Goal: Task Accomplishment & Management: Manage account settings

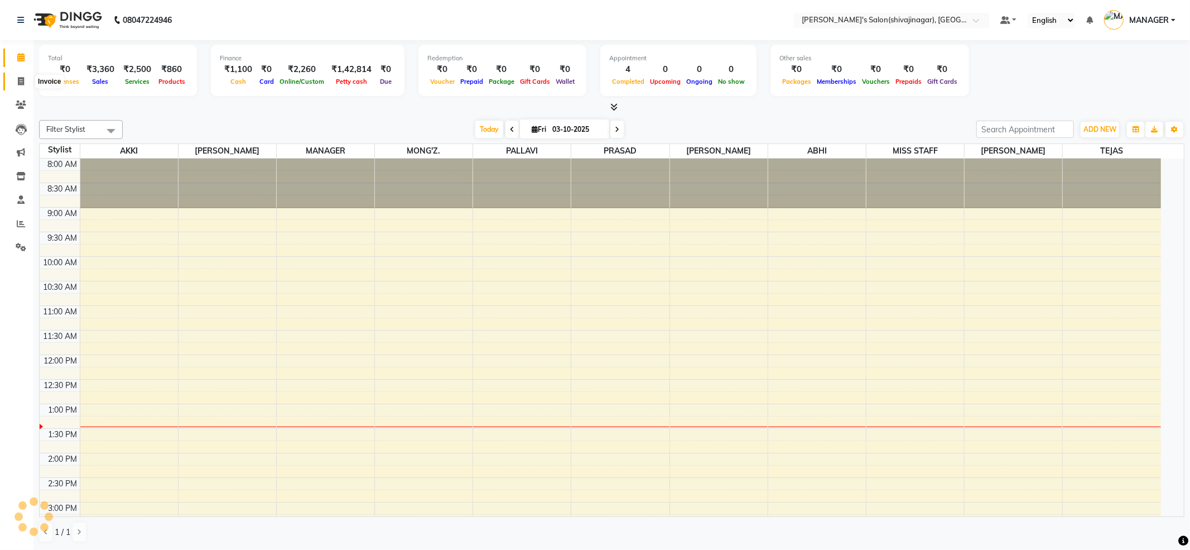
click at [18, 83] on icon at bounding box center [21, 81] width 6 height 8
select select "service"
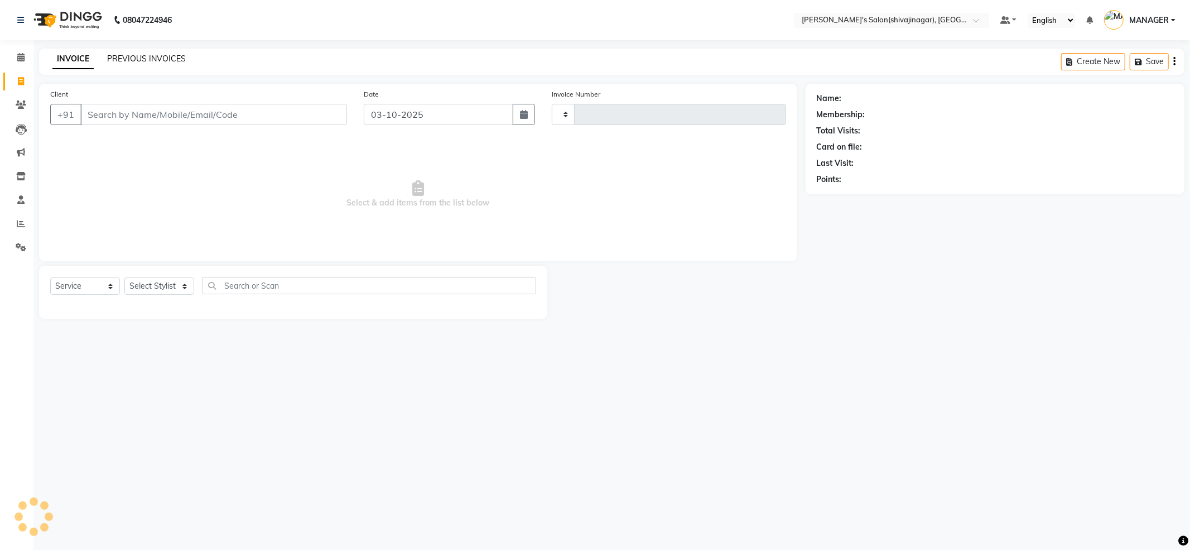
click at [162, 59] on link "PREVIOUS INVOICES" at bounding box center [146, 59] width 79 height 10
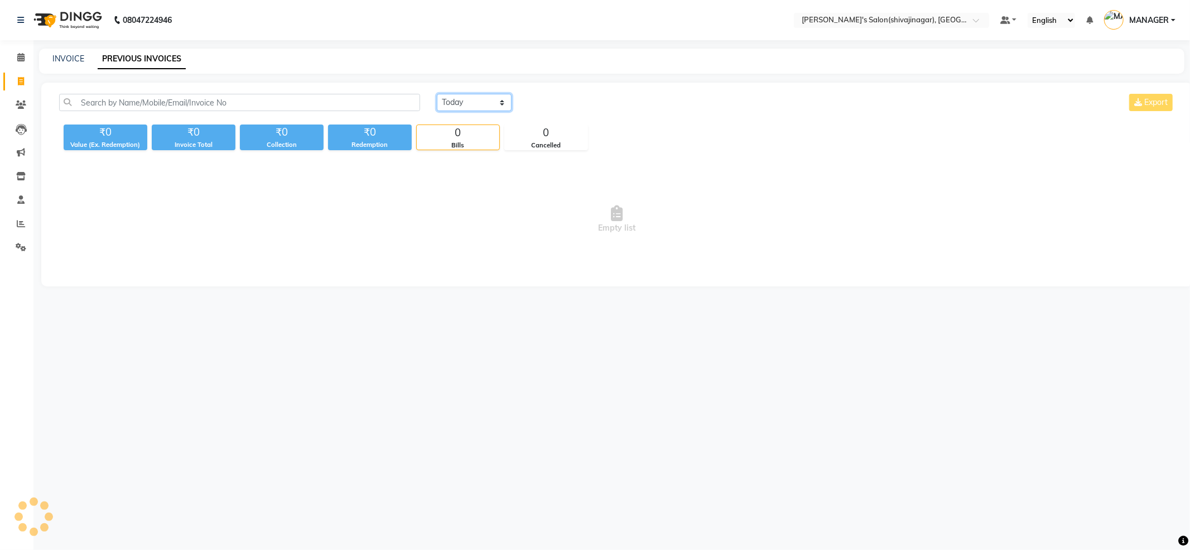
click at [487, 96] on select "Today Yesterday Custom Range" at bounding box center [474, 102] width 75 height 17
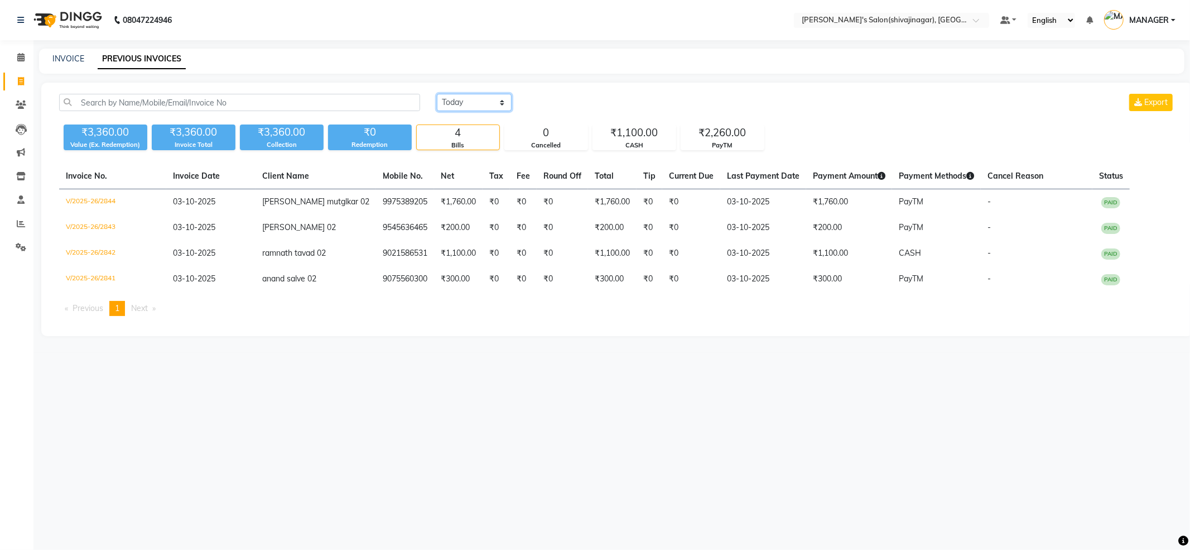
select select "yesterday"
click at [437, 94] on select "Today Yesterday Custom Range" at bounding box center [474, 102] width 75 height 17
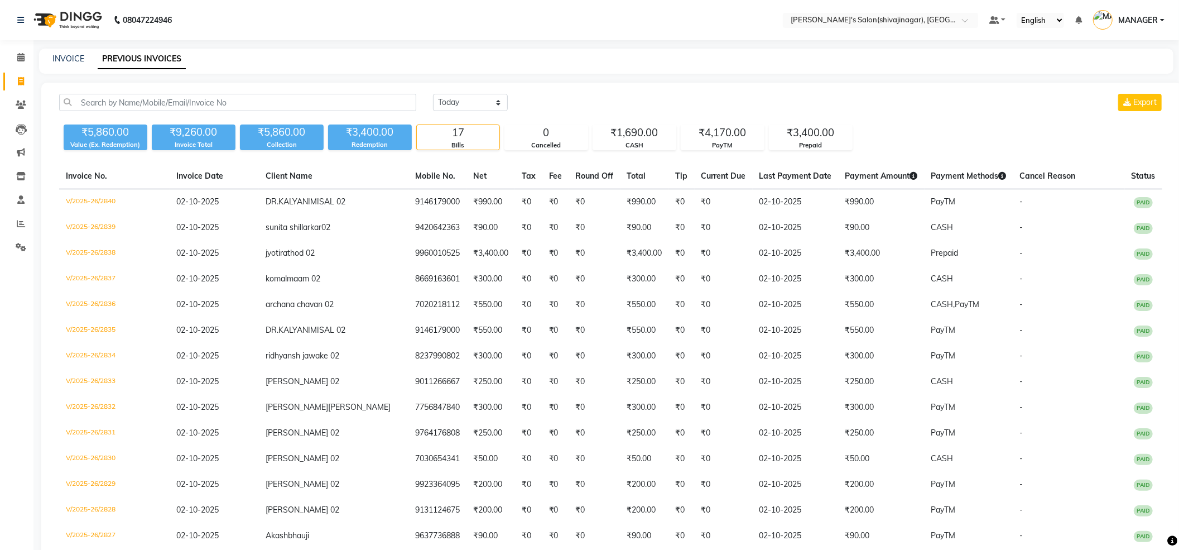
click at [1107, 58] on div "INVOICE PREVIOUS INVOICES" at bounding box center [599, 59] width 1121 height 12
click at [1139, 20] on span "MANAGER" at bounding box center [1138, 21] width 40 height 12
click at [1128, 85] on link "Sign out" at bounding box center [1107, 79] width 102 height 17
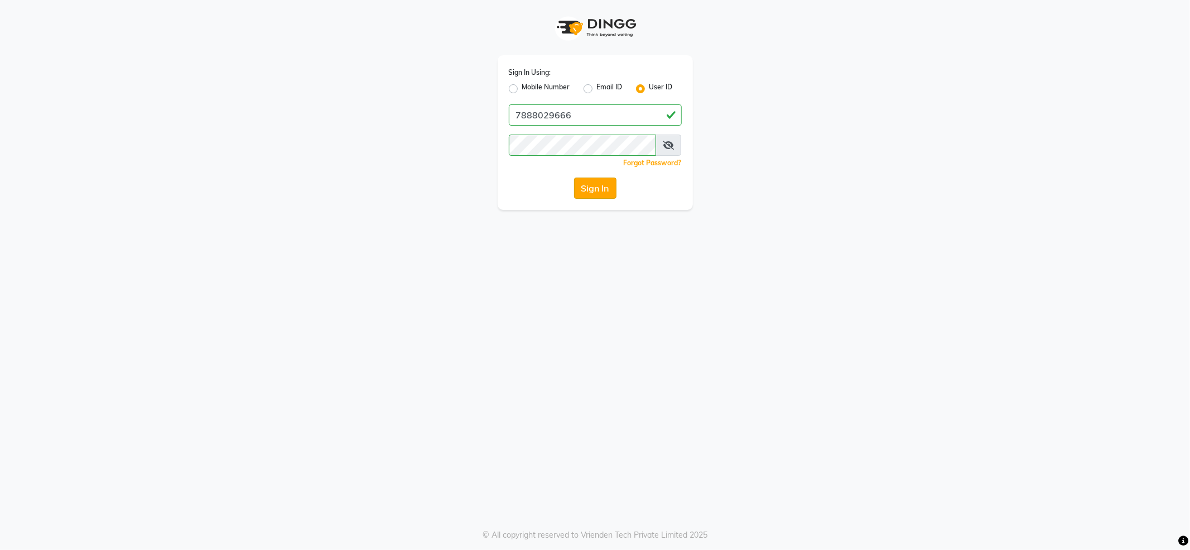
click at [607, 181] on button "Sign In" at bounding box center [595, 187] width 42 height 21
click at [522, 90] on label "Mobile Number" at bounding box center [546, 88] width 48 height 13
click at [522, 89] on input "Mobile Number" at bounding box center [525, 85] width 7 height 7
radio input "true"
radio input "false"
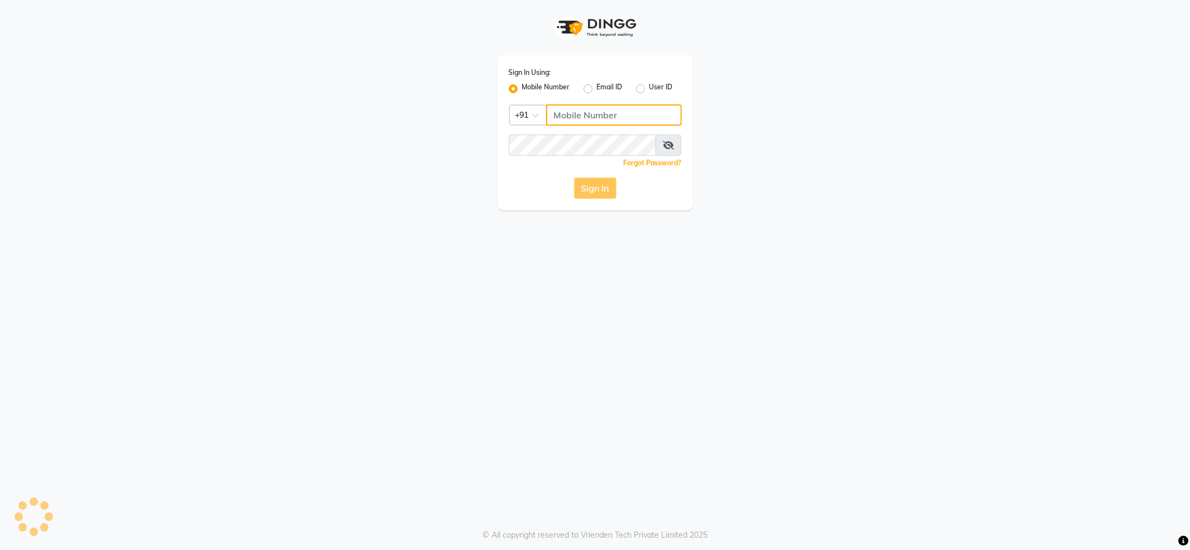
click at [595, 118] on input "Username" at bounding box center [614, 114] width 136 height 21
type input "7888029666"
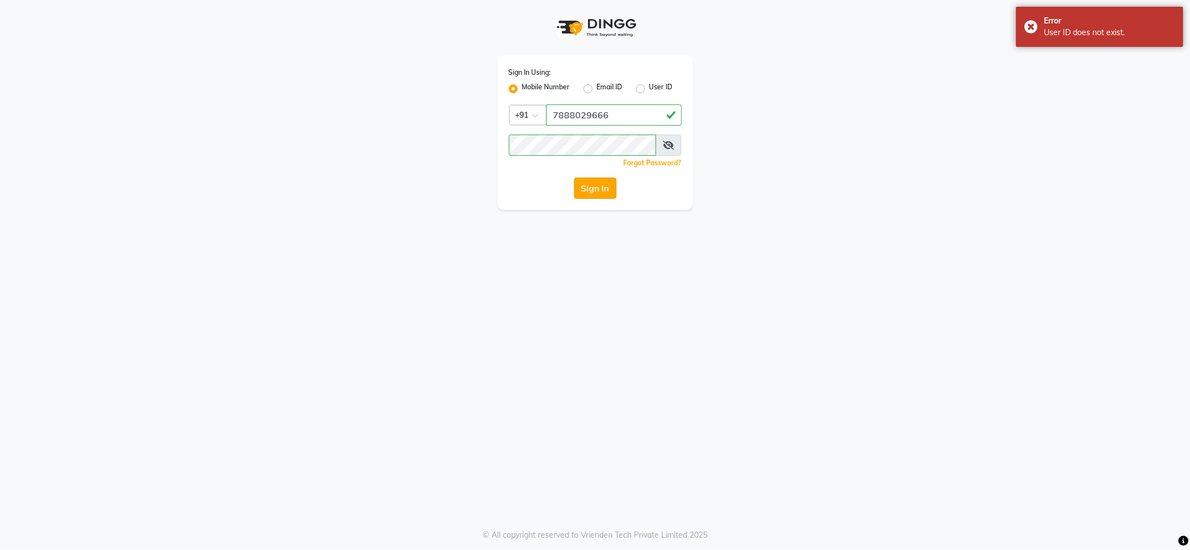
click at [584, 190] on button "Sign In" at bounding box center [595, 187] width 42 height 21
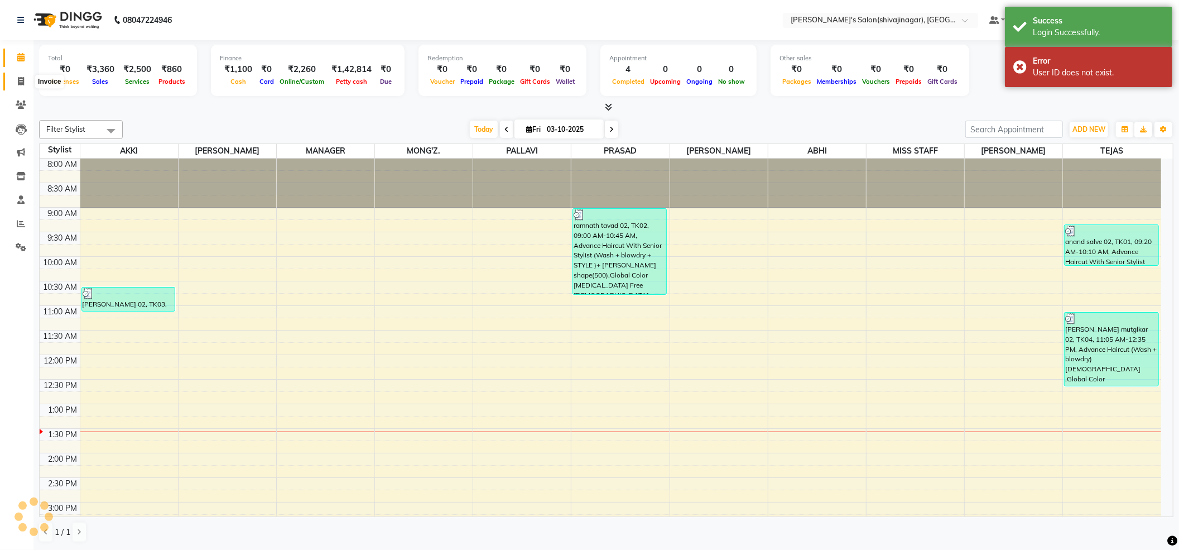
click at [16, 76] on span at bounding box center [21, 81] width 20 height 13
select select "service"
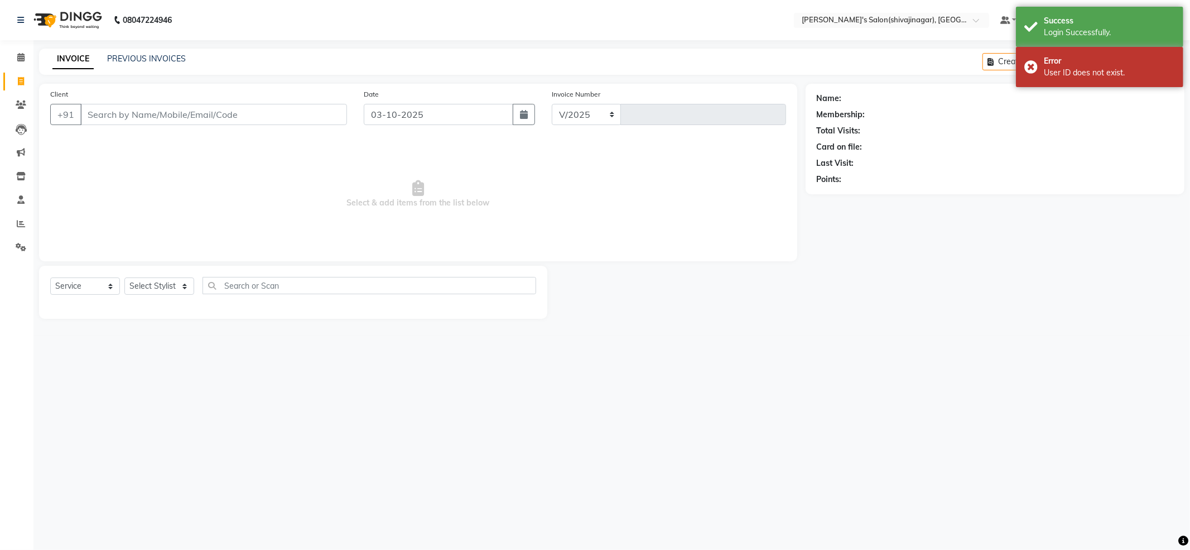
select select "4174"
type input "2845"
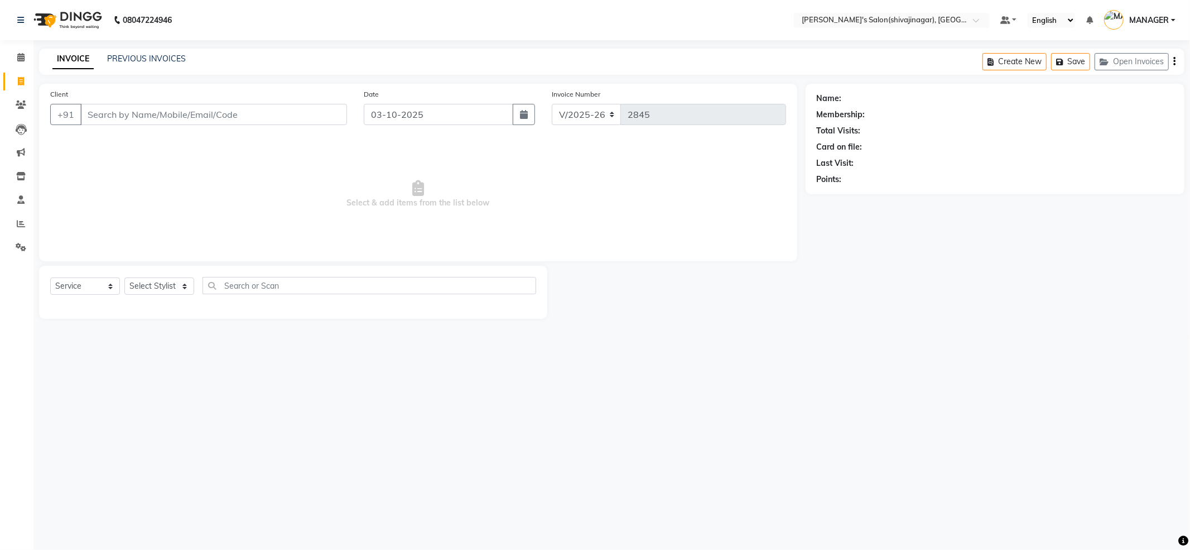
click at [216, 121] on input "Client" at bounding box center [213, 114] width 267 height 21
click at [215, 118] on input "Client" at bounding box center [213, 114] width 267 height 21
click at [168, 110] on input "Client" at bounding box center [213, 114] width 267 height 21
type input "7219128512"
click at [324, 116] on span "Add Client" at bounding box center [318, 114] width 44 height 11
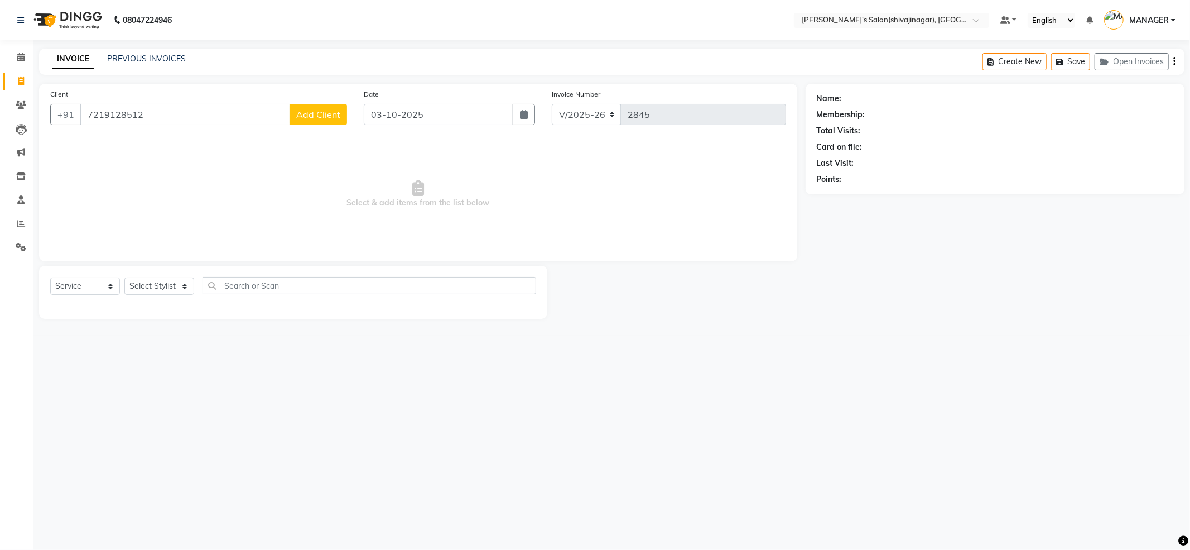
select select "22"
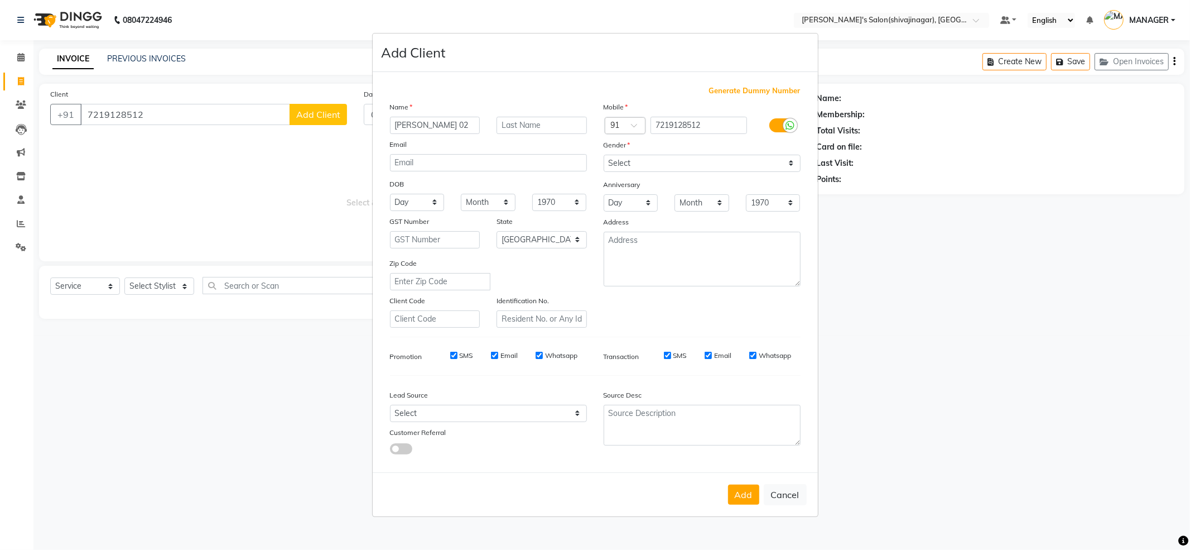
type input "akanksha wagh 02"
click at [649, 158] on select "Select Male Female Other Prefer Not To Say" at bounding box center [702, 163] width 197 height 17
select select "female"
click at [604, 155] on select "Select Male Female Other Prefer Not To Say" at bounding box center [702, 163] width 197 height 17
click at [741, 488] on button "Add" at bounding box center [743, 494] width 31 height 20
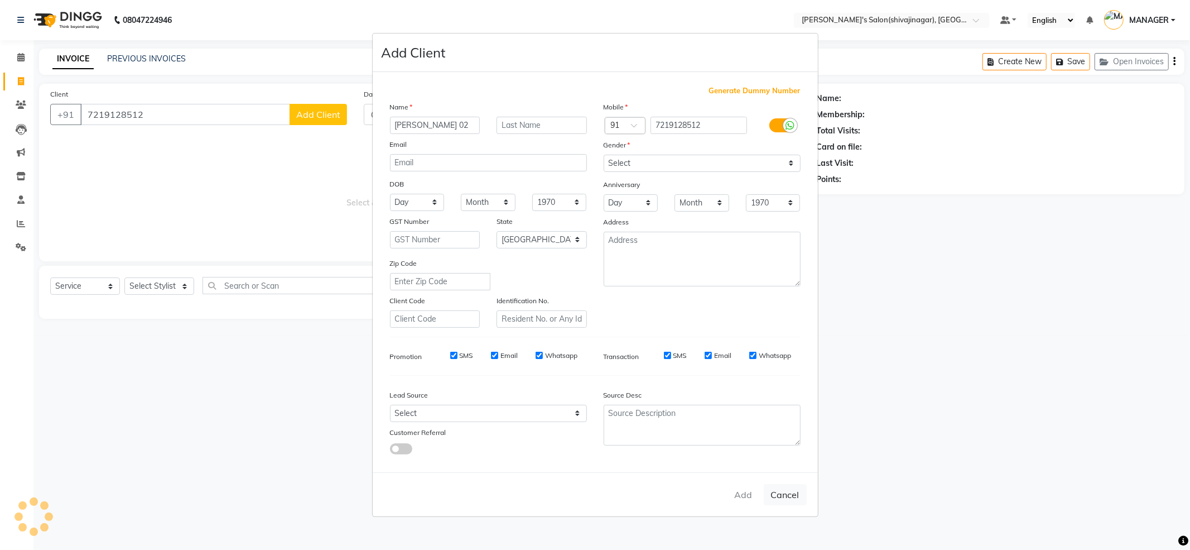
click at [749, 494] on div "Add Cancel" at bounding box center [595, 494] width 445 height 44
click at [751, 489] on div "Add Cancel" at bounding box center [595, 494] width 445 height 44
click at [912, 422] on ngb-modal-window "Add Client Generate Dummy Number Name akanksha wagh 02 Email DOB Day 01 02 03 0…" at bounding box center [595, 275] width 1190 height 550
click at [534, 129] on input "text" at bounding box center [542, 125] width 90 height 17
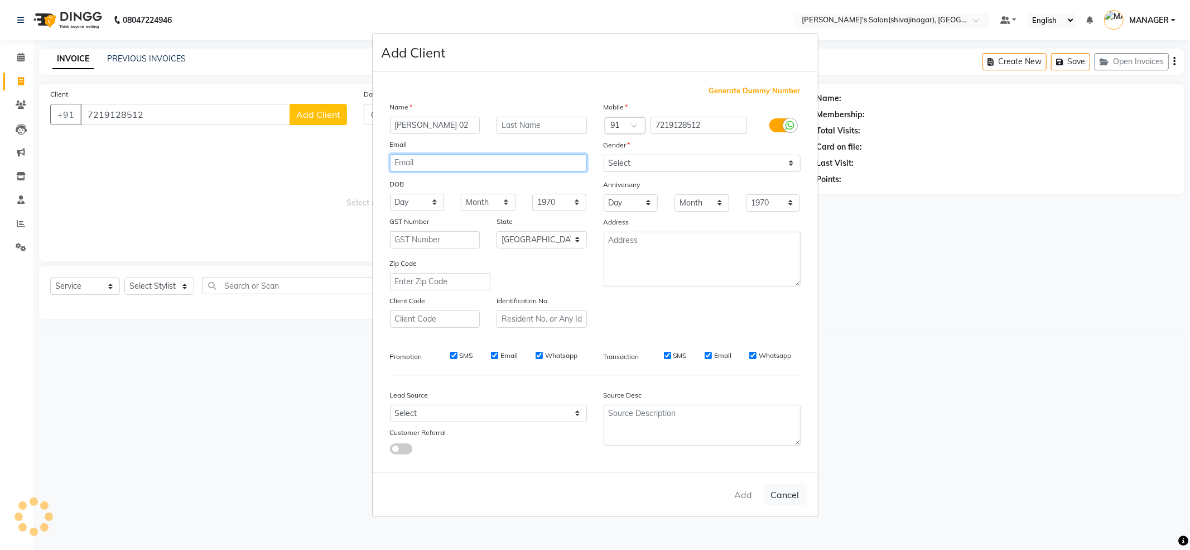
click at [451, 171] on input "email" at bounding box center [488, 162] width 197 height 17
click at [456, 168] on input "email" at bounding box center [488, 162] width 197 height 17
select select
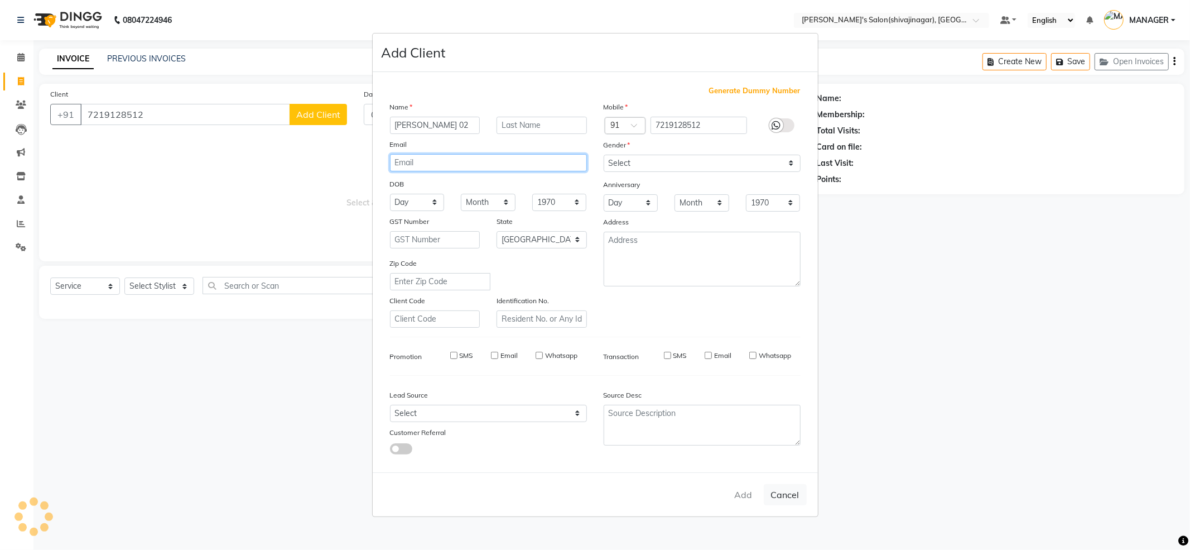
select select "null"
select select
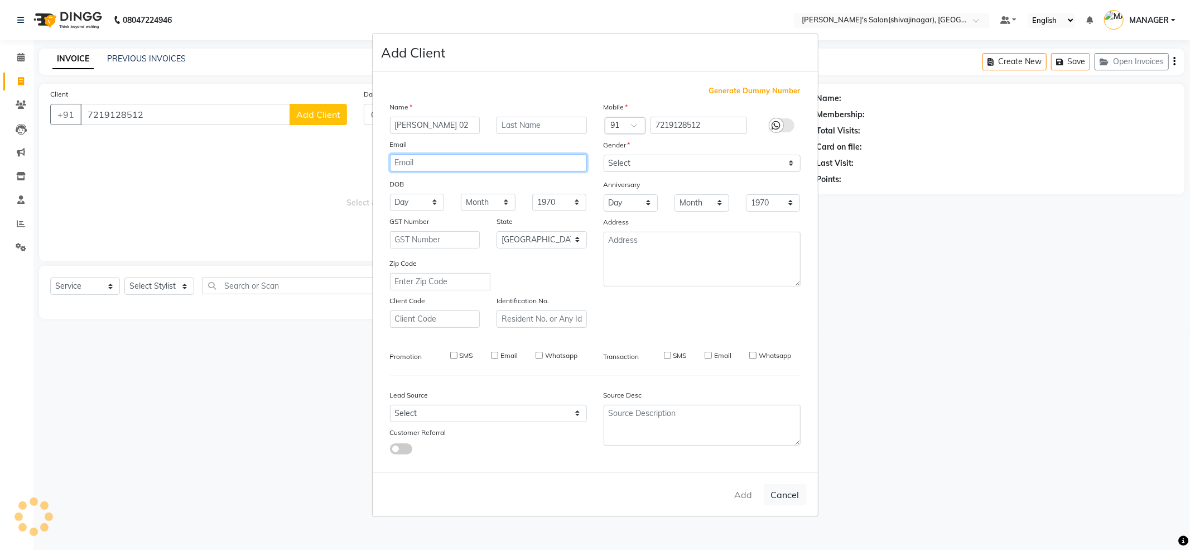
checkbox input "false"
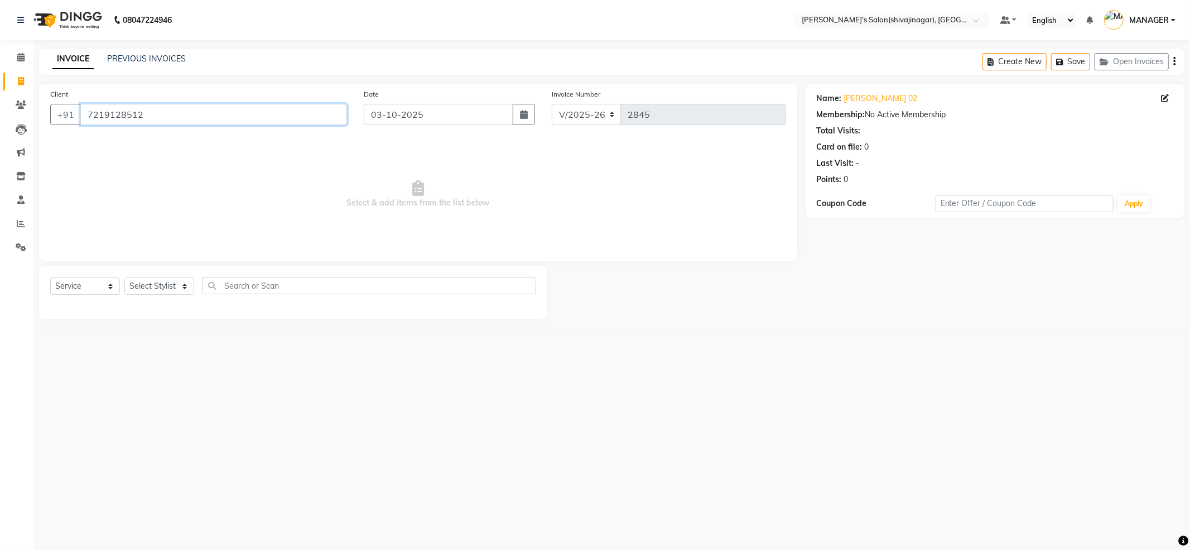
click at [205, 109] on input "7219128512" at bounding box center [213, 114] width 267 height 21
drag, startPoint x: 155, startPoint y: 282, endPoint x: 170, endPoint y: 287, distance: 15.9
click at [154, 282] on select "Select Stylist ABHI AKKI KIRTI MANAGER MISS STAFF MONG'Z. NILOFER PALLAVI PRASA…" at bounding box center [159, 285] width 70 height 17
select select "30676"
click at [124, 277] on select "Select Stylist ABHI AKKI KIRTI MANAGER MISS STAFF MONG'Z. NILOFER PALLAVI PRASA…" at bounding box center [159, 285] width 70 height 17
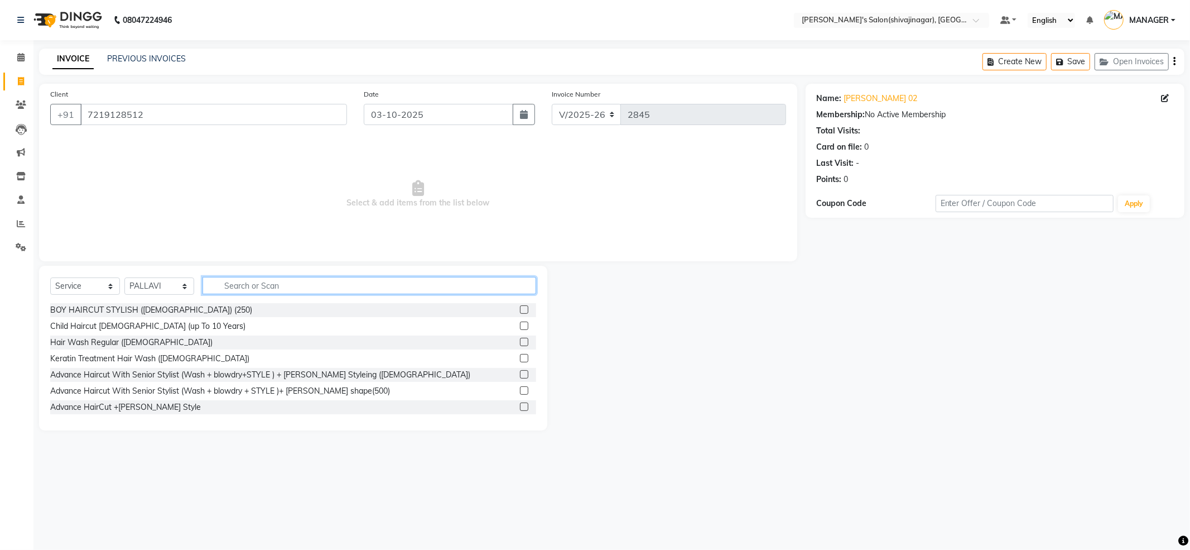
click at [267, 288] on input "text" at bounding box center [370, 285] width 334 height 17
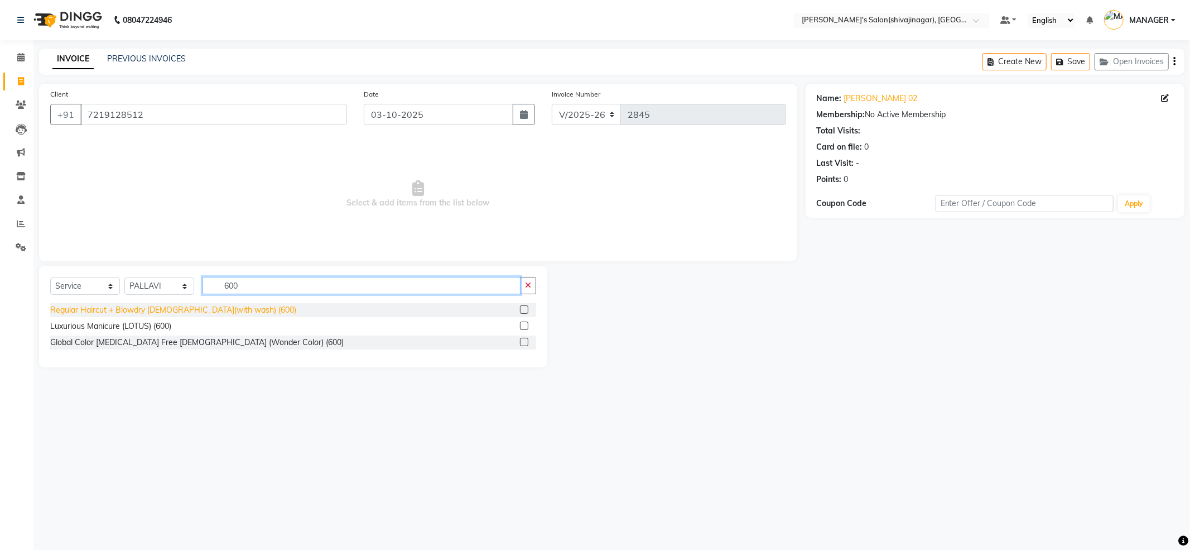
type input "600"
click at [215, 306] on div "Regular Haircut + Blowdry FEMALE(with wash) (600)" at bounding box center [173, 310] width 246 height 12
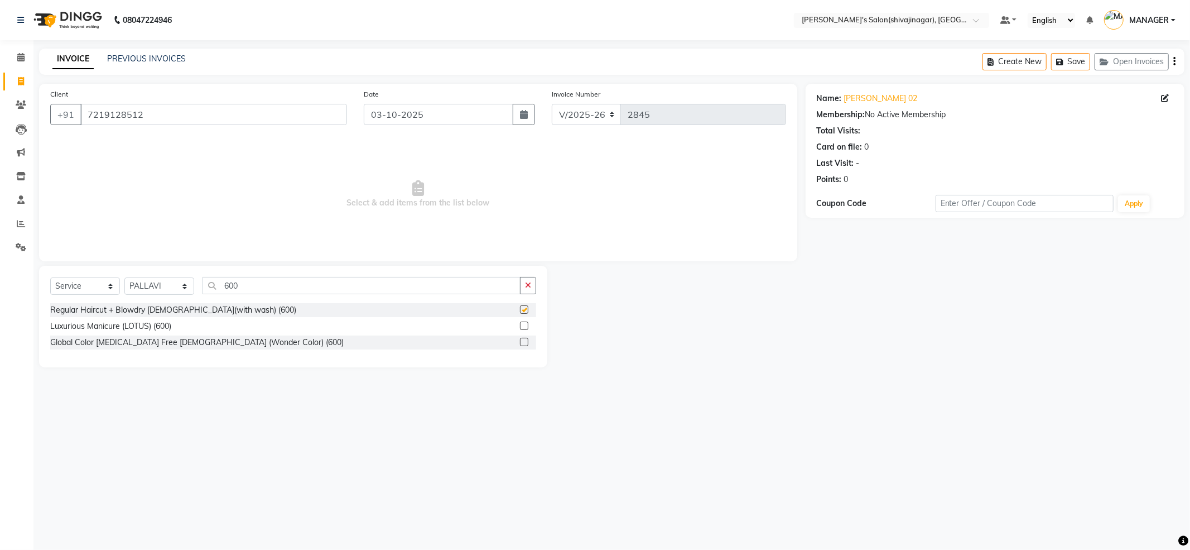
checkbox input "false"
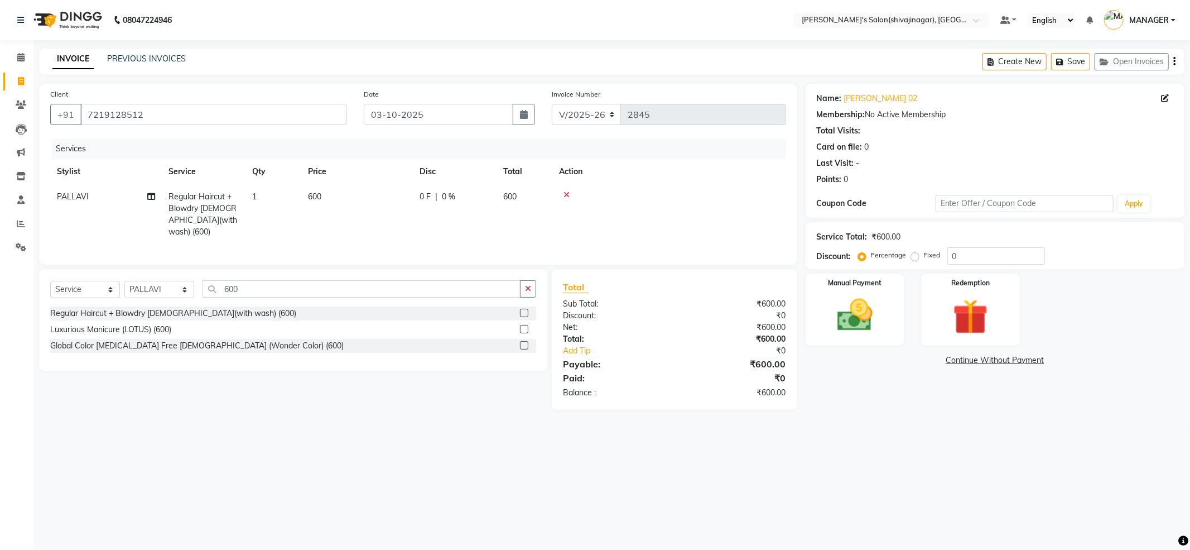
drag, startPoint x: 325, startPoint y: 200, endPoint x: 335, endPoint y: 203, distance: 10.6
click at [335, 203] on td "600" at bounding box center [357, 214] width 112 height 60
select select "30676"
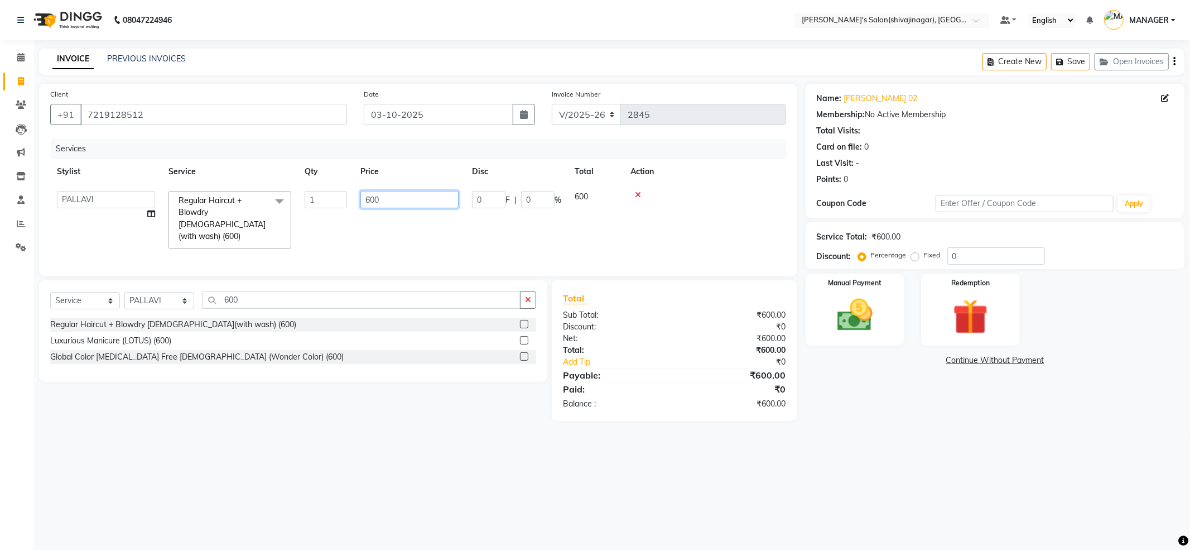
click at [410, 203] on input "600" at bounding box center [409, 199] width 98 height 17
type input "6"
type input "500"
click at [362, 286] on div "Select Service Product Membership Package Voucher Prepaid Gift Card Select Styl…" at bounding box center [293, 331] width 508 height 102
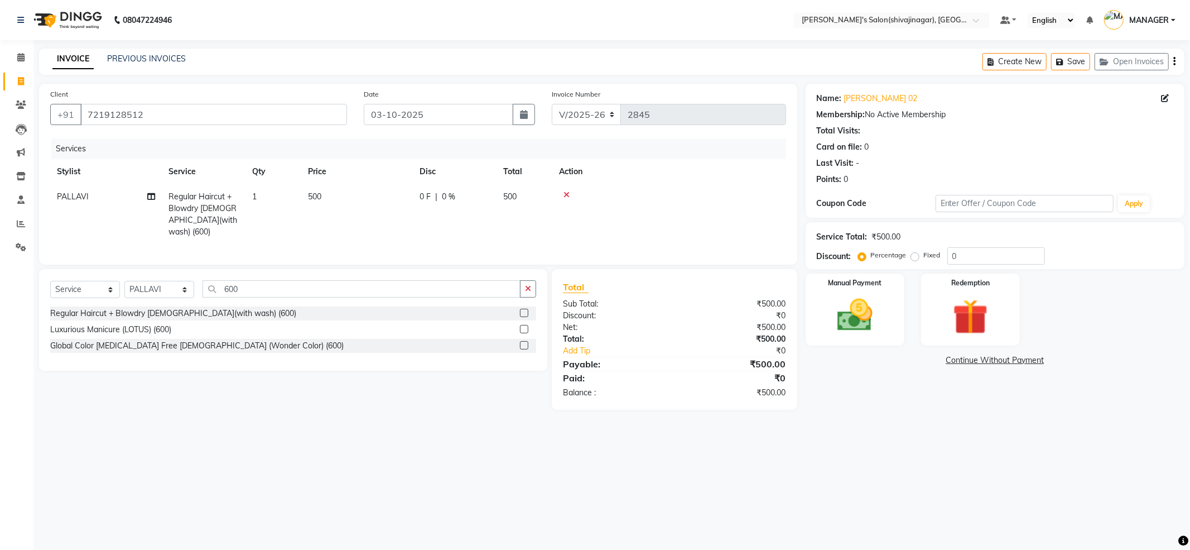
click at [358, 298] on div "Select Service Product Membership Package Voucher Prepaid Gift Card Select Styl…" at bounding box center [293, 293] width 486 height 26
click at [358, 291] on input "600" at bounding box center [362, 288] width 318 height 17
type input "6"
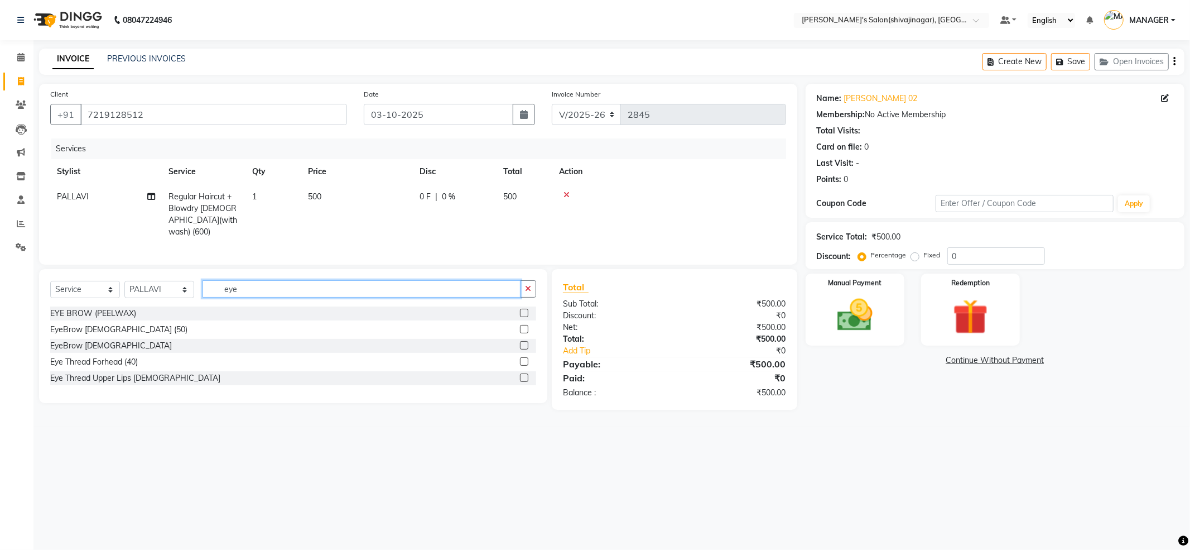
type input "eye"
click at [119, 321] on div "EYE BROW (PEELWAX) EyeBrow FEMALE (50) EyeBrow MALE Eye Thread Forhead (40) Eye…" at bounding box center [293, 346] width 486 height 81
click at [115, 326] on div "EyeBrow FEMALE (50)" at bounding box center [118, 330] width 137 height 12
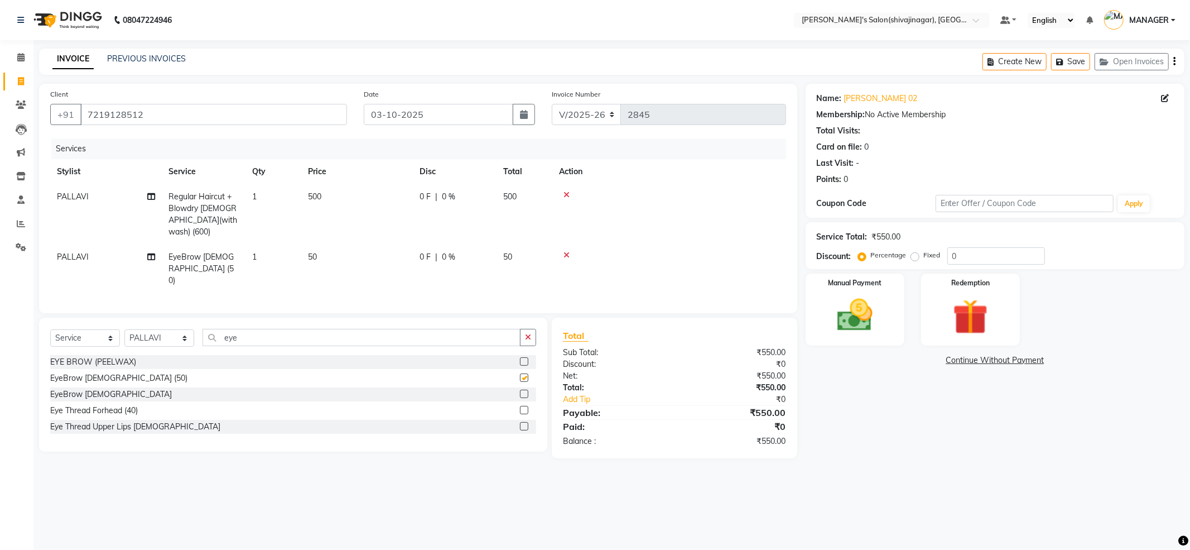
checkbox input "false"
click at [867, 309] on img at bounding box center [855, 315] width 60 height 42
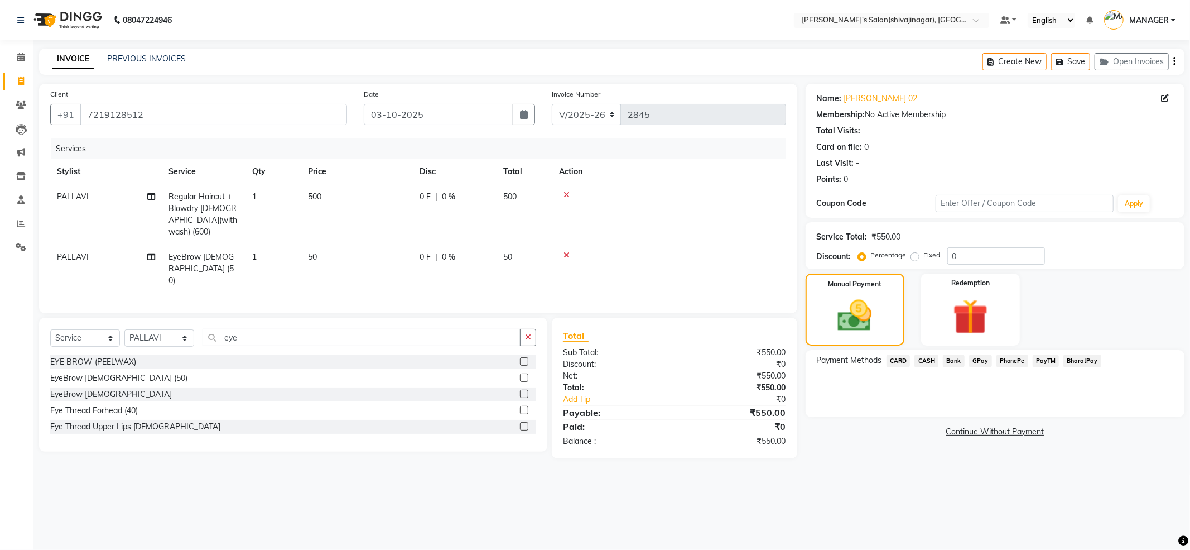
click at [1036, 360] on span "PayTM" at bounding box center [1046, 360] width 27 height 13
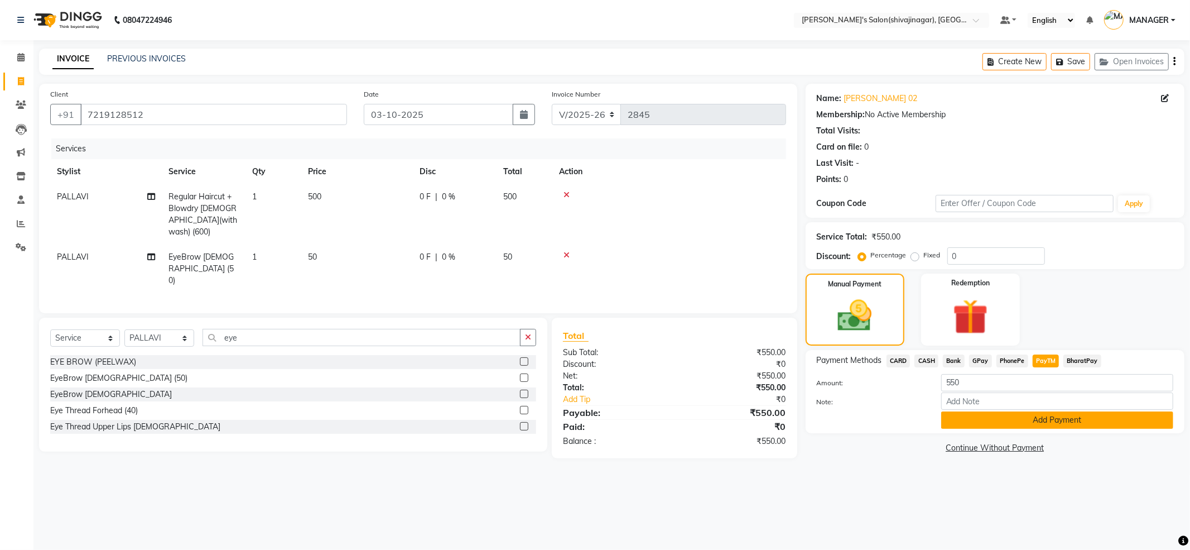
click at [998, 427] on button "Add Payment" at bounding box center [1057, 419] width 232 height 17
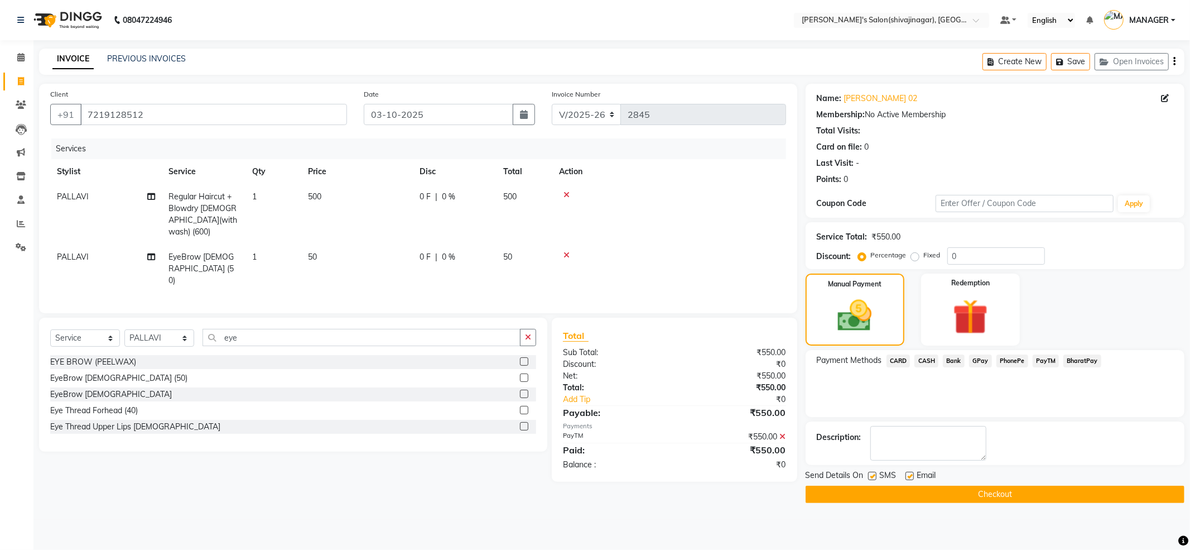
click at [990, 494] on button "Checkout" at bounding box center [995, 493] width 379 height 17
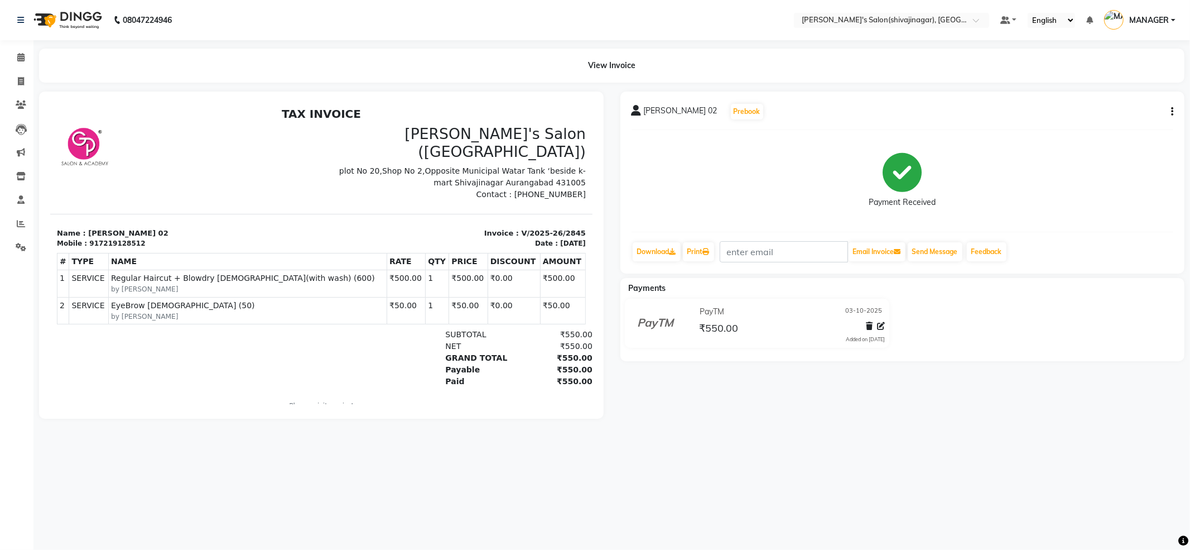
click at [1173, 112] on icon "button" at bounding box center [1172, 112] width 2 height 1
click at [1112, 113] on div "Edit Invoice" at bounding box center [1116, 118] width 76 height 14
select select "service"
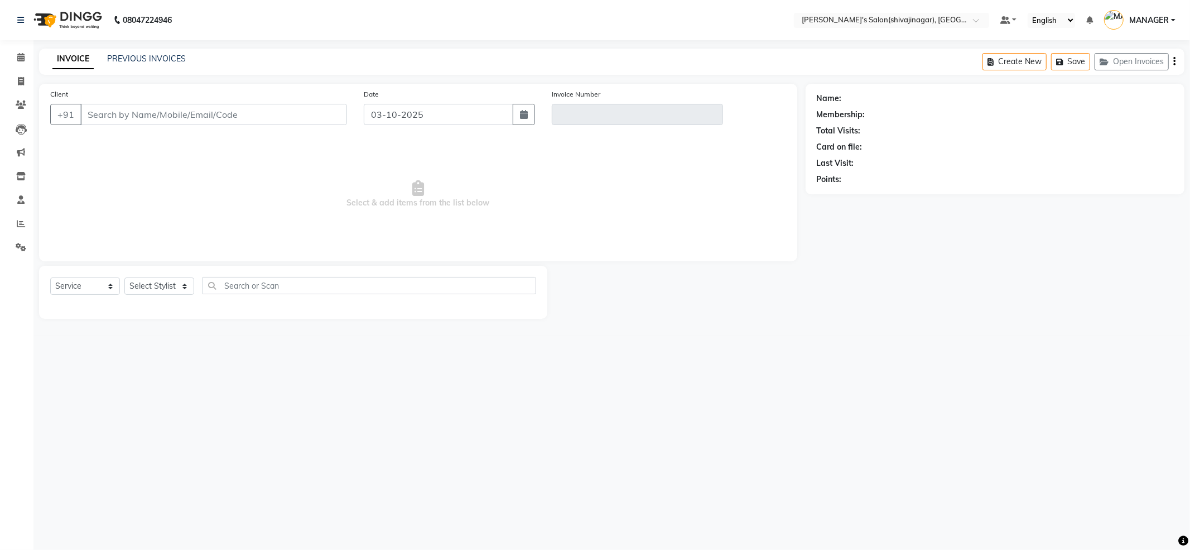
type input "7219128512"
type input "V/2025-26/2845"
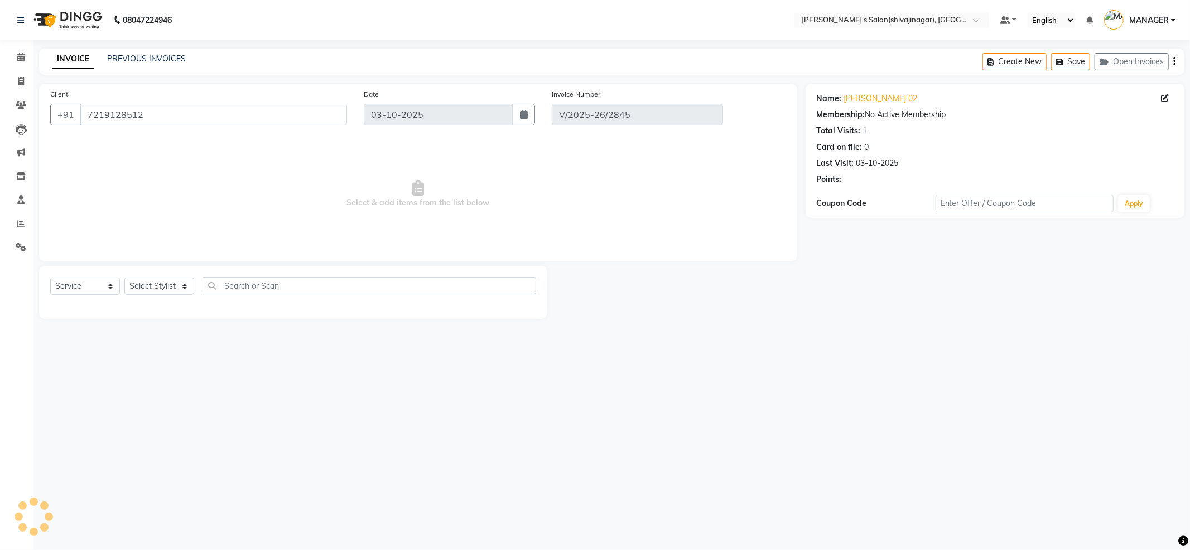
select select "select"
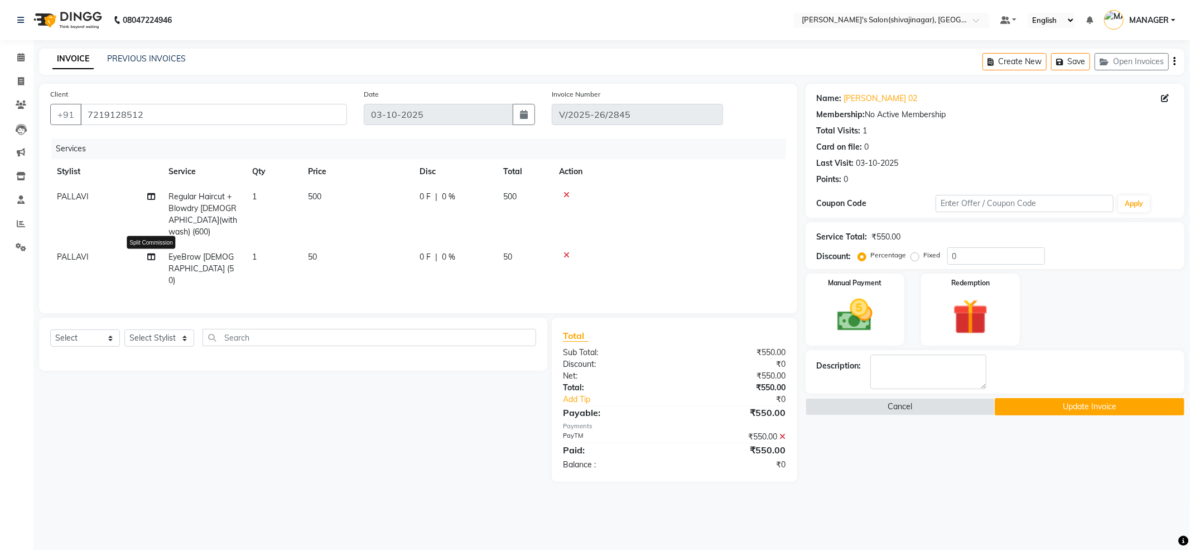
click at [148, 253] on icon at bounding box center [151, 257] width 8 height 8
select select "30676"
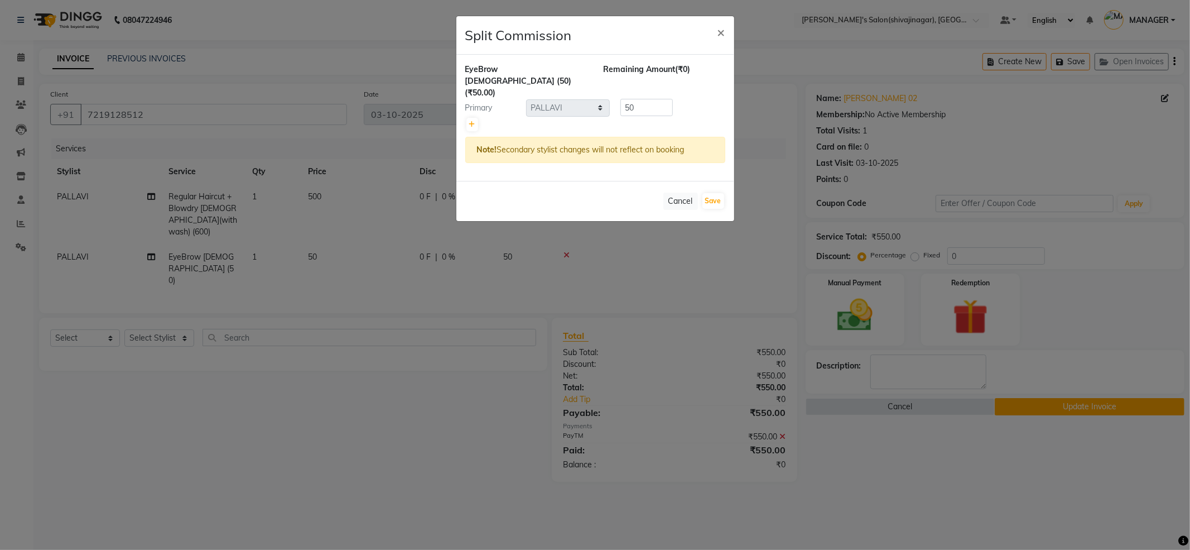
click at [473, 490] on ngb-modal-window "Split Commission × EyeBrow FEMALE (50) (₹50.00) Remaining Amount (₹0) Primary S…" at bounding box center [595, 275] width 1190 height 550
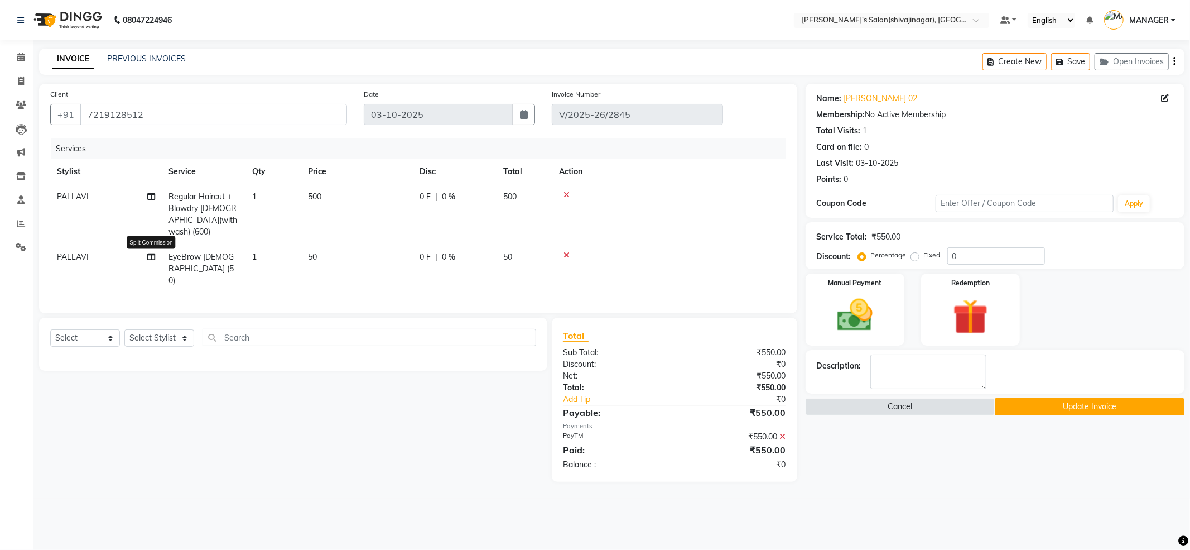
click at [150, 251] on span at bounding box center [151, 257] width 8 height 12
select select "30676"
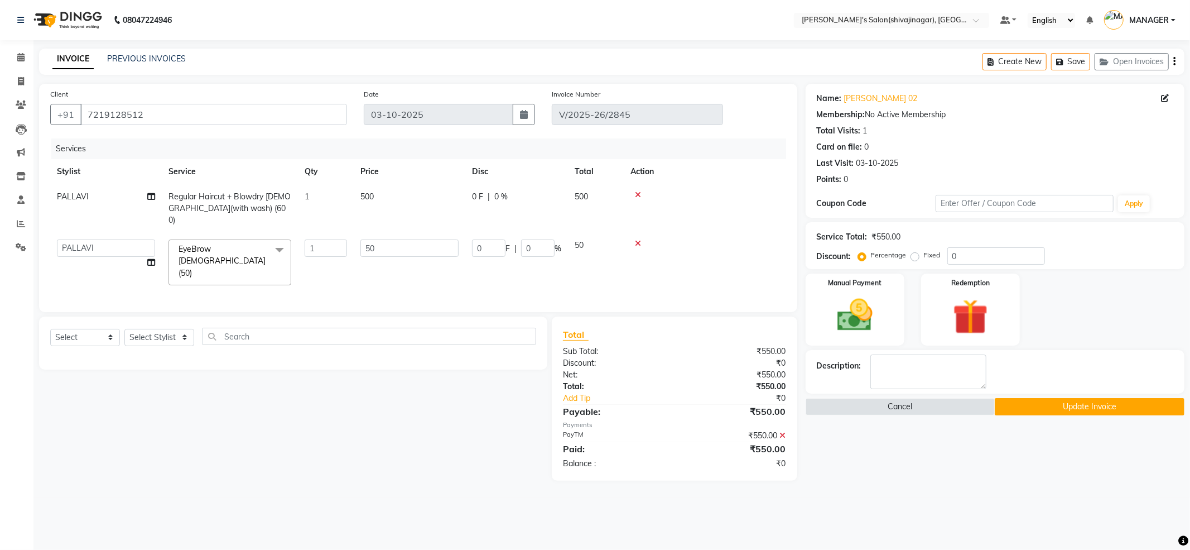
click at [146, 247] on td "ABHI AKKI KIRTI MANAGER MISS STAFF MONG'Z. NILOFER PALLAVI PRASAD PRATIKSHA SHI…" at bounding box center [106, 262] width 112 height 59
click at [99, 239] on select "ABHI AKKI KIRTI MANAGER MISS STAFF MONG'Z. NILOFER PALLAVI PRASAD PRATIKSHA SHI…" at bounding box center [106, 247] width 98 height 17
select select "85251"
click at [1043, 399] on button "Update Invoice" at bounding box center [1090, 406] width 190 height 17
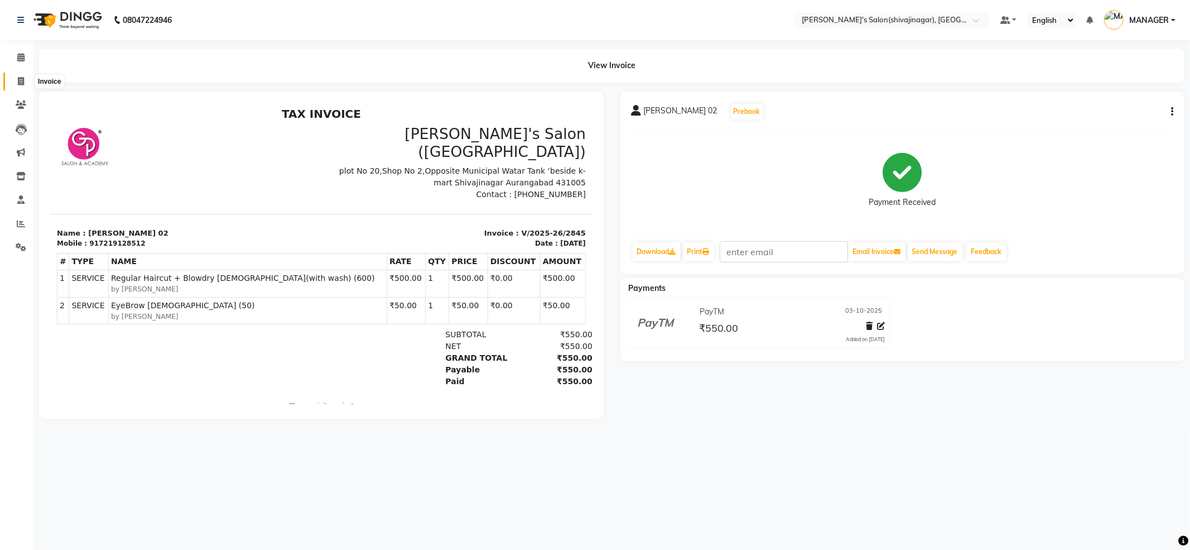
click at [23, 76] on span at bounding box center [21, 81] width 20 height 13
select select "service"
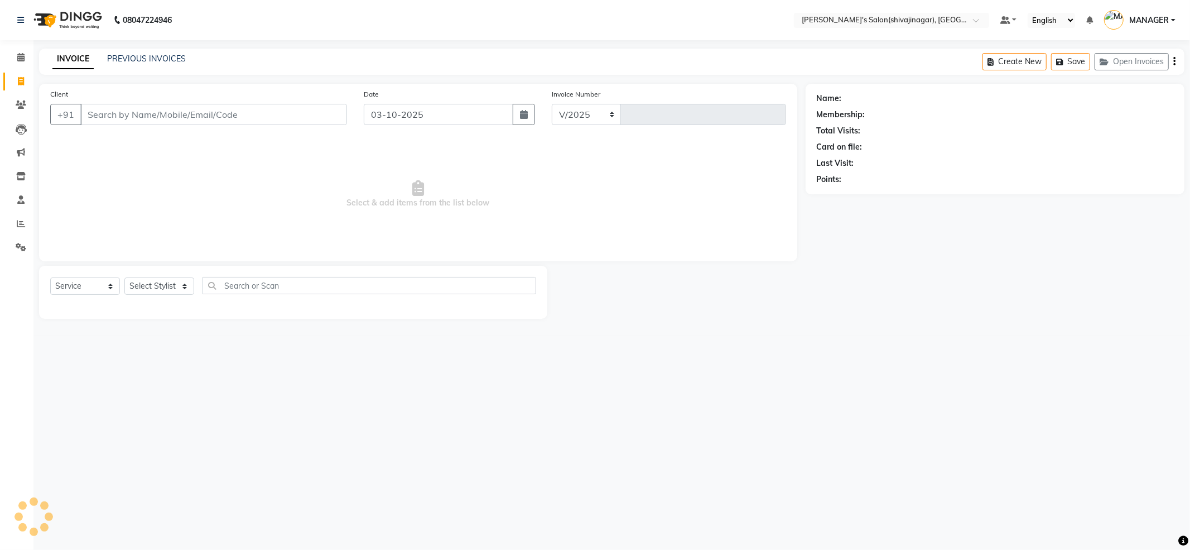
select select "4174"
type input "2846"
click at [143, 119] on input "Client" at bounding box center [213, 114] width 267 height 21
click at [142, 117] on input "Client" at bounding box center [213, 114] width 267 height 21
type input "9922429894"
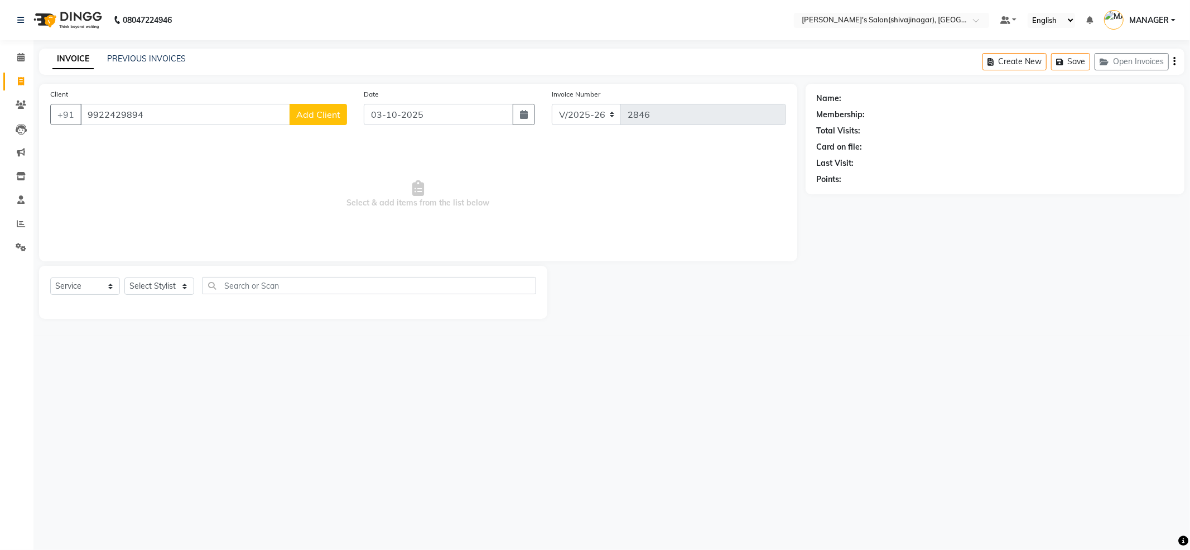
click at [313, 113] on span "Add Client" at bounding box center [318, 114] width 44 height 11
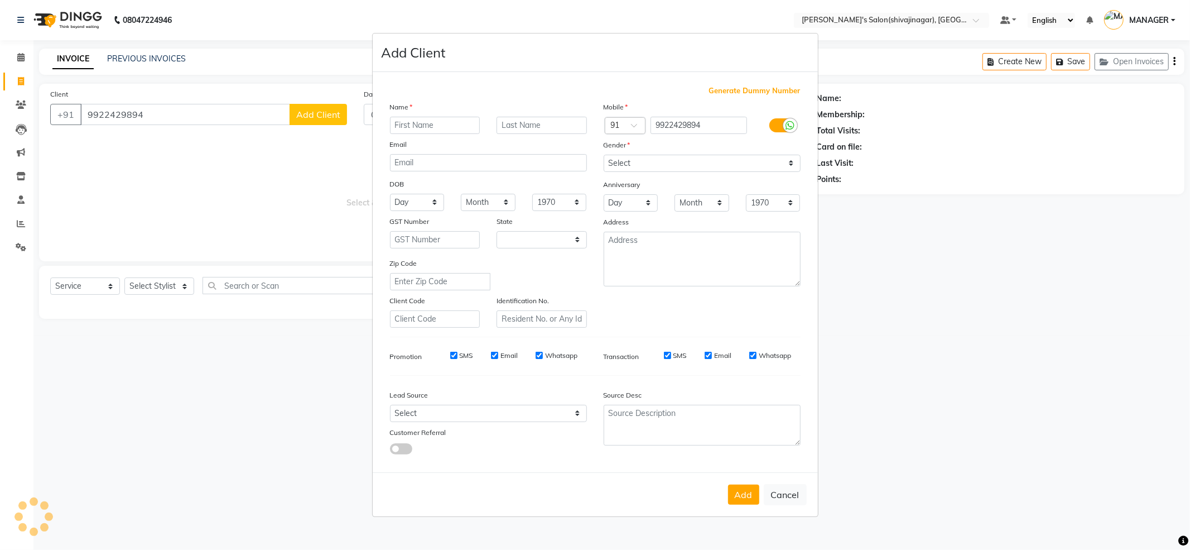
select select "22"
click at [432, 117] on input "text" at bounding box center [435, 125] width 90 height 17
type input "yough khatri 02"
click at [680, 164] on select "Select Male Female Other Prefer Not To Say" at bounding box center [702, 163] width 197 height 17
select select "male"
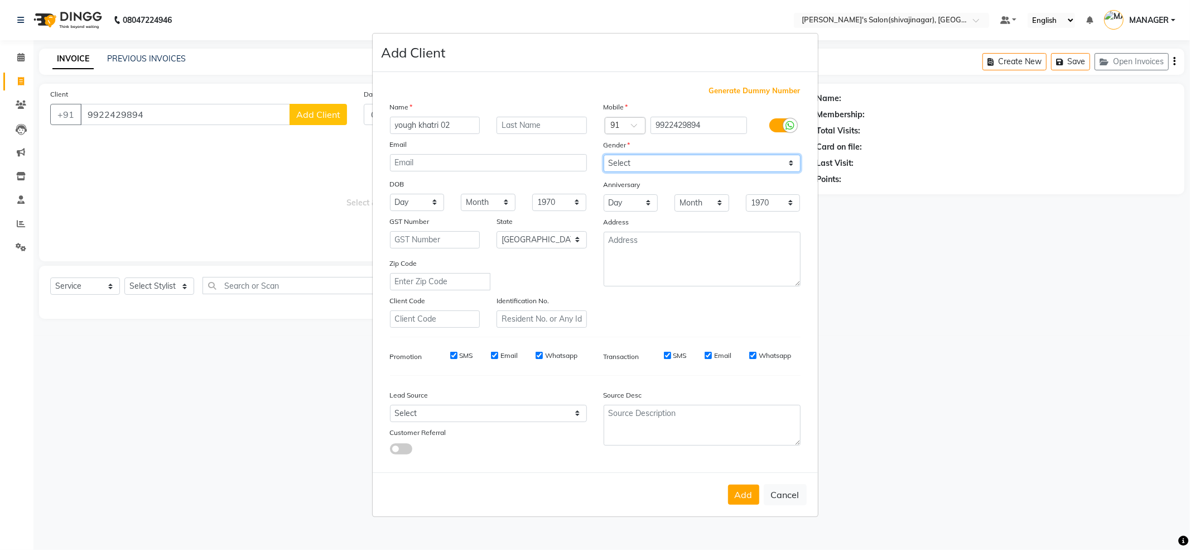
click at [604, 155] on select "Select Male Female Other Prefer Not To Say" at bounding box center [702, 163] width 197 height 17
drag, startPoint x: 746, startPoint y: 493, endPoint x: 673, endPoint y: 439, distance: 91.7
click at [746, 492] on button "Add" at bounding box center [743, 494] width 31 height 20
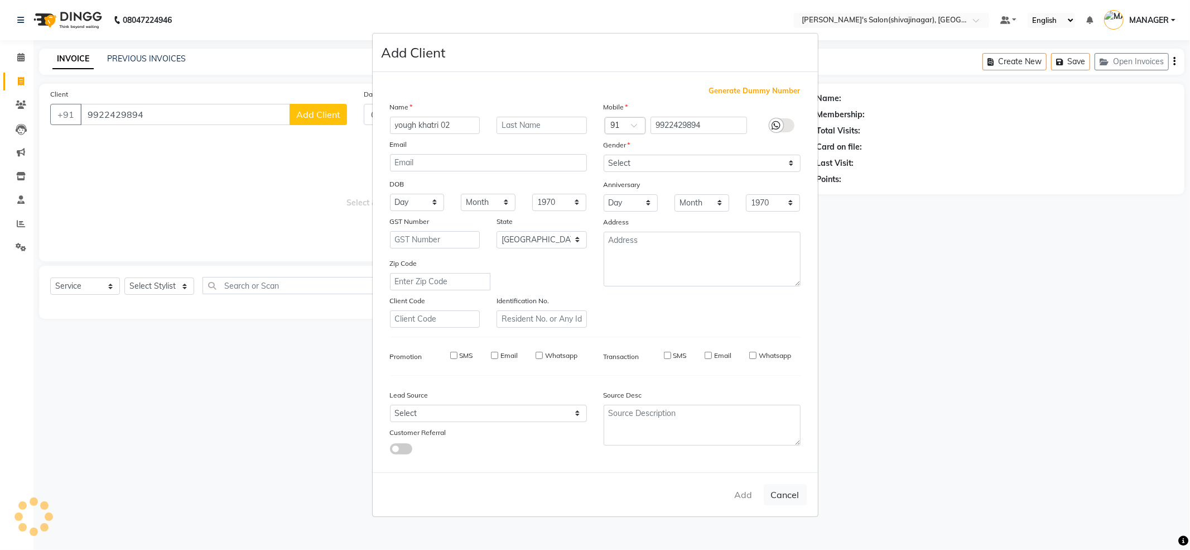
select select
select select "null"
select select
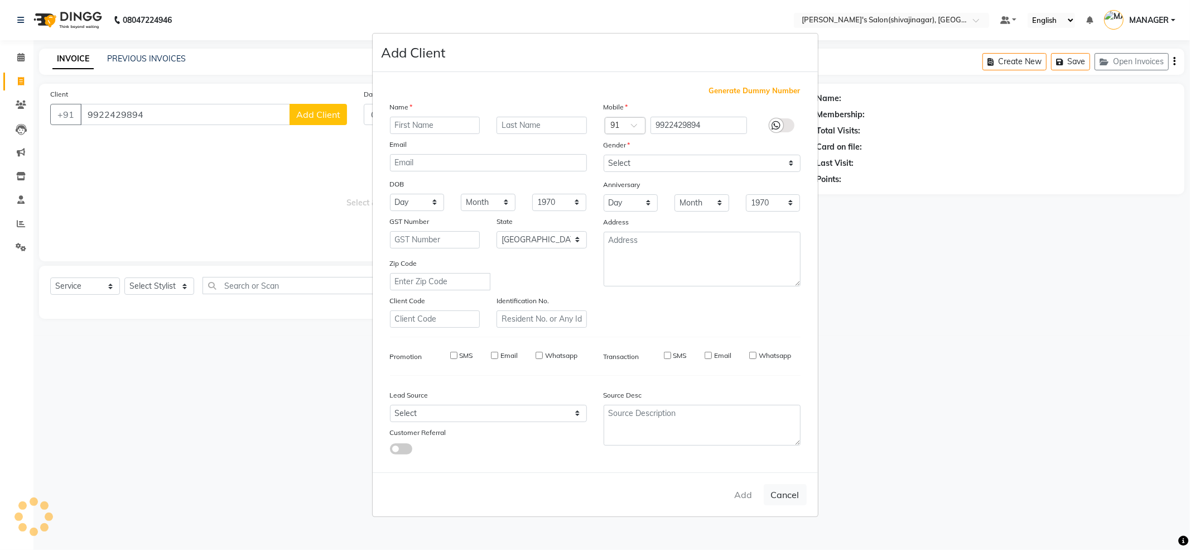
select select
checkbox input "false"
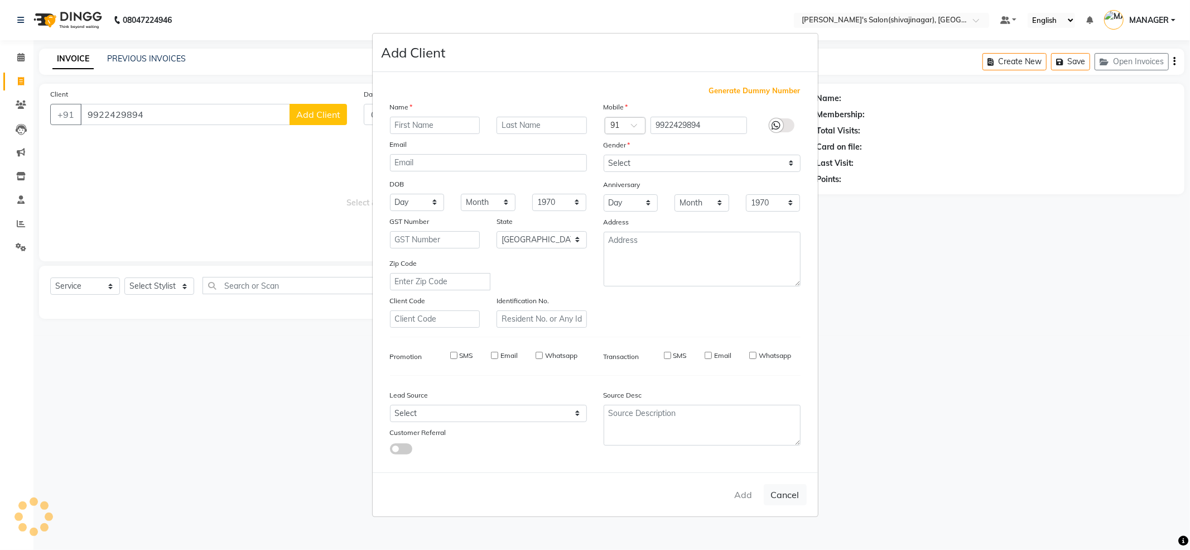
checkbox input "false"
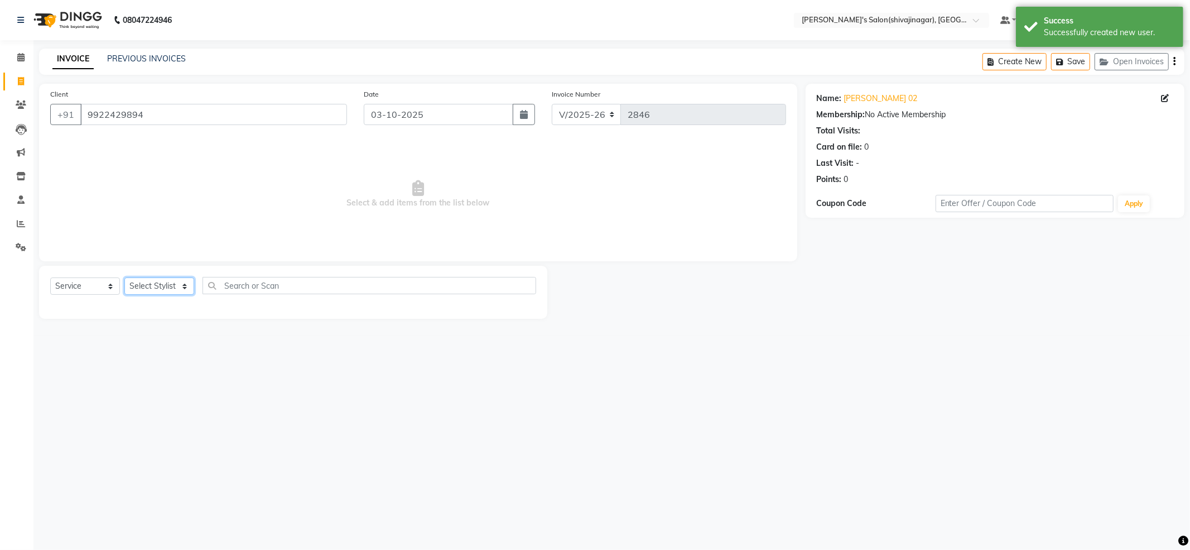
click at [175, 285] on select "Select Stylist ABHI AKKI KIRTI MANAGER MISS STAFF MONG'Z. NILOFER PALLAVI PRASA…" at bounding box center [159, 285] width 70 height 17
select select "82728"
click at [124, 277] on select "Select Stylist ABHI AKKI KIRTI MANAGER MISS STAFF MONG'Z. NILOFER PALLAVI PRASA…" at bounding box center [159, 285] width 70 height 17
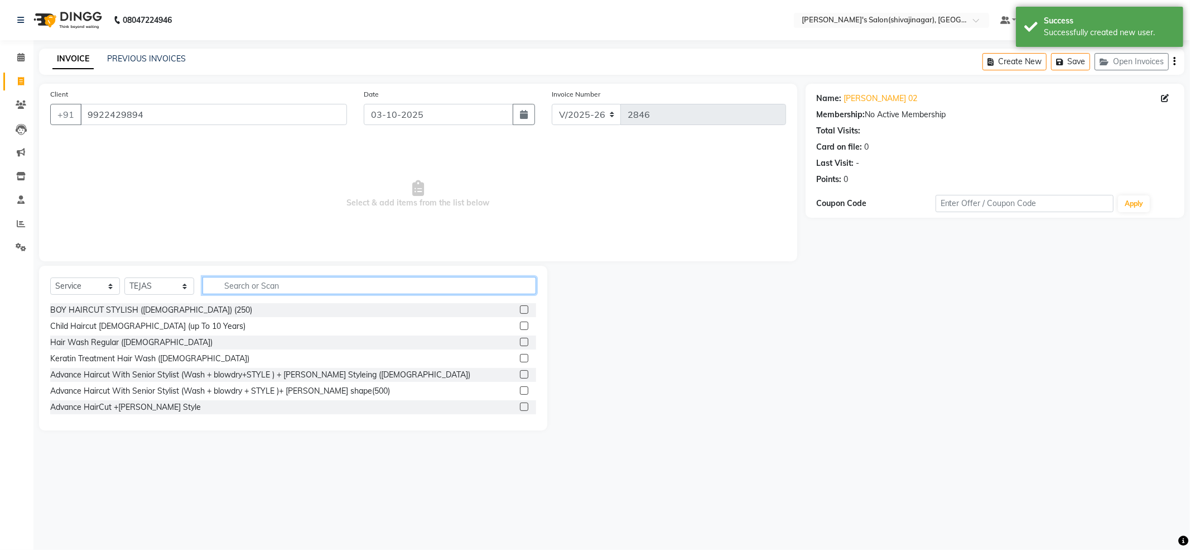
click at [302, 286] on input "text" at bounding box center [370, 285] width 334 height 17
click at [195, 311] on div "BOY HAIRCUT STYLISH (Male) (250)" at bounding box center [293, 310] width 486 height 14
click at [520, 304] on div at bounding box center [528, 310] width 16 height 14
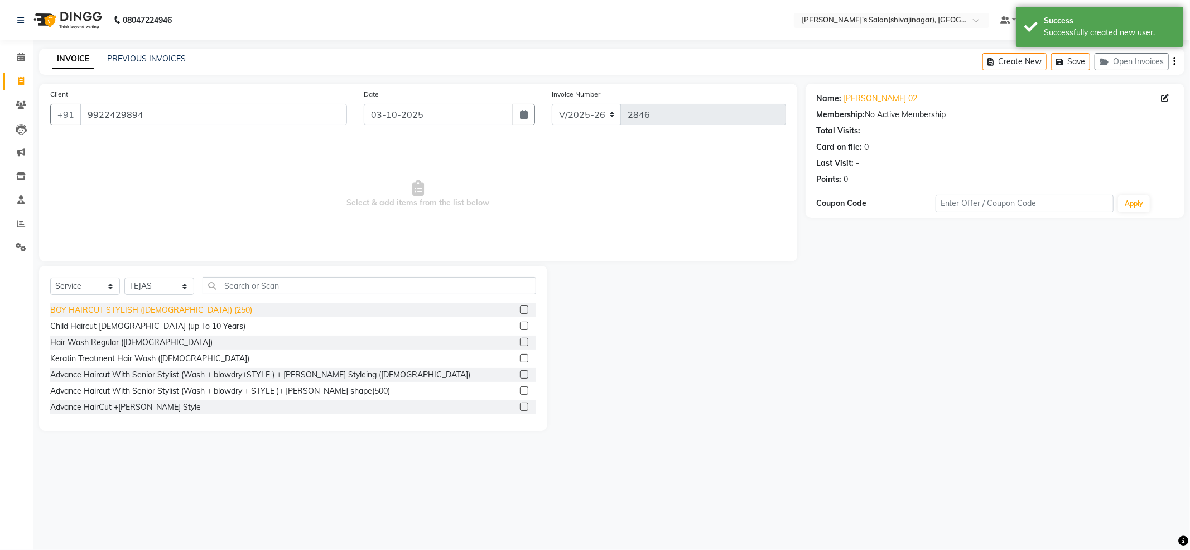
click at [121, 305] on div "BOY HAIRCUT STYLISH (Male) (250)" at bounding box center [151, 310] width 202 height 12
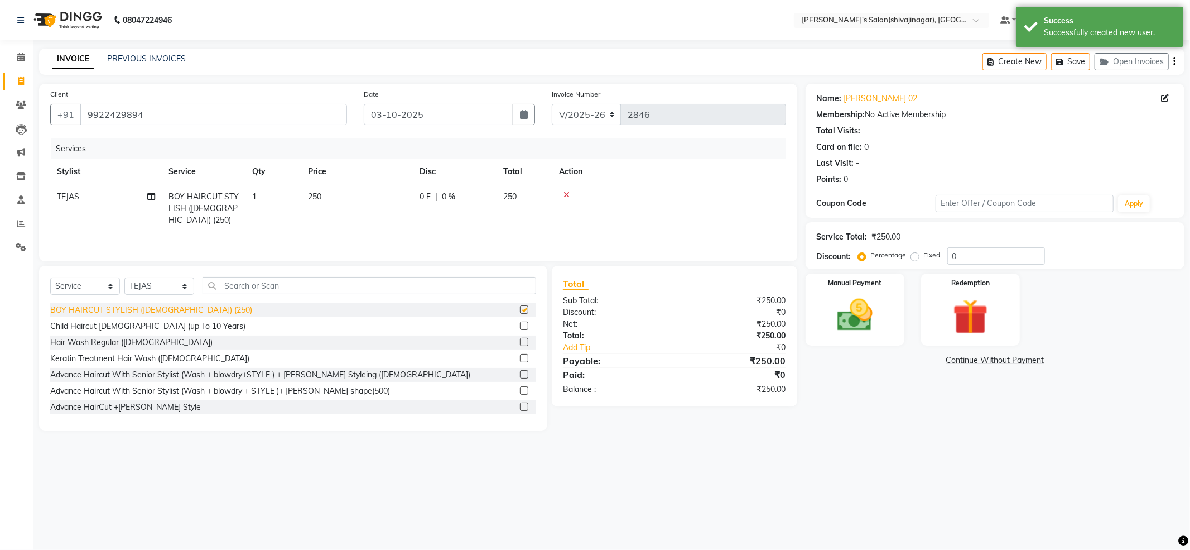
checkbox input "false"
click at [860, 297] on img at bounding box center [855, 315] width 60 height 42
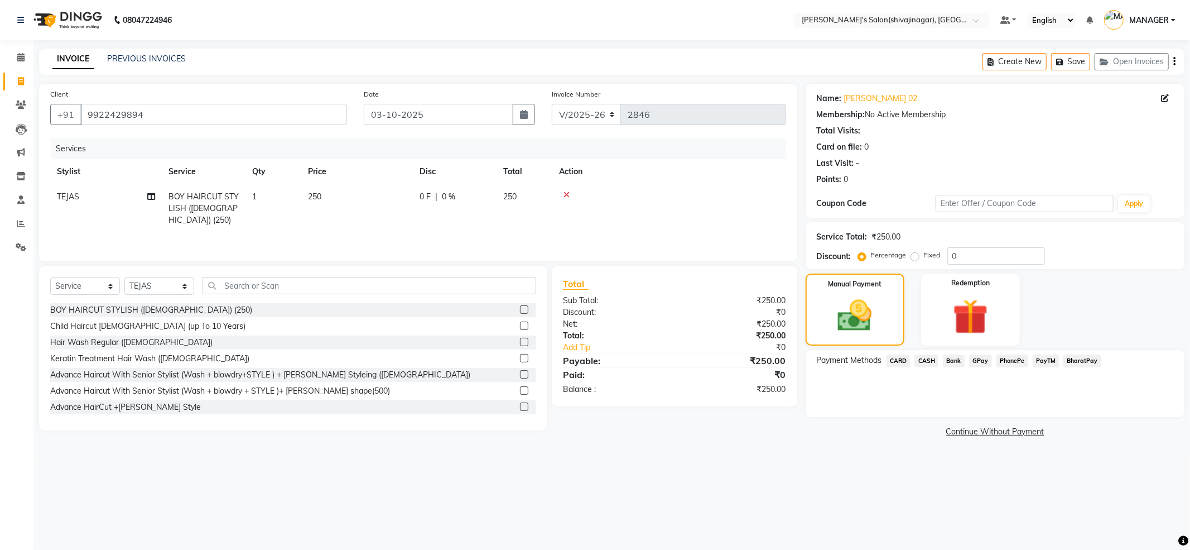
click at [1048, 364] on span "PayTM" at bounding box center [1046, 360] width 27 height 13
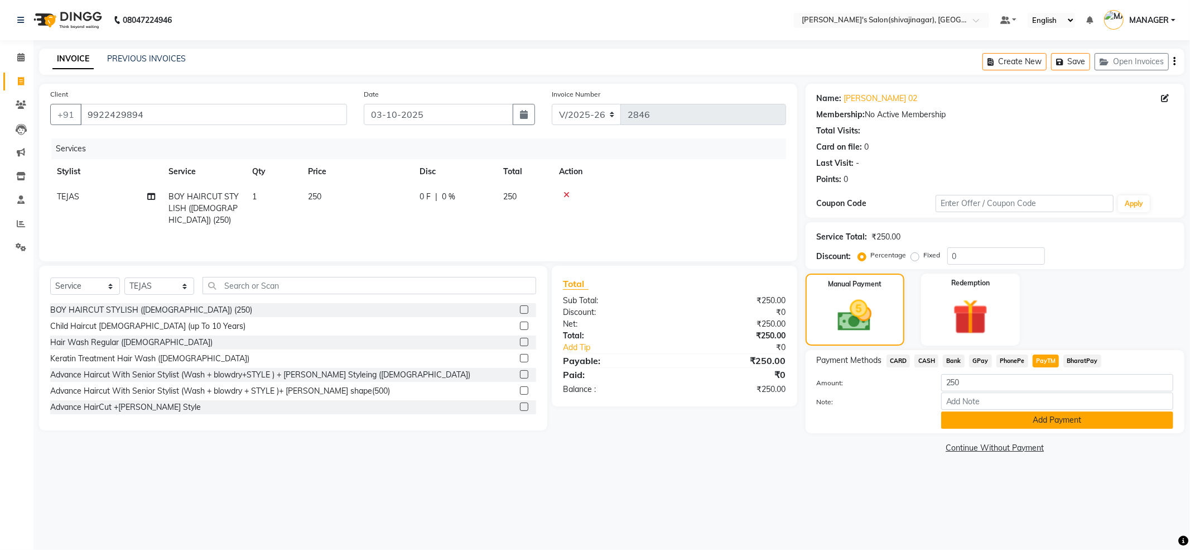
click at [1032, 422] on button "Add Payment" at bounding box center [1057, 419] width 232 height 17
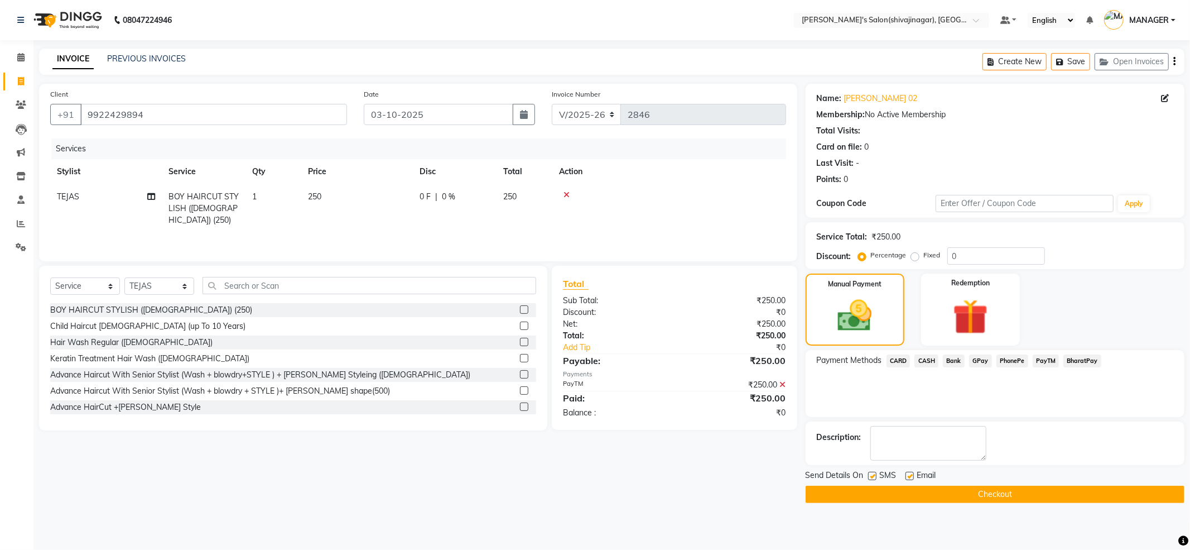
click at [989, 489] on button "Checkout" at bounding box center [995, 493] width 379 height 17
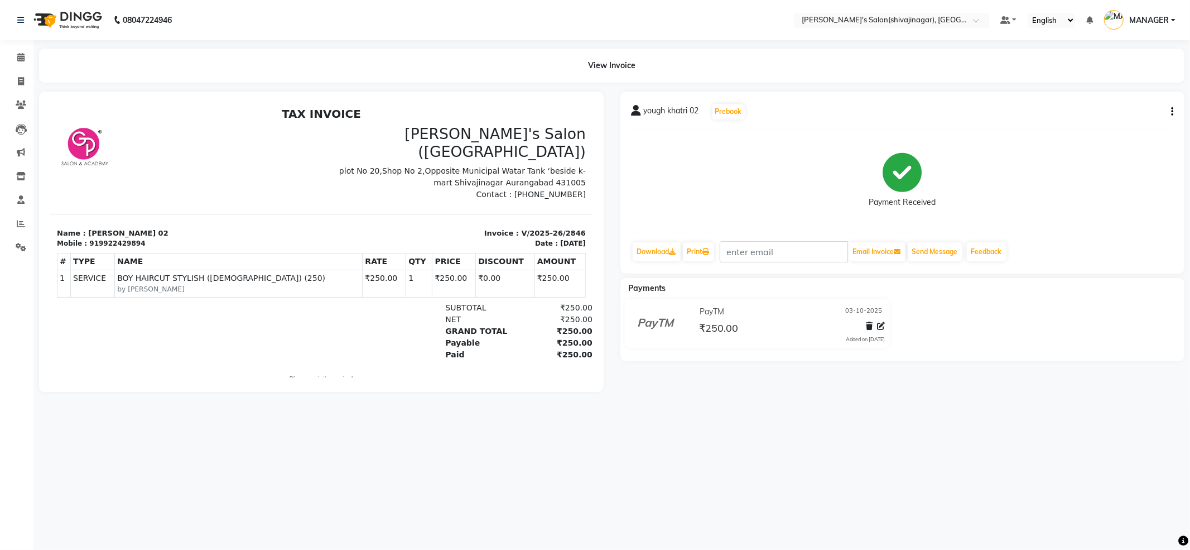
click at [885, 489] on div "08047224946 Select Location × Girja's Salon(shivajinagar), Shivaji Nagar Defaul…" at bounding box center [595, 275] width 1190 height 550
click at [21, 79] on icon at bounding box center [21, 81] width 6 height 8
select select "4174"
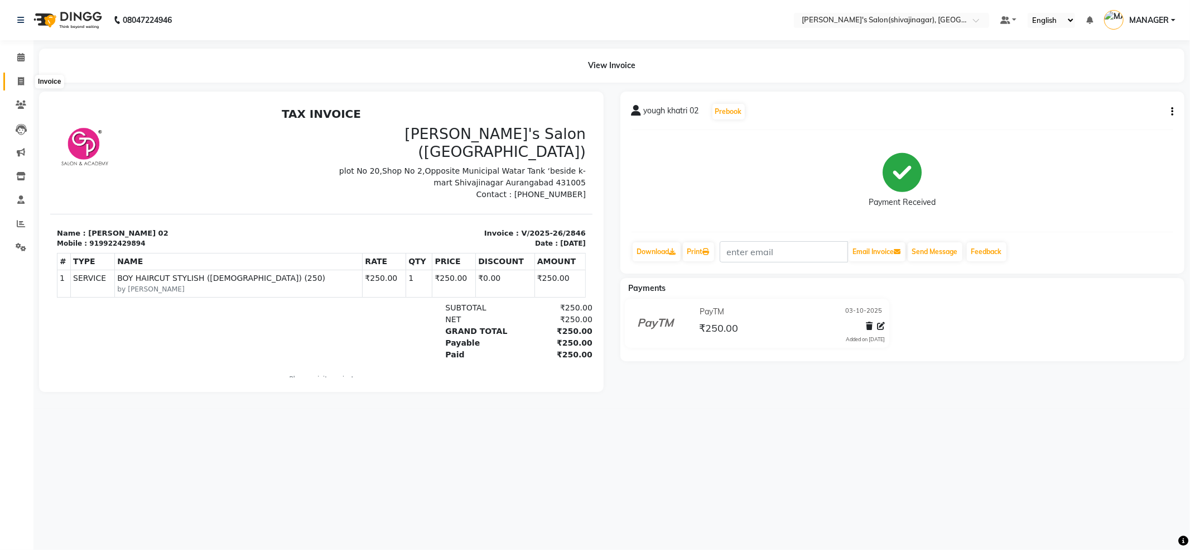
select select "service"
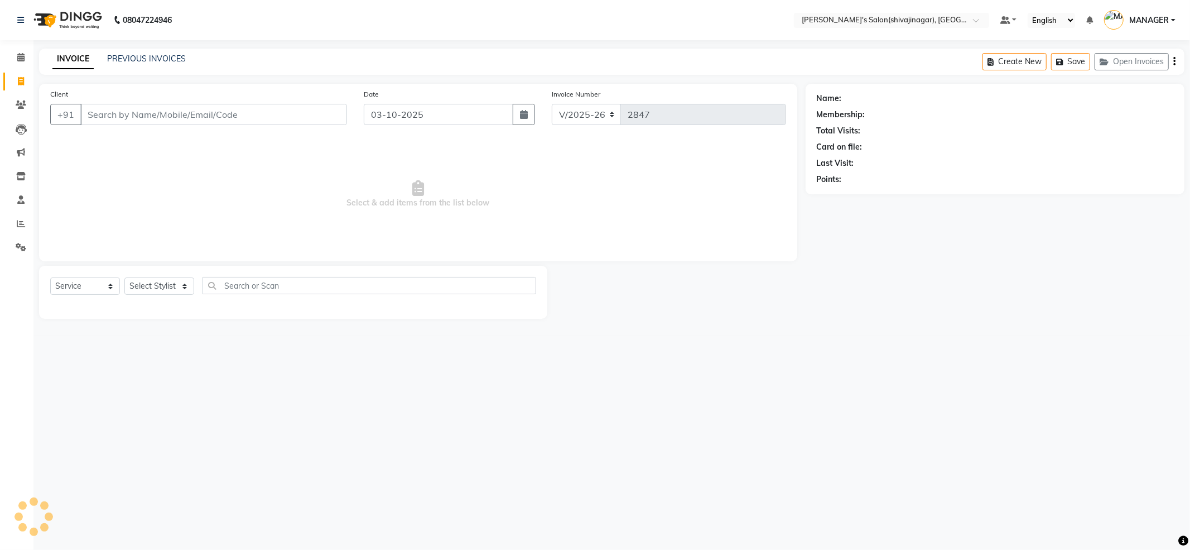
click at [98, 117] on input "Client" at bounding box center [213, 114] width 267 height 21
click at [132, 238] on span "Select & add items from the list below" at bounding box center [418, 194] width 736 height 112
click at [116, 117] on input "Client" at bounding box center [213, 114] width 267 height 21
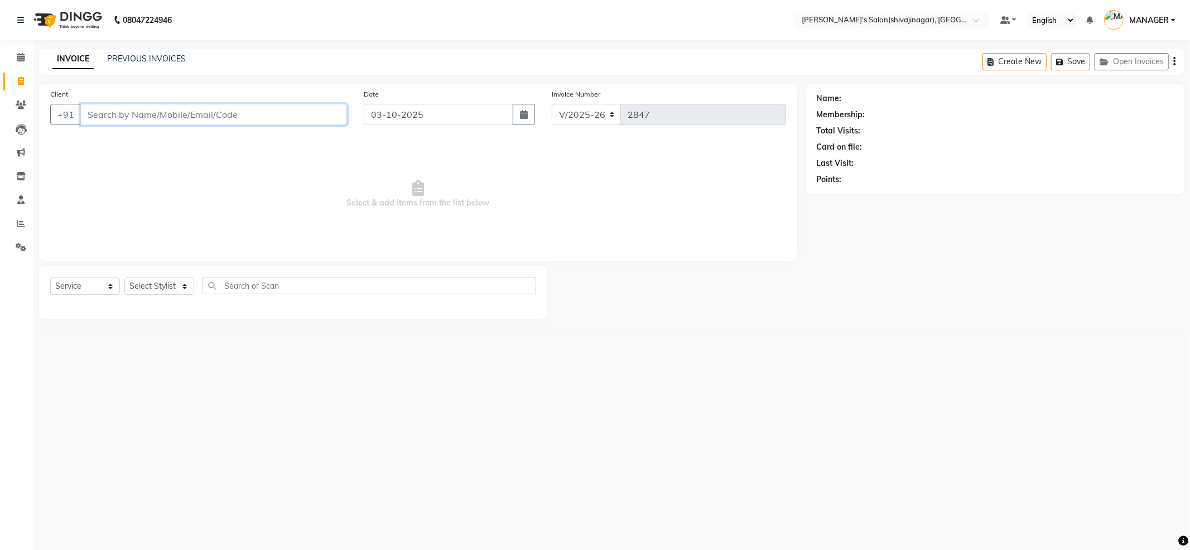
click at [116, 117] on input "Client" at bounding box center [213, 114] width 267 height 21
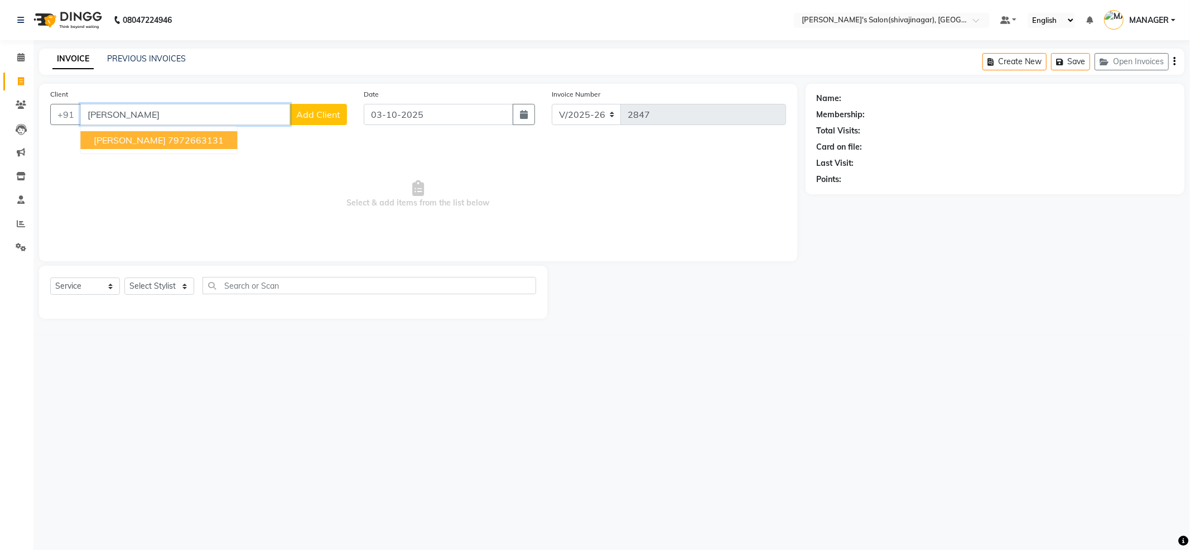
click at [132, 112] on input "saif sir" at bounding box center [185, 114] width 210 height 21
type input "saif"
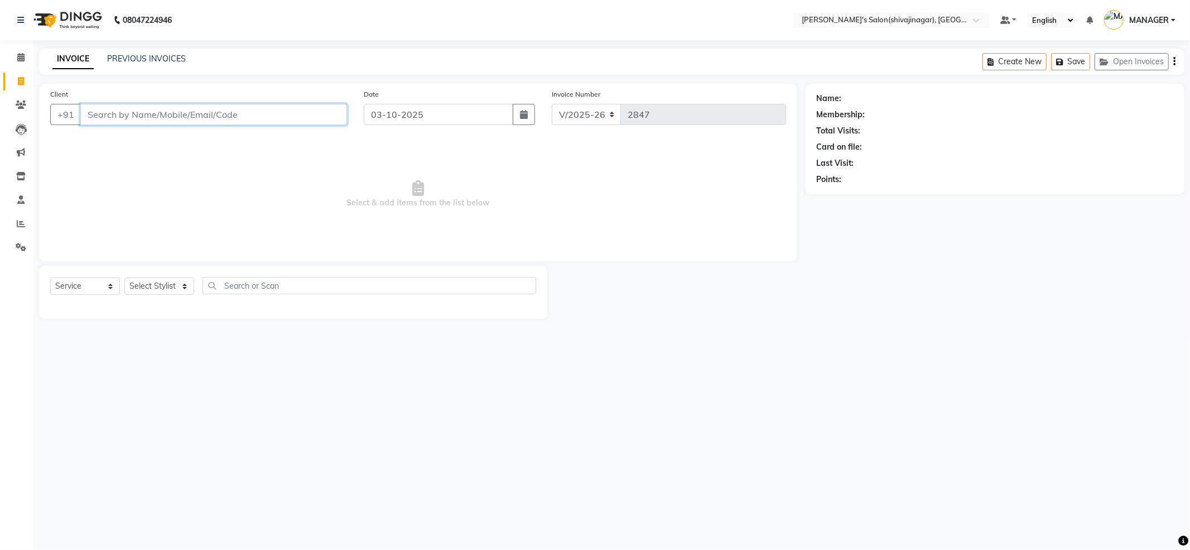
click at [132, 112] on input "Client" at bounding box center [213, 114] width 267 height 21
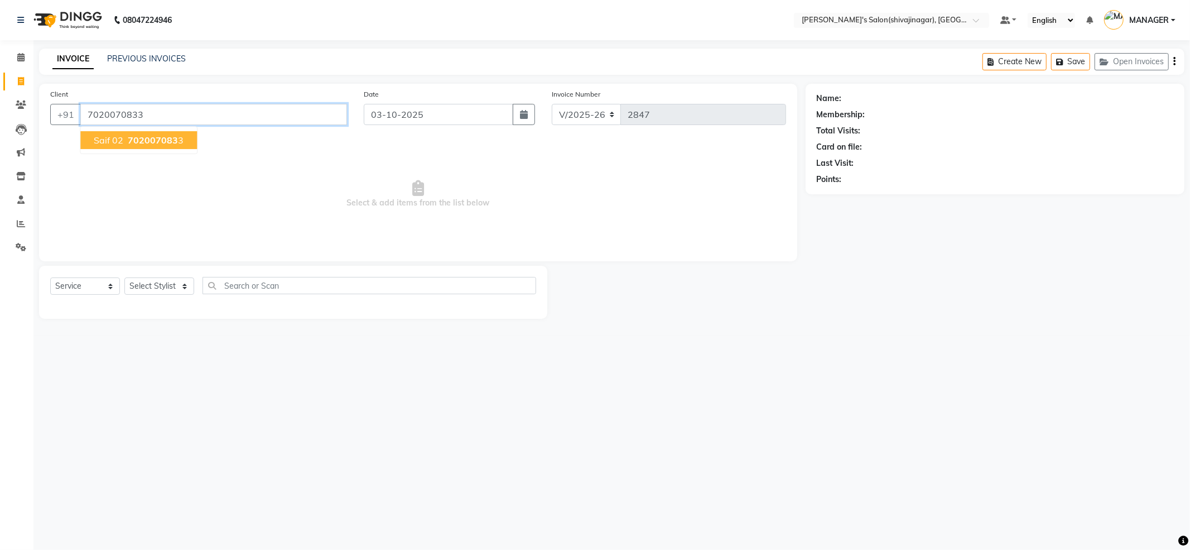
type input "7020070833"
click at [141, 146] on button "saif 02 702007083 3" at bounding box center [138, 140] width 117 height 18
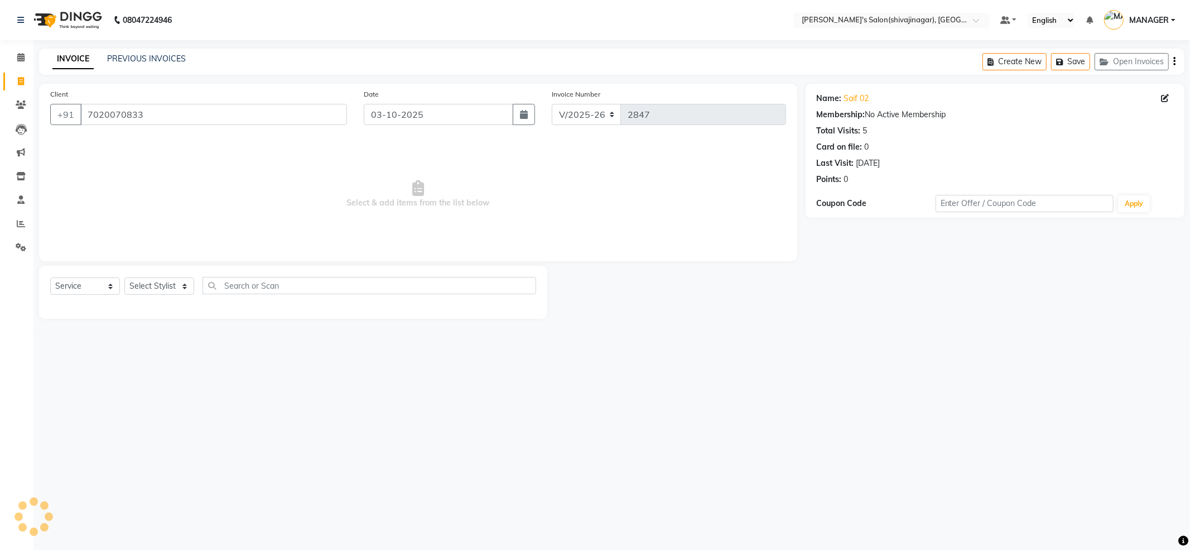
click at [151, 152] on span "Select & add items from the list below" at bounding box center [418, 194] width 736 height 112
click at [161, 289] on select "Select Stylist ABHI AKKI KIRTI MANAGER MISS STAFF MONG'Z. NILOFER PALLAVI PRASA…" at bounding box center [159, 285] width 70 height 17
select select "21636"
click at [124, 277] on select "Select Stylist ABHI AKKI KIRTI MANAGER MISS STAFF MONG'Z. NILOFER PALLAVI PRASA…" at bounding box center [159, 285] width 70 height 17
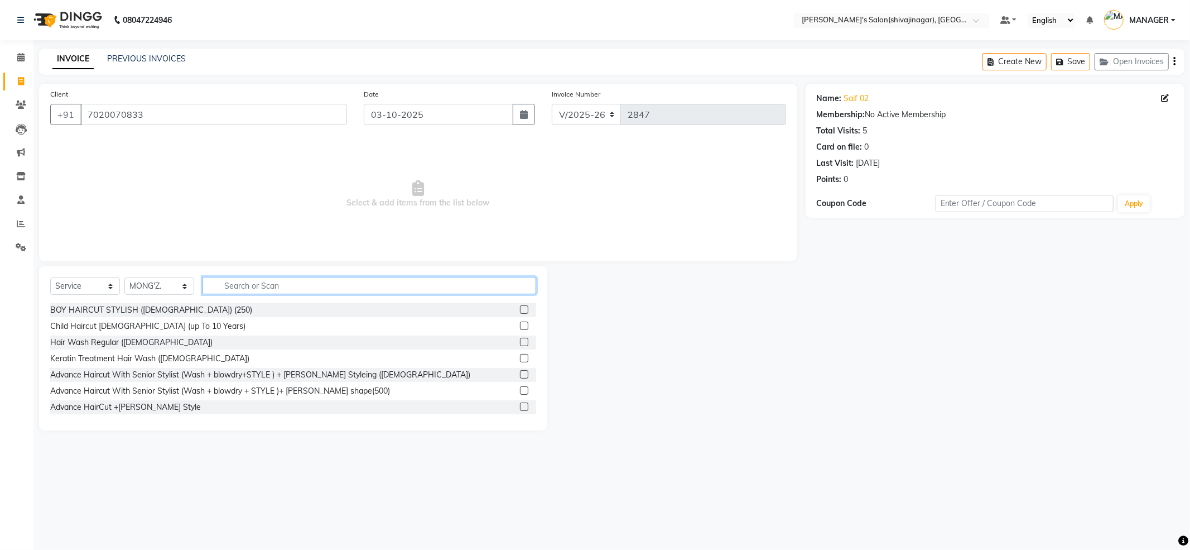
click at [251, 282] on input "text" at bounding box center [370, 285] width 334 height 17
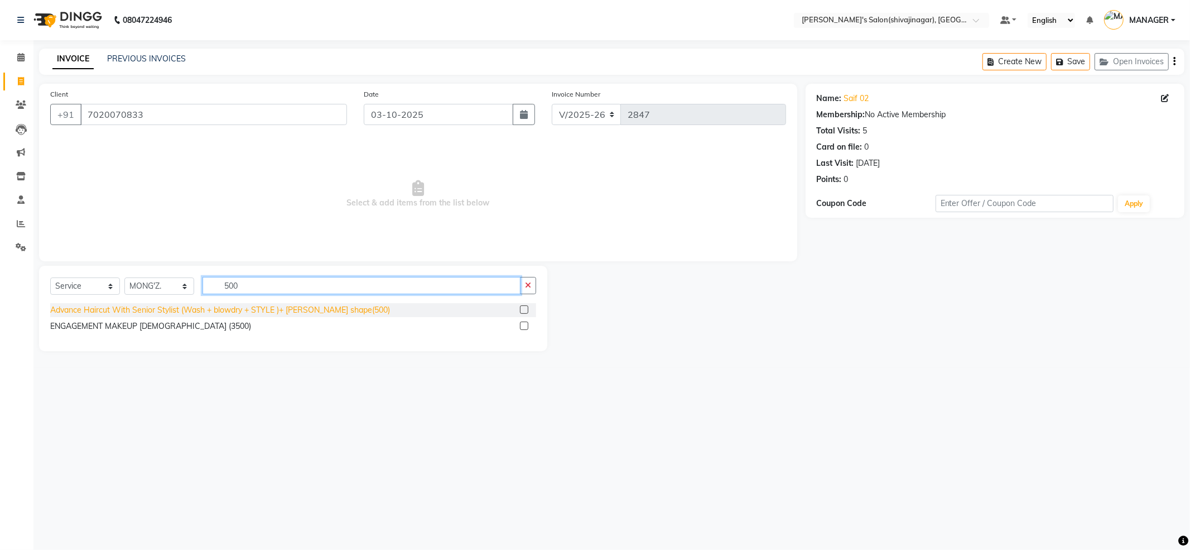
type input "500"
click at [301, 304] on div "Advance Haircut With Senior Stylist (Wash + blowdry + STYLE )+ beard shape(500)" at bounding box center [220, 310] width 340 height 12
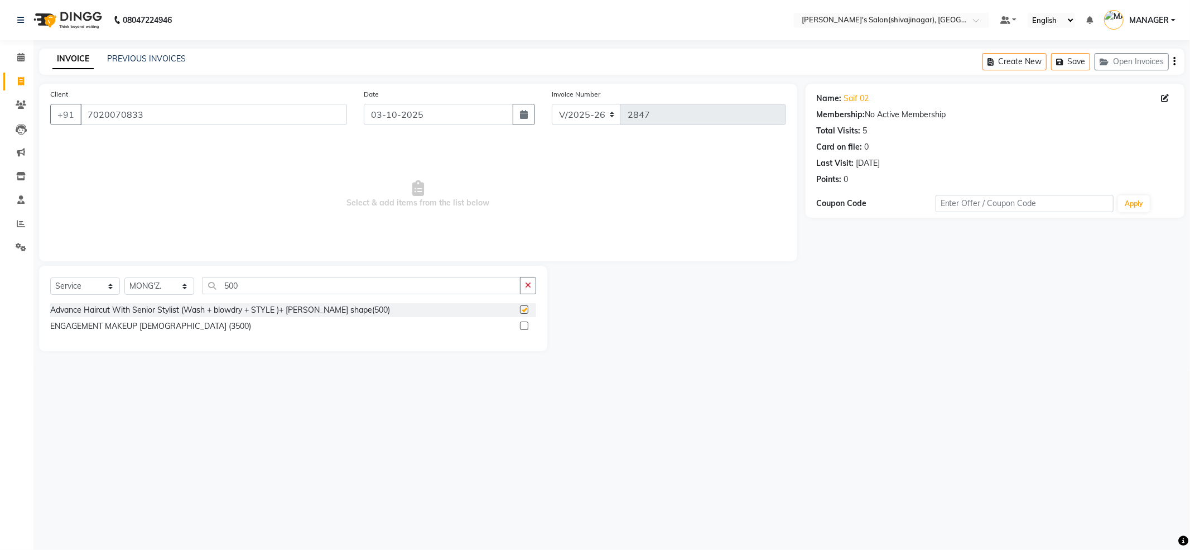
checkbox input "false"
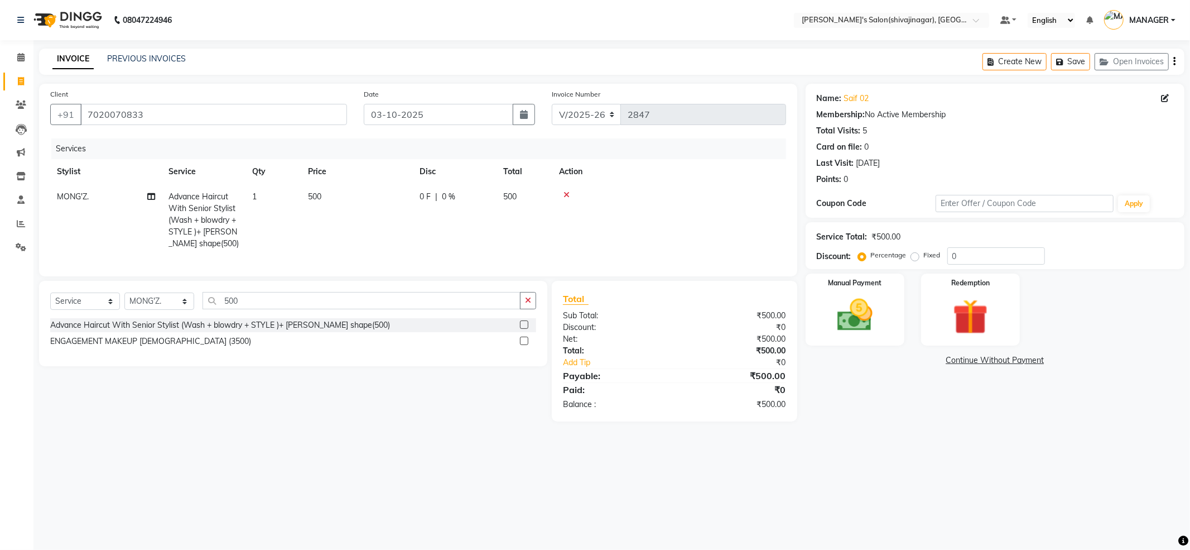
click at [328, 210] on td "500" at bounding box center [357, 220] width 112 height 72
select select "21636"
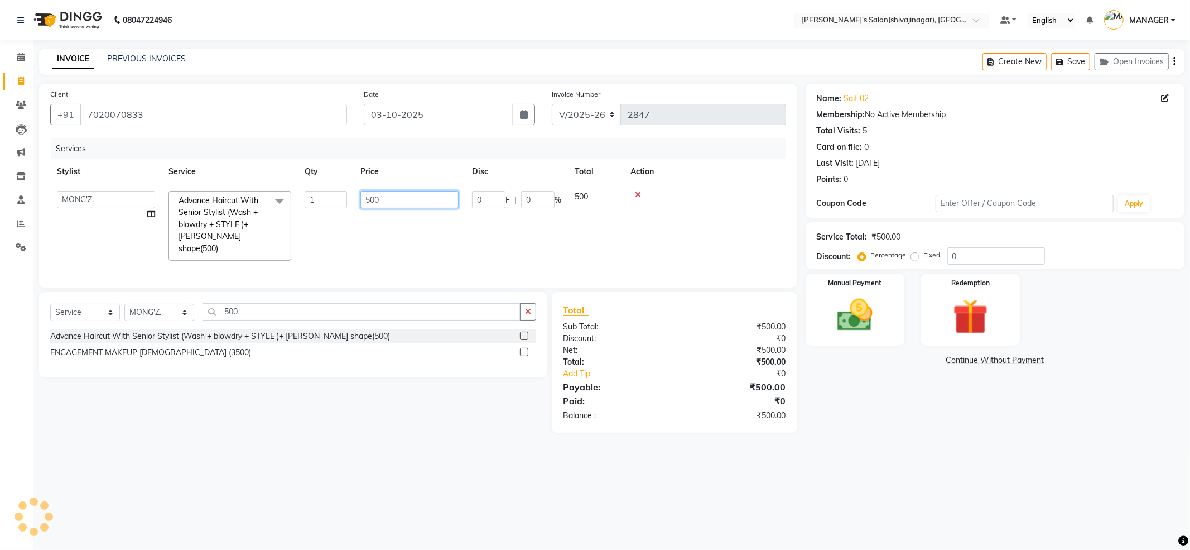
click at [378, 201] on input "500" at bounding box center [409, 199] width 98 height 17
type input "600"
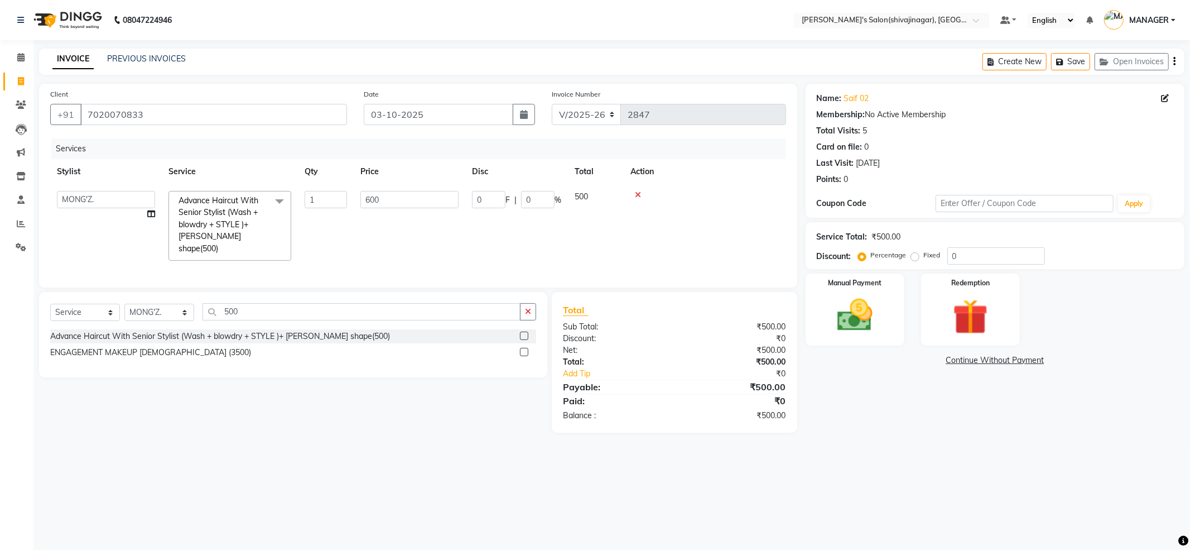
click at [380, 241] on td "600" at bounding box center [410, 225] width 112 height 83
select select "21636"
click at [339, 201] on input "1" at bounding box center [326, 199] width 42 height 17
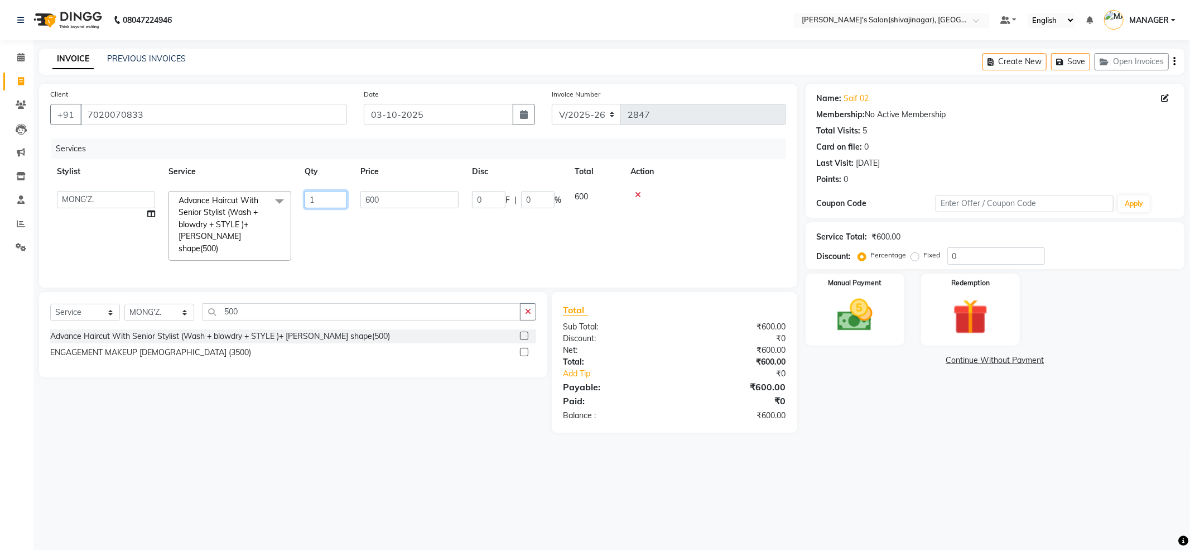
click at [339, 201] on input "1" at bounding box center [326, 199] width 42 height 17
type input "2"
click at [338, 221] on tr "ABHI AKKI KIRTI MANAGER MISS STAFF MONG'Z. NILOFER PALLAVI PRASAD PRATIKSHA SHI…" at bounding box center [418, 225] width 736 height 83
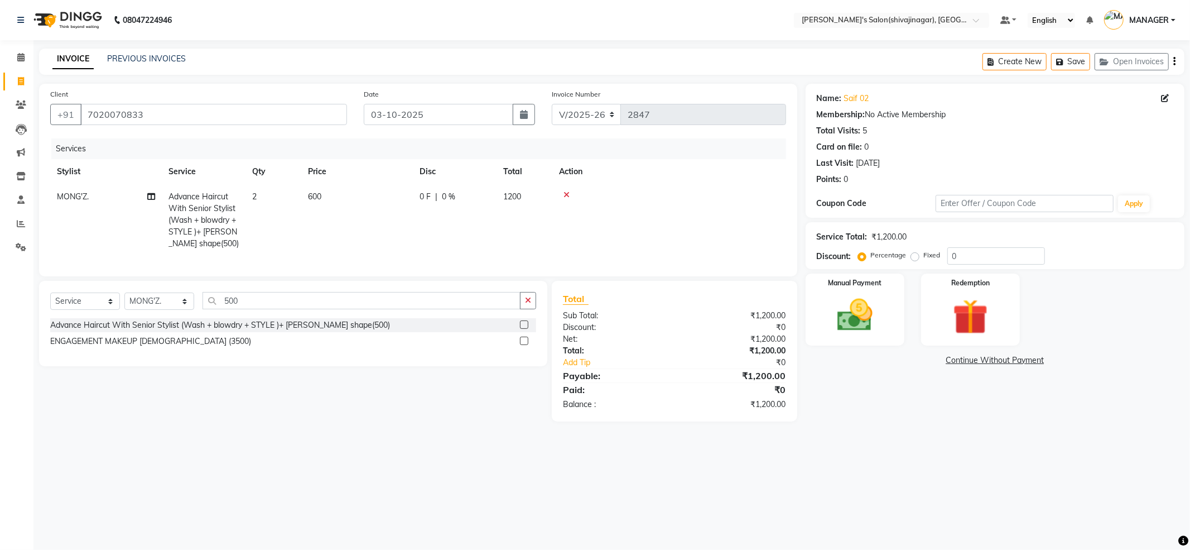
click at [897, 438] on main "INVOICE PREVIOUS INVOICES Create New Save Open Invoices Client +91 7020070833 D…" at bounding box center [611, 243] width 1157 height 389
click at [982, 253] on input "0" at bounding box center [996, 255] width 98 height 17
click at [907, 421] on div "Name: Saif 02 Membership: No Active Membership Total Visits: 5 Card on file: 0 …" at bounding box center [999, 253] width 387 height 338
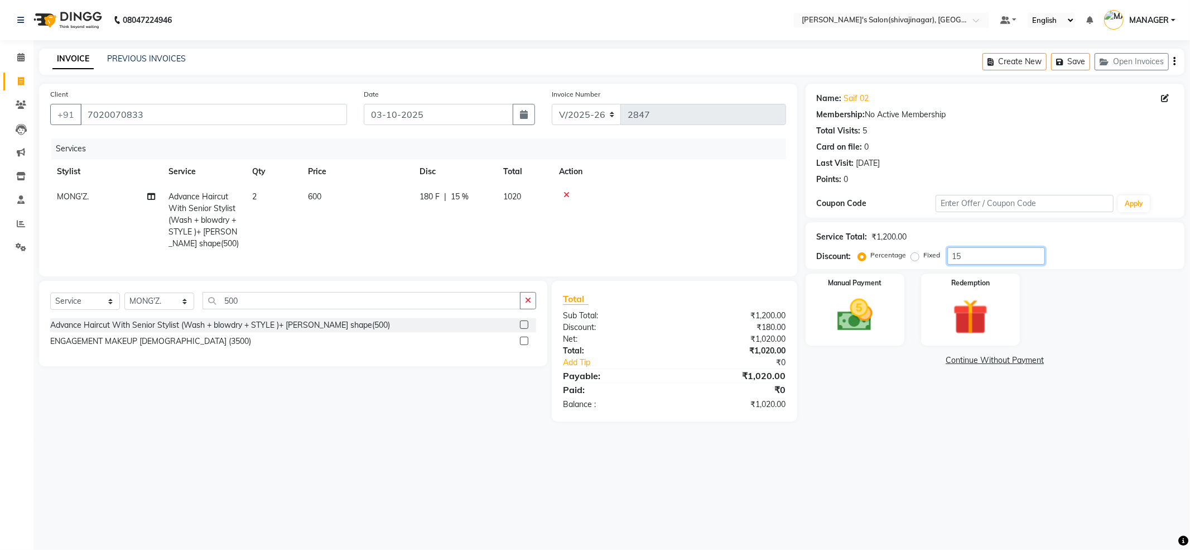
click at [976, 253] on input "15" at bounding box center [996, 255] width 98 height 17
type input "10"
click at [900, 421] on div "Name: Saif 02 Membership: No Active Membership Total Visits: 5 Card on file: 0 …" at bounding box center [999, 253] width 387 height 338
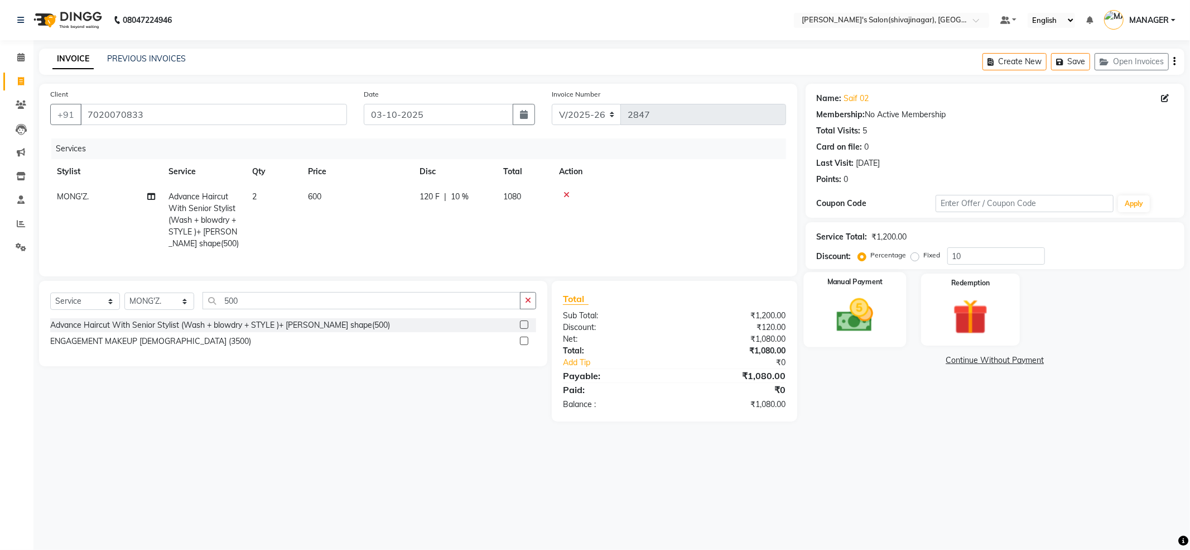
click at [880, 315] on img at bounding box center [855, 315] width 60 height 42
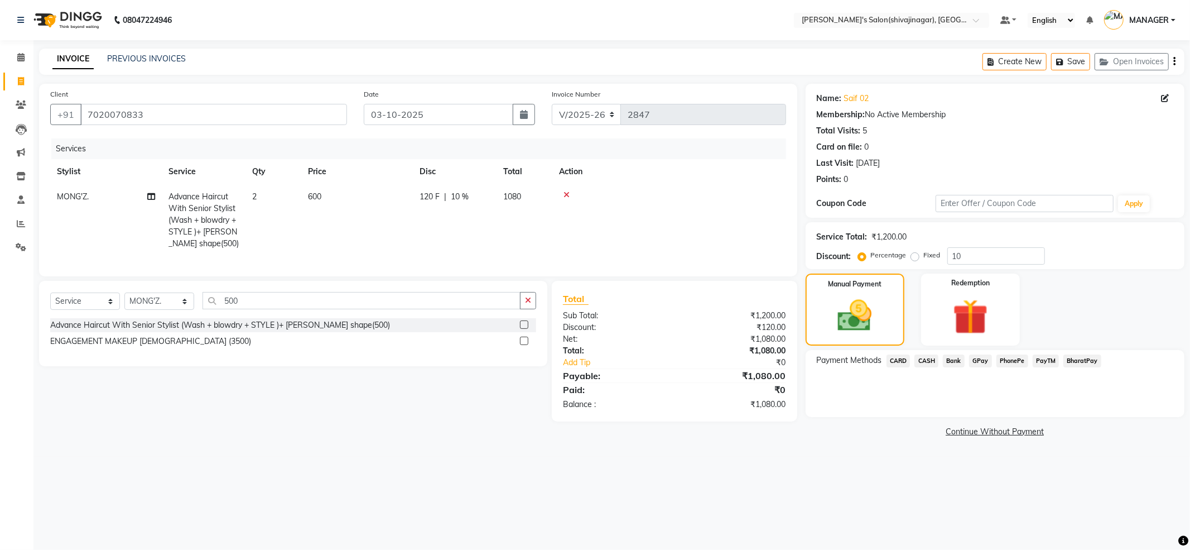
click at [974, 384] on div "Payment Methods CARD CASH Bank GPay PhonePe PayTM BharatPay" at bounding box center [995, 383] width 379 height 67
click at [990, 389] on div "Payment Methods CARD CASH Bank GPay PhonePe PayTM BharatPay" at bounding box center [995, 383] width 379 height 67
click at [1043, 363] on span "PayTM" at bounding box center [1046, 360] width 27 height 13
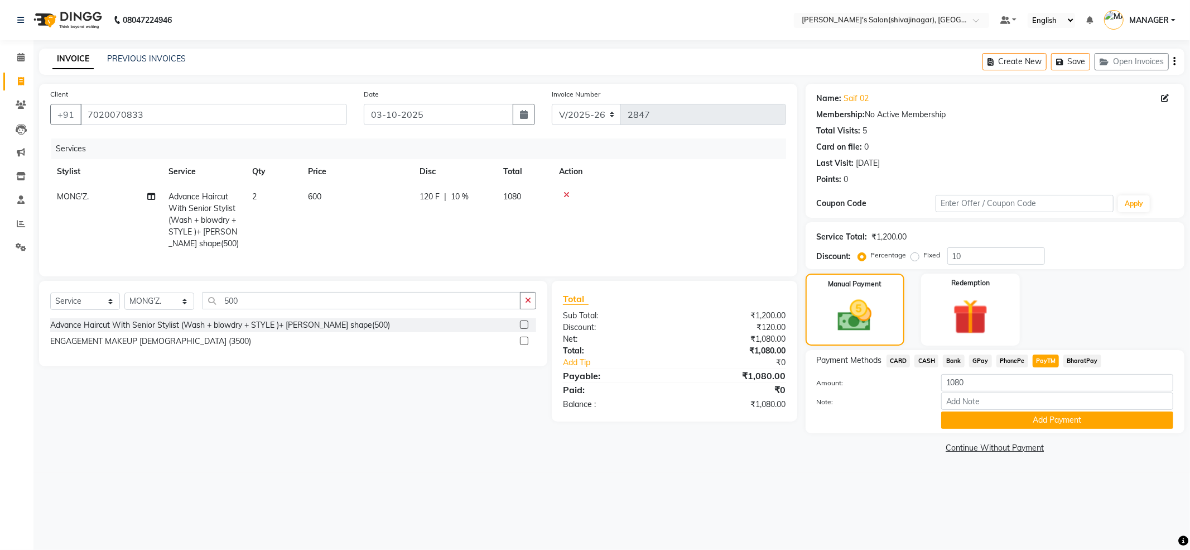
click at [931, 364] on span "CASH" at bounding box center [926, 360] width 24 height 13
click at [1052, 420] on button "Add Payment" at bounding box center [1057, 419] width 232 height 17
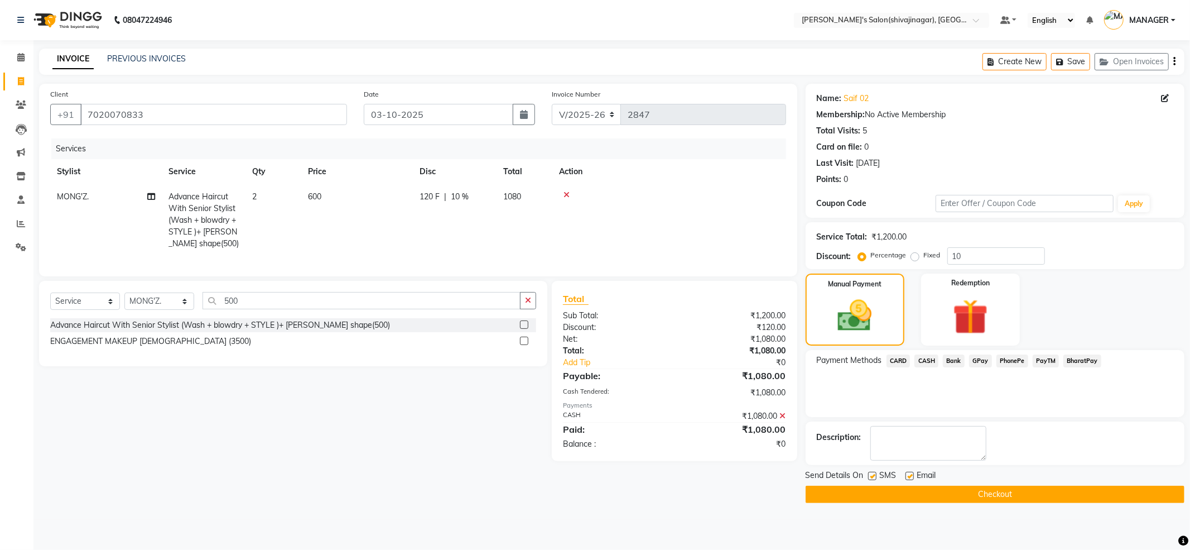
click at [969, 407] on div "Payment Methods CARD CASH Bank GPay PhonePe PayTM BharatPay" at bounding box center [995, 383] width 379 height 67
drag, startPoint x: 878, startPoint y: 322, endPoint x: 871, endPoint y: 322, distance: 6.7
click at [877, 322] on img at bounding box center [855, 315] width 58 height 41
click at [998, 382] on div "Payment Methods CARD CASH Bank GPay PhonePe PayTM BharatPay" at bounding box center [995, 383] width 379 height 67
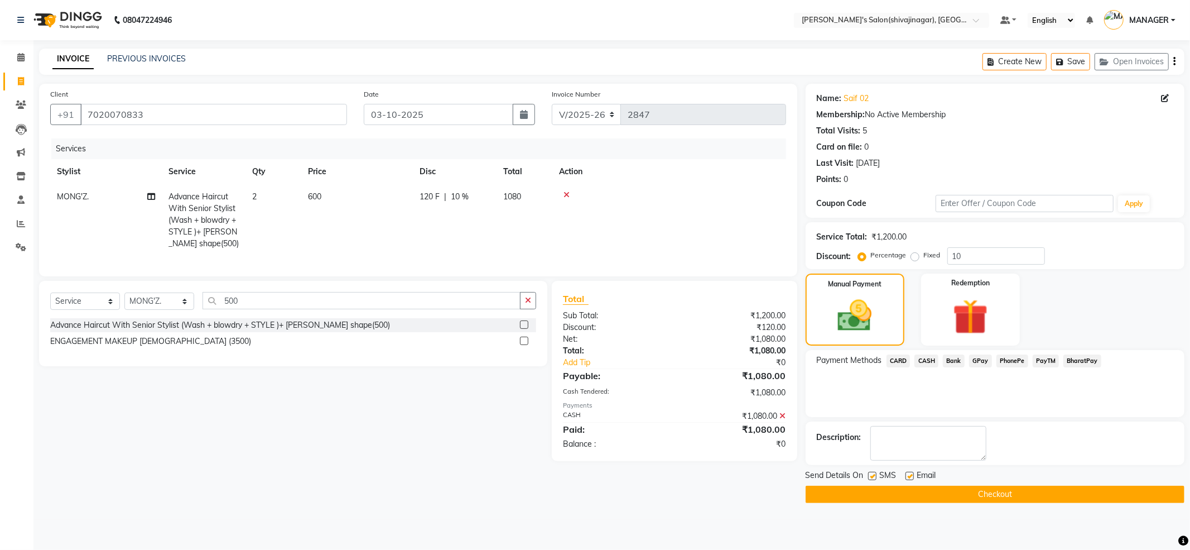
click at [989, 498] on button "Checkout" at bounding box center [995, 493] width 379 height 17
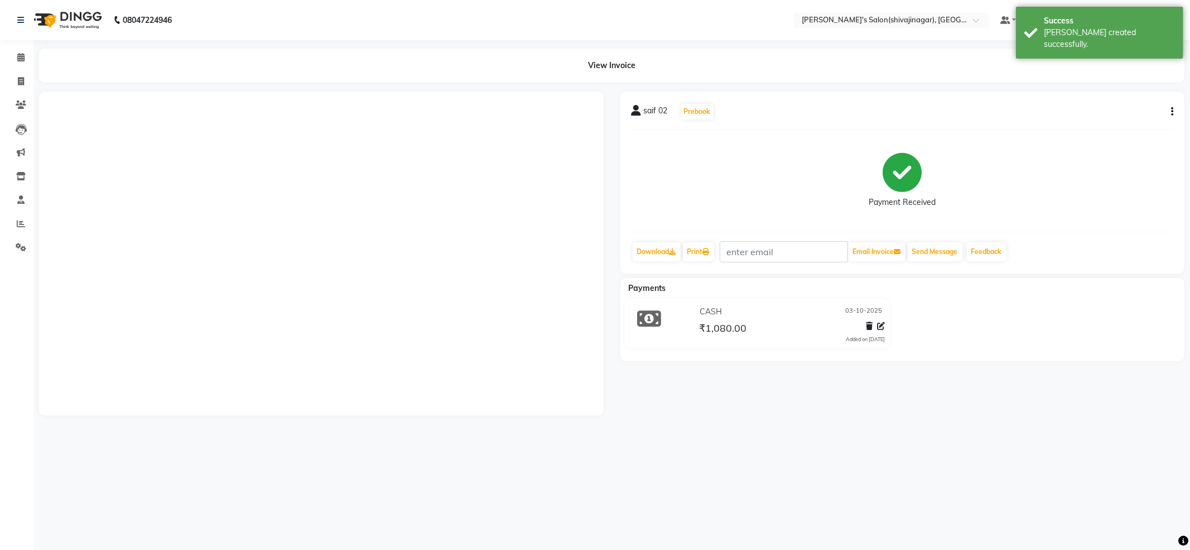
click at [941, 415] on div "saif 02 Prebook Payment Received Download Print Email Invoice Send Message Feed…" at bounding box center [902, 253] width 581 height 324
drag, startPoint x: 941, startPoint y: 423, endPoint x: 946, endPoint y: 385, distance: 38.3
click at [942, 415] on div "saif 02 Prebook Payment Received Download Print Email Invoice Send Message Feed…" at bounding box center [902, 253] width 581 height 324
click at [1083, 34] on div "Bill created successfully." at bounding box center [1109, 38] width 131 height 23
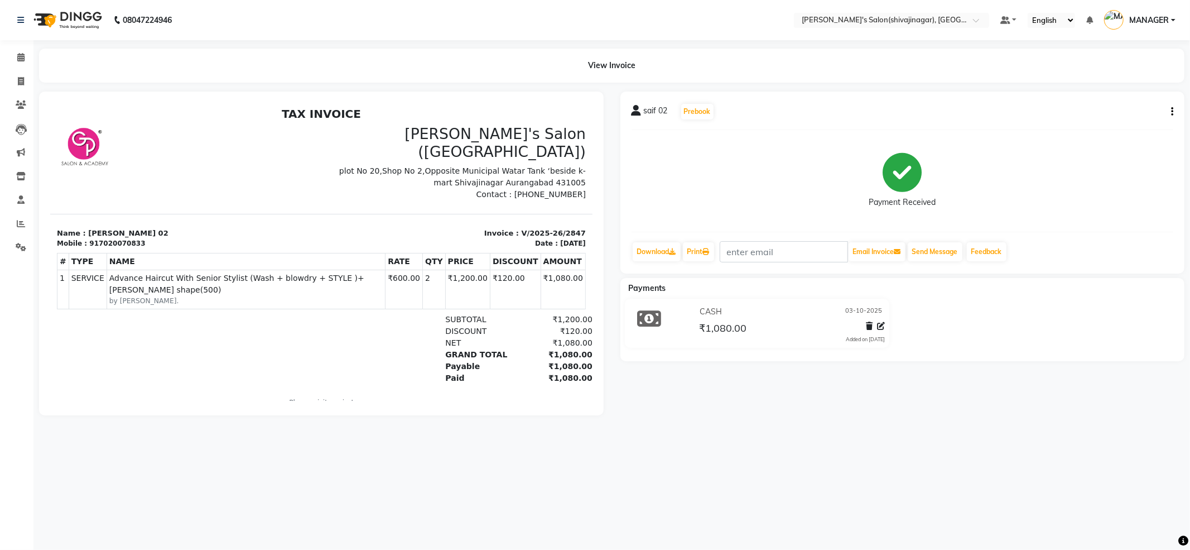
click at [762, 445] on div "08047224946 Select Location × Girja's Salon(shivajinagar), Shivaji Nagar Defaul…" at bounding box center [595, 275] width 1190 height 550
click at [25, 85] on span at bounding box center [21, 81] width 20 height 13
select select "service"
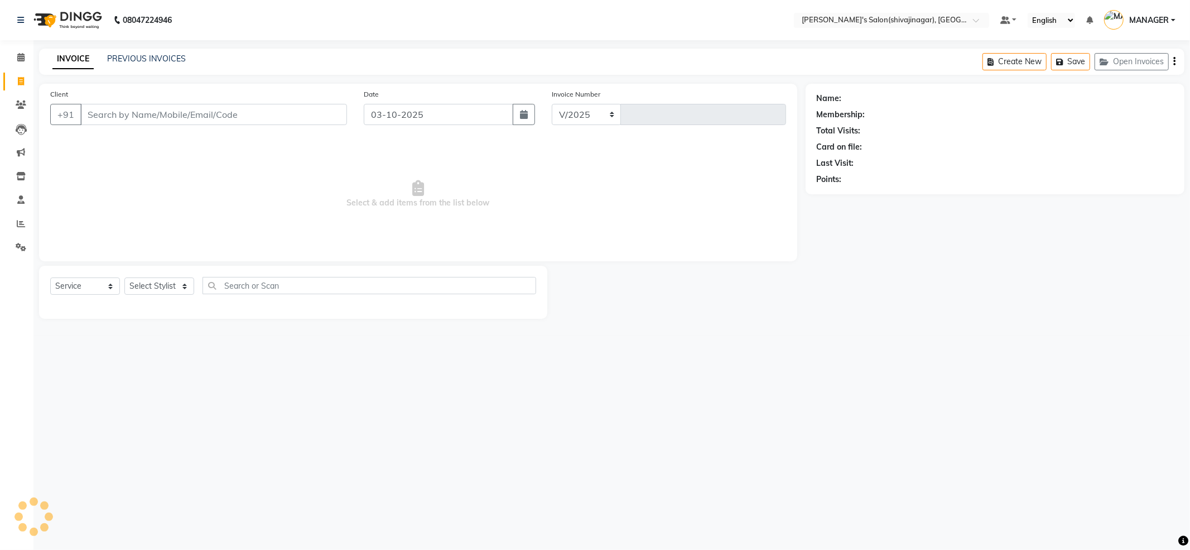
select select "4174"
type input "2848"
click at [134, 51] on div "INVOICE PREVIOUS INVOICES Create New Save Open Invoices" at bounding box center [611, 62] width 1145 height 26
click at [141, 54] on link "PREVIOUS INVOICES" at bounding box center [146, 59] width 79 height 10
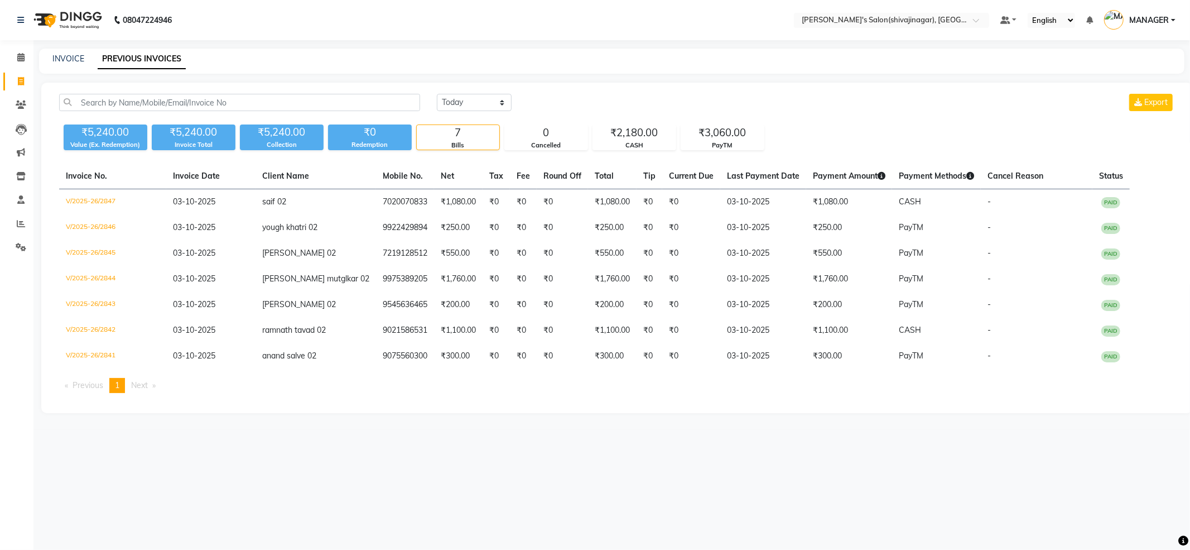
click at [741, 56] on div "INVOICE PREVIOUS INVOICES" at bounding box center [605, 59] width 1132 height 12
click at [19, 81] on icon at bounding box center [21, 81] width 6 height 8
select select "service"
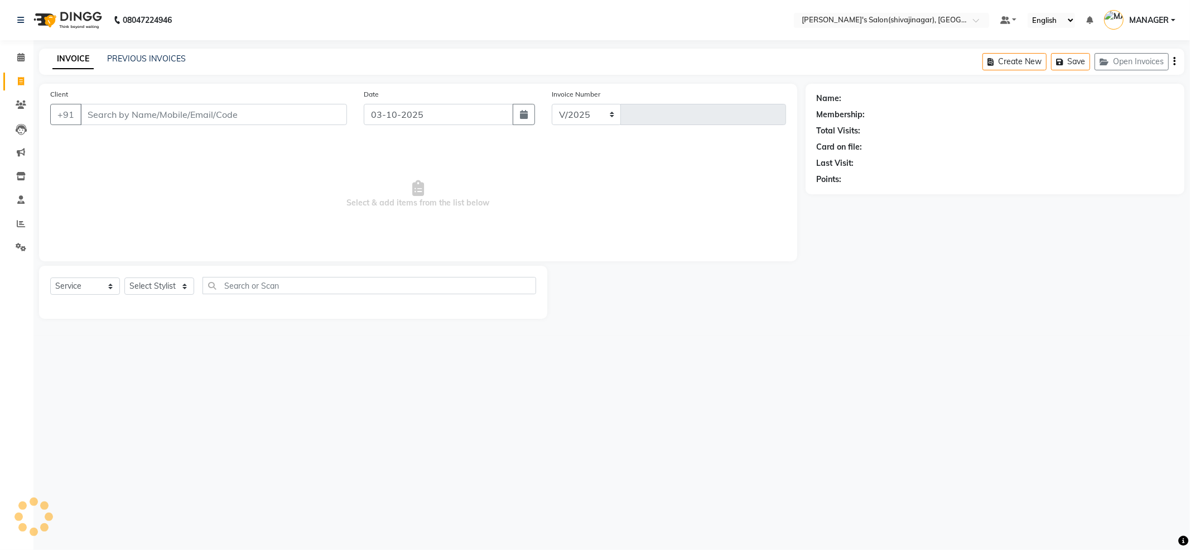
select select "4174"
type input "2848"
type input "8605317198"
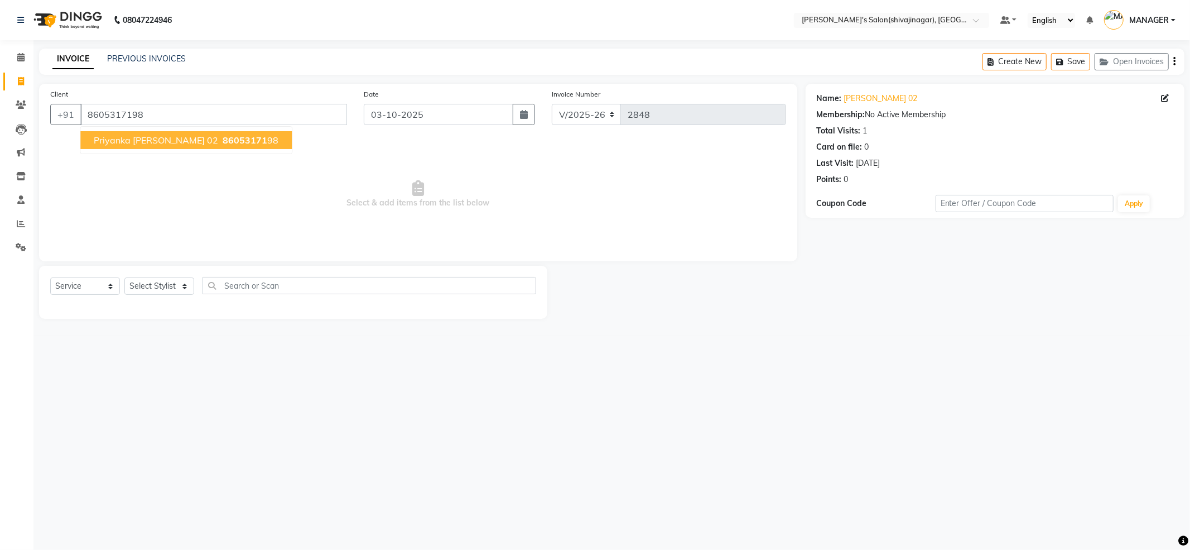
click at [134, 133] on button "priyanka salunke 02 86053171 98" at bounding box center [185, 140] width 211 height 18
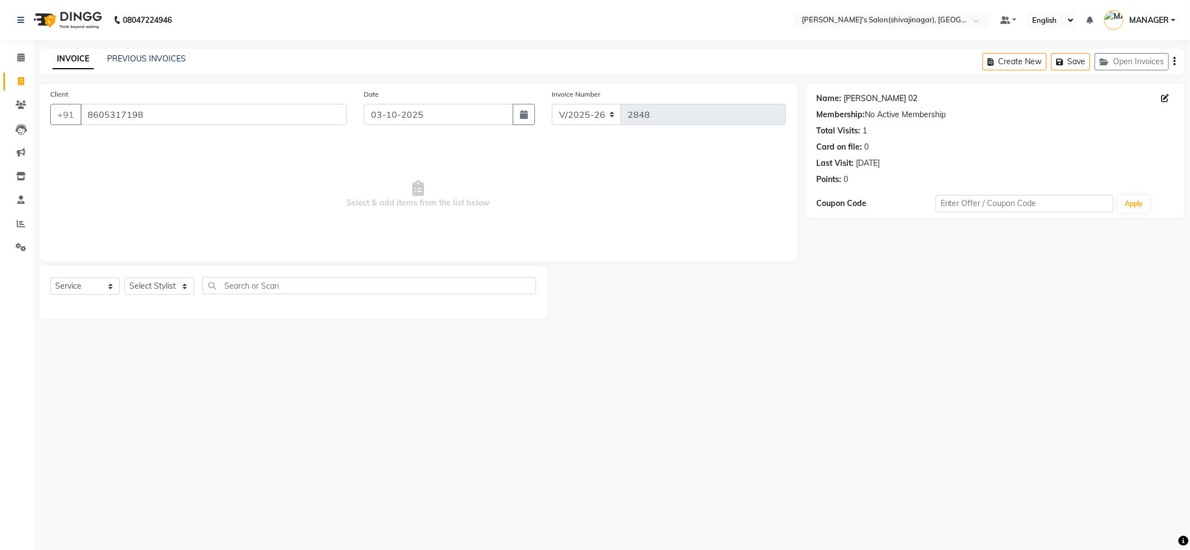
click at [857, 100] on link "Priyanka Salunke 02" at bounding box center [881, 99] width 74 height 12
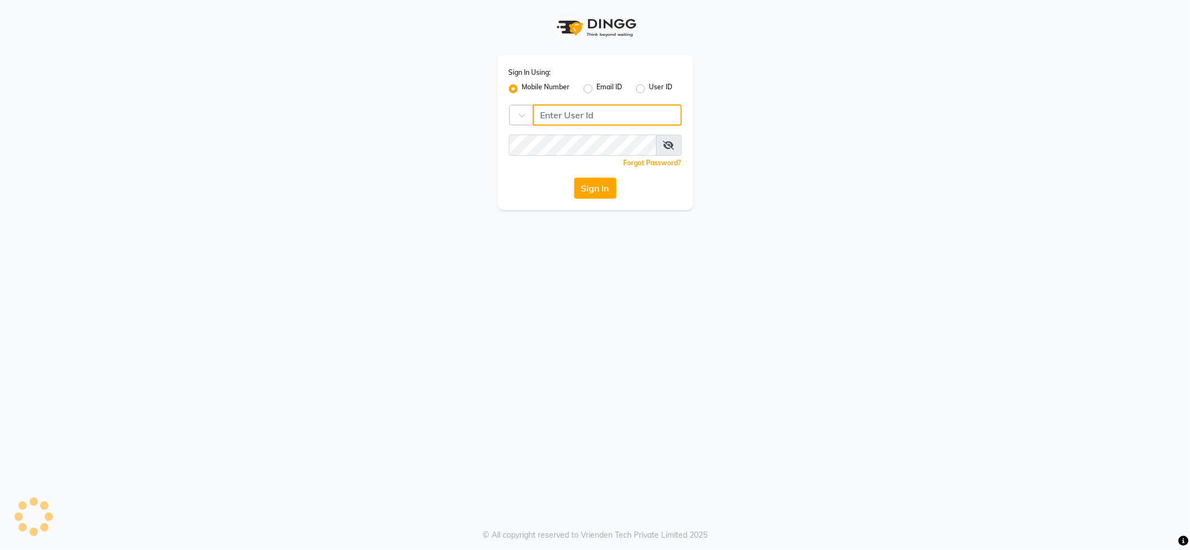
type input "7888029666"
click at [596, 183] on button "Sign In" at bounding box center [595, 187] width 42 height 21
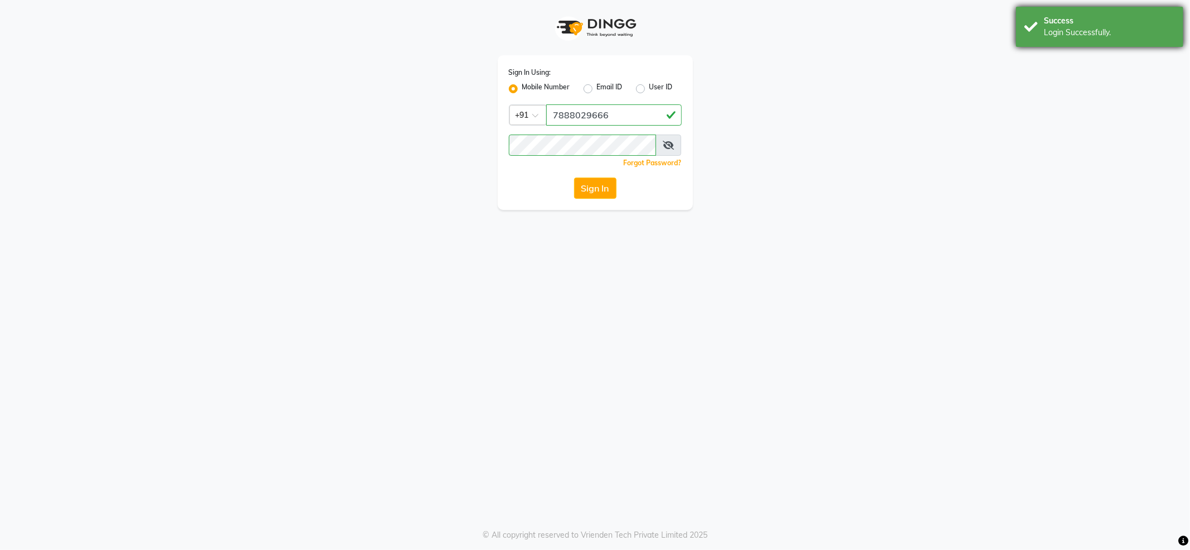
click at [1020, 30] on div "Success Login Successfully." at bounding box center [1099, 27] width 167 height 40
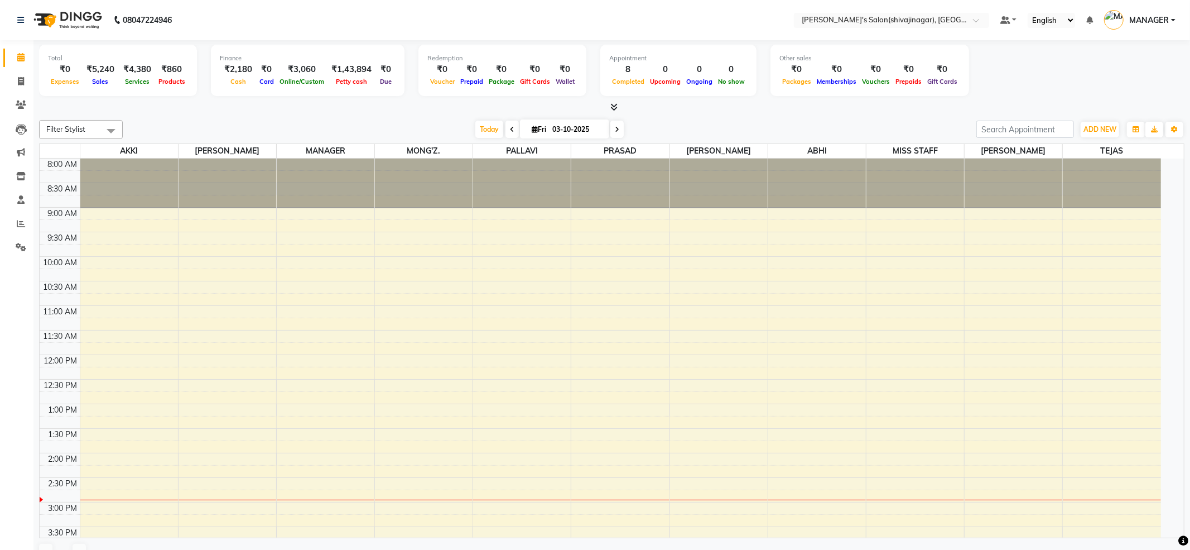
select select "en"
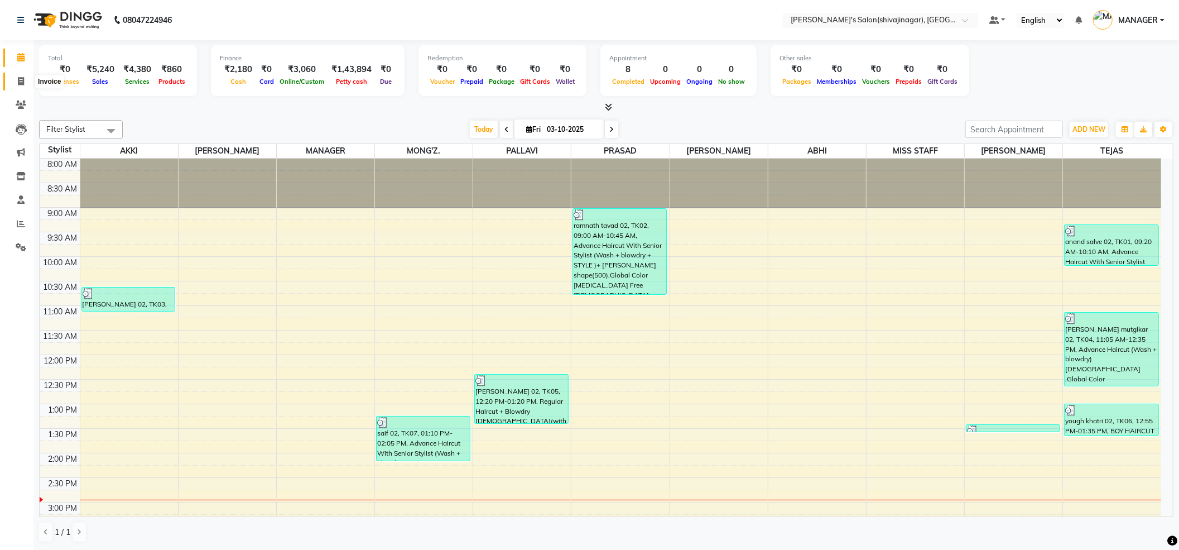
click at [22, 84] on icon at bounding box center [21, 81] width 6 height 8
select select "service"
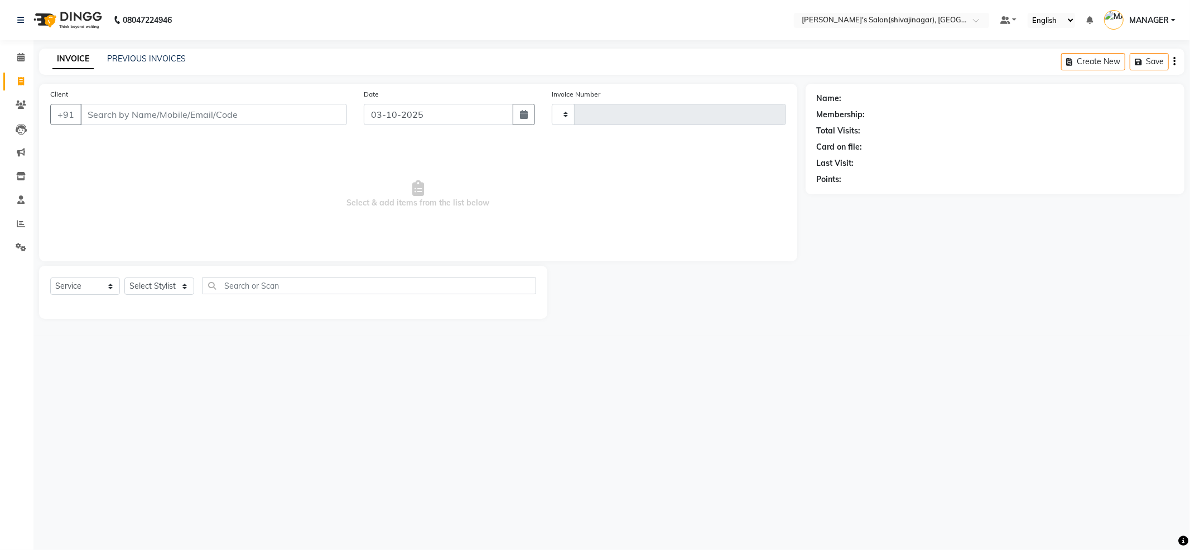
type input "2848"
select select "4174"
click at [145, 116] on input "Client" at bounding box center [213, 114] width 267 height 21
type input "9767811111"
click at [321, 109] on span "Add Client" at bounding box center [318, 114] width 44 height 11
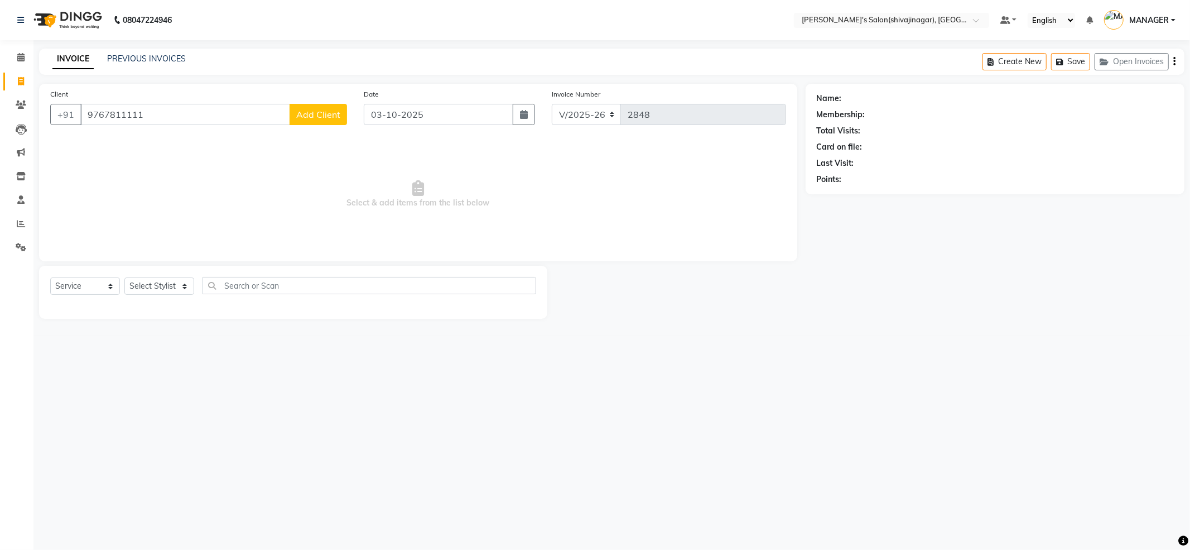
select select "22"
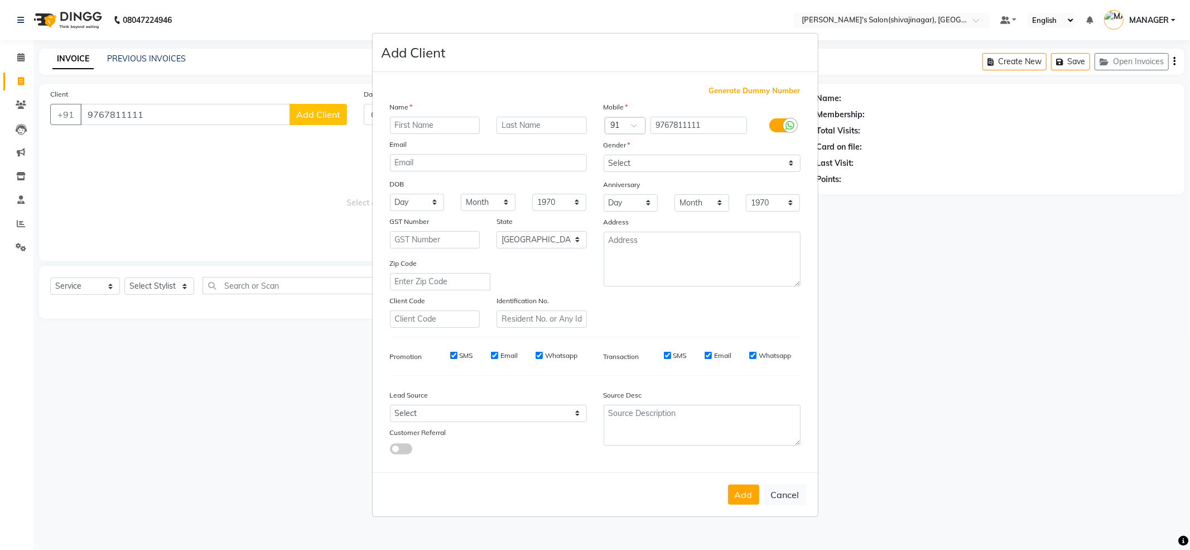
click at [440, 132] on input "text" at bounding box center [435, 125] width 90 height 17
type input "padmakar bhosle 02"
drag, startPoint x: 654, startPoint y: 160, endPoint x: 655, endPoint y: 171, distance: 11.2
click at [654, 160] on select "Select Male Female Other Prefer Not To Say" at bounding box center [702, 163] width 197 height 17
select select "male"
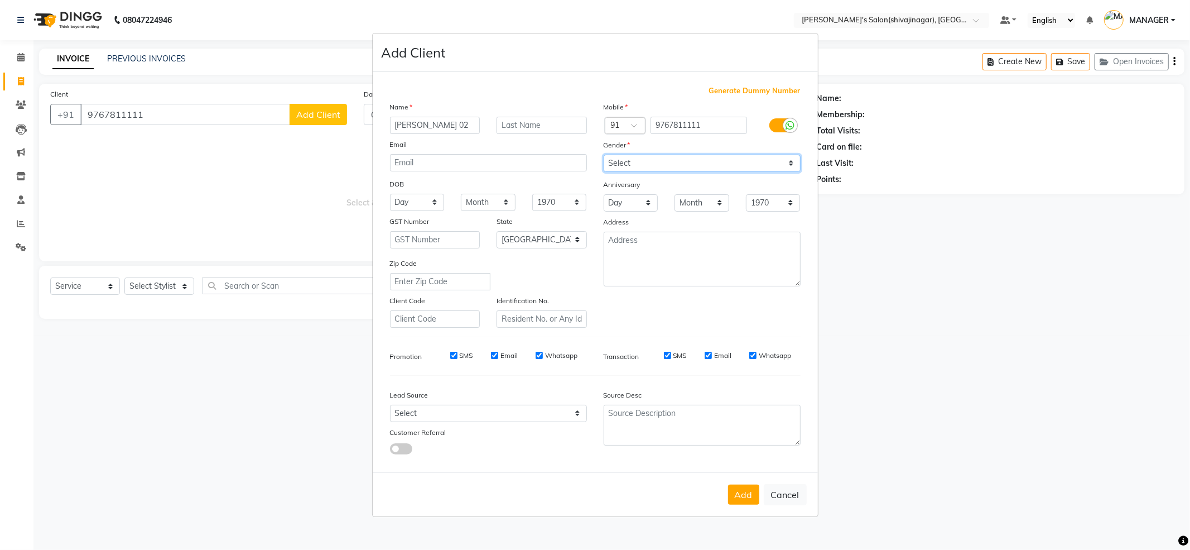
click at [604, 155] on select "Select Male Female Other Prefer Not To Say" at bounding box center [702, 163] width 197 height 17
click at [746, 490] on button "Add" at bounding box center [743, 494] width 31 height 20
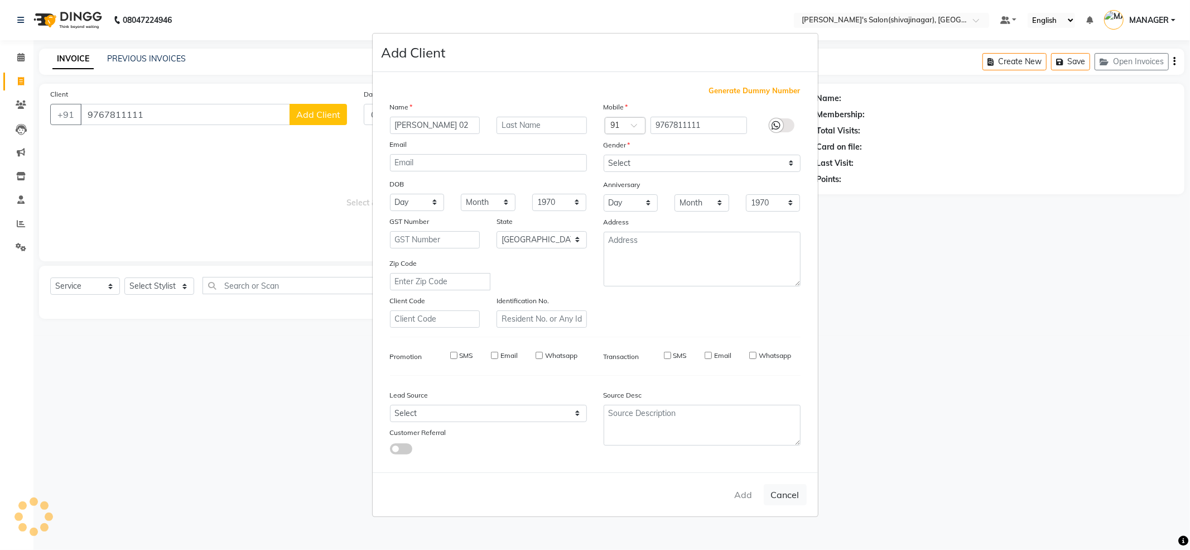
select select
select select "null"
select select
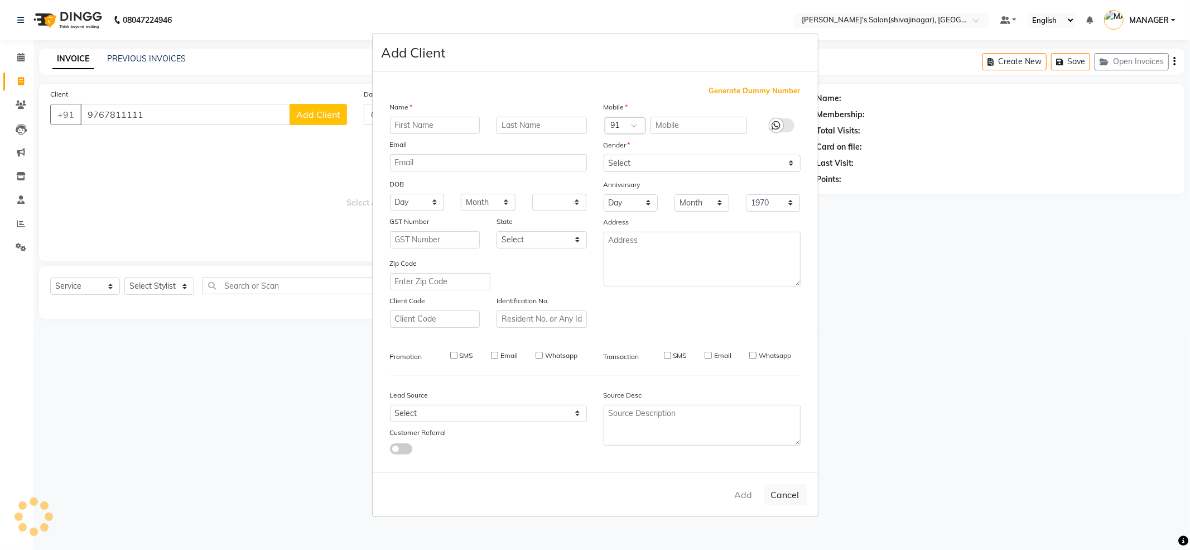
select select
checkbox input "false"
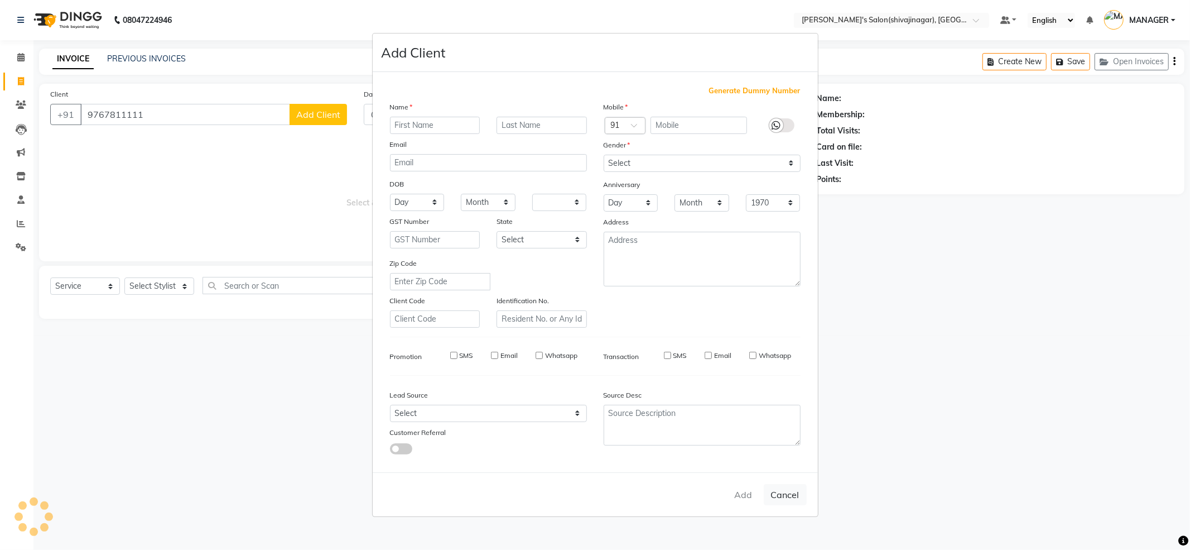
checkbox input "false"
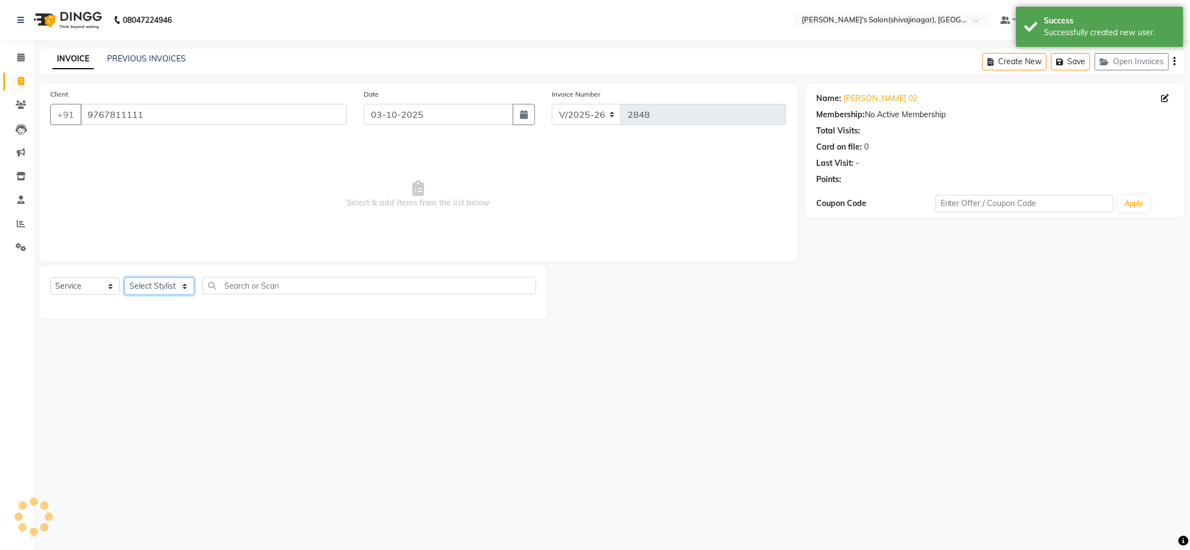
click at [192, 285] on select "Select Stylist ABHI AKKI KIRTI MANAGER MISS STAFF MONG'Z. NILOFER PALLAVI PRASA…" at bounding box center [159, 285] width 70 height 17
select select "82728"
click at [124, 277] on select "Select Stylist ABHI AKKI KIRTI MANAGER MISS STAFF MONG'Z. NILOFER PALLAVI PRASA…" at bounding box center [159, 285] width 70 height 17
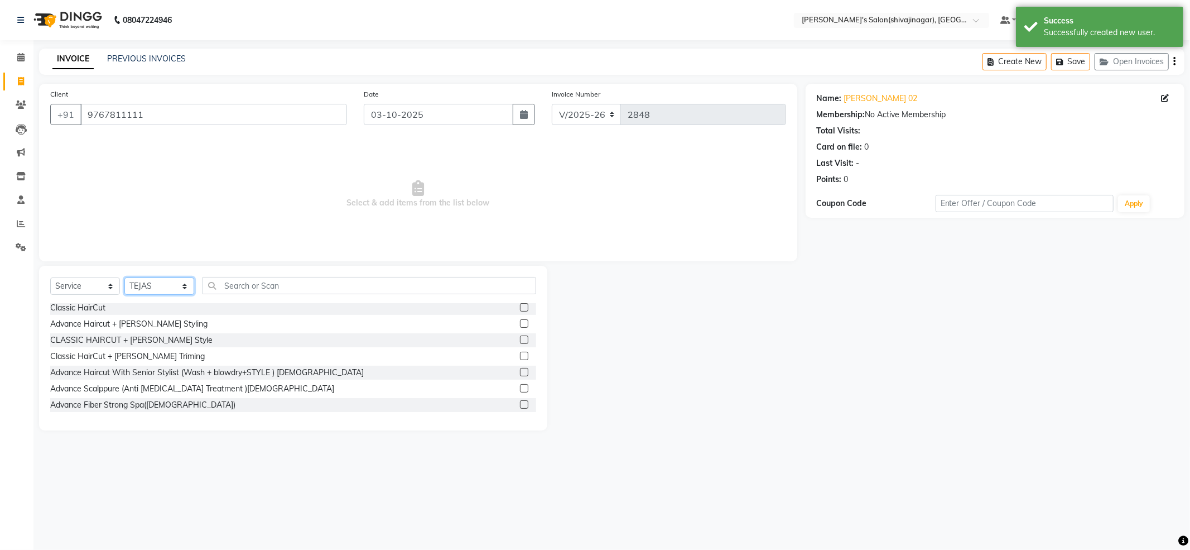
scroll to position [148, 0]
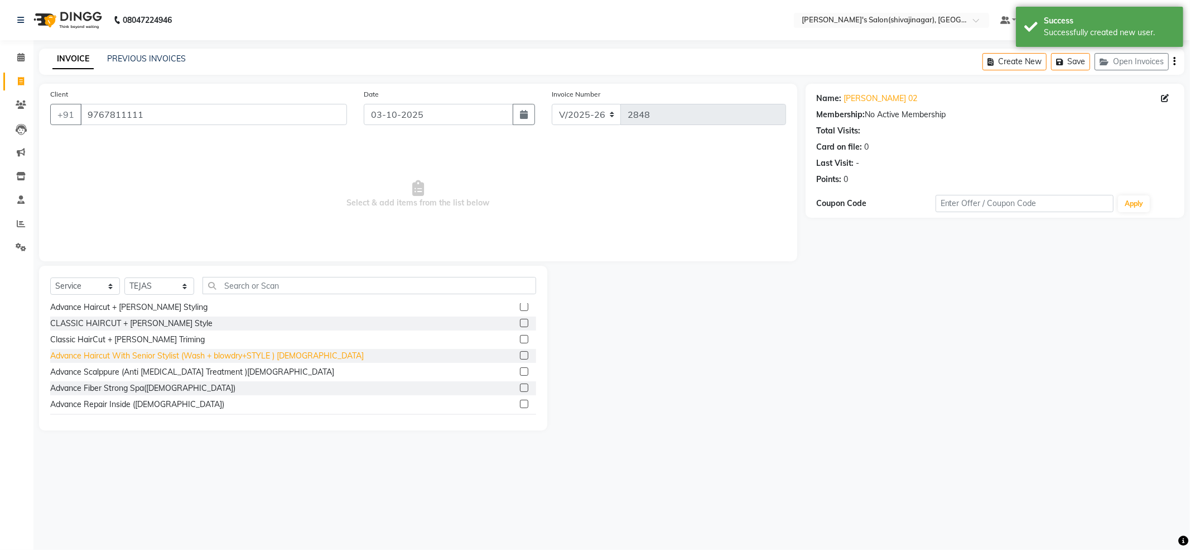
click at [280, 353] on div "Advance Haircut With Senior Stylist (Wash + blowdry+STYLE ) MALE" at bounding box center [207, 356] width 314 height 12
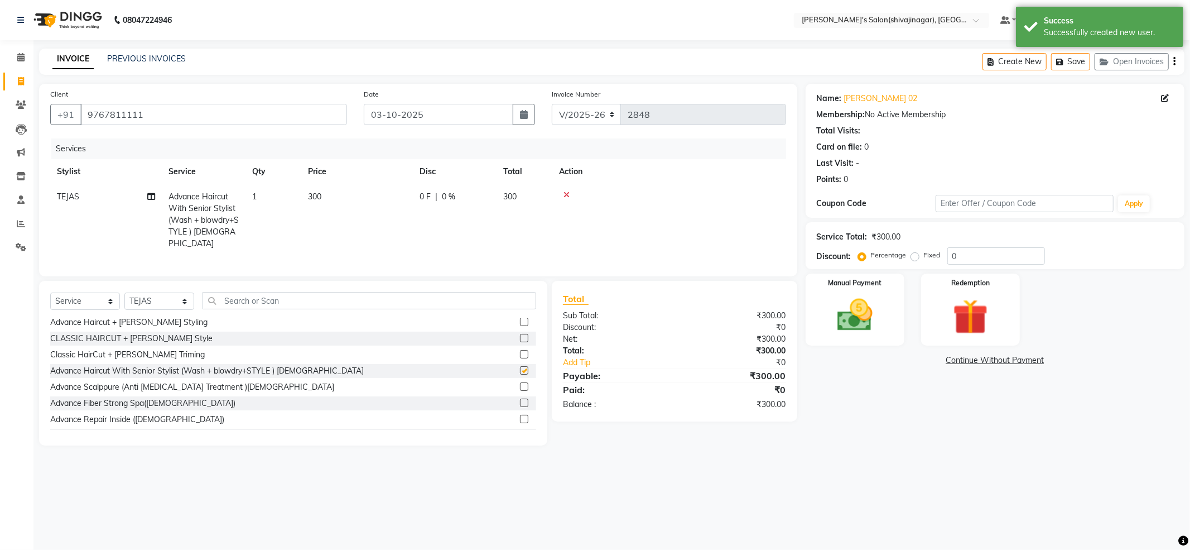
checkbox input "false"
click at [268, 304] on input "text" at bounding box center [370, 300] width 334 height 17
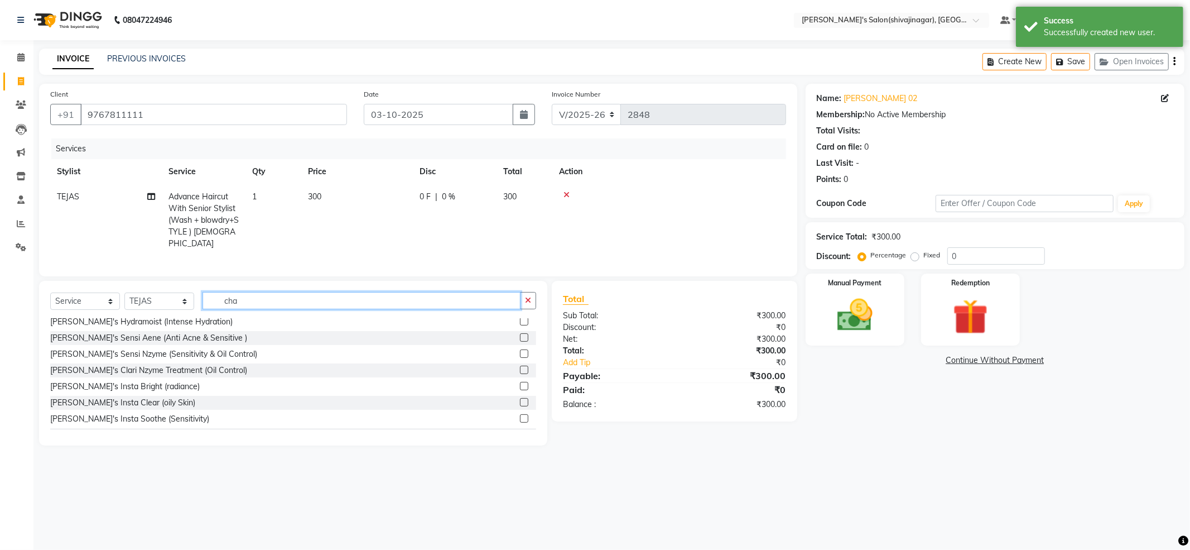
scroll to position [0, 0]
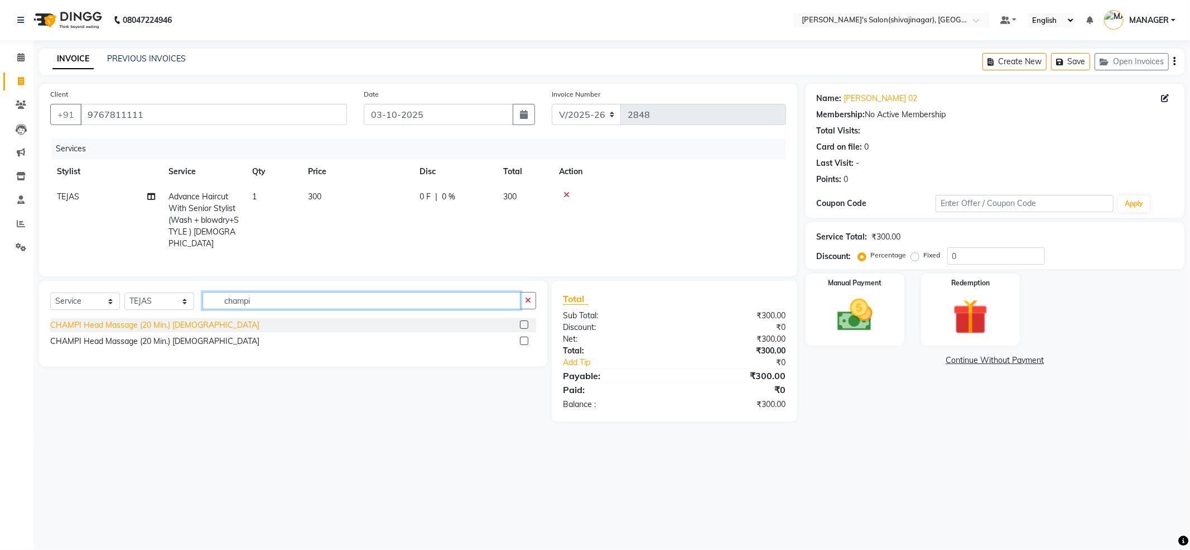
type input "champi"
click at [179, 320] on div "CHAMPI Head Massage (20 Min.) MALE" at bounding box center [154, 325] width 209 height 12
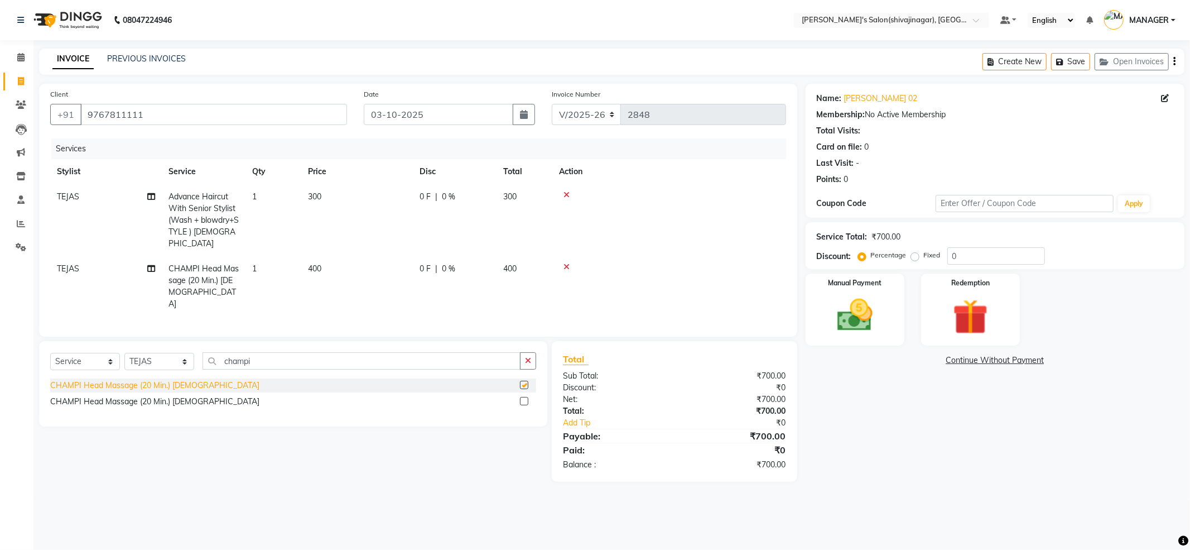
checkbox input "false"
click at [307, 256] on td "400" at bounding box center [357, 286] width 112 height 60
select select "82728"
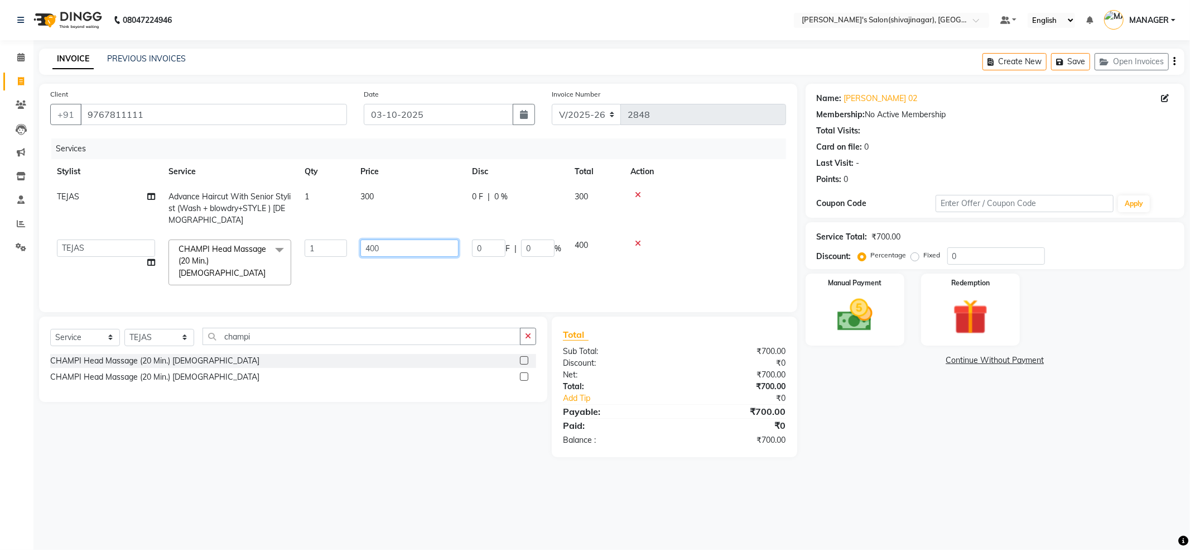
click at [388, 247] on input "400" at bounding box center [409, 247] width 98 height 17
type input "4"
type input "600"
click at [1021, 476] on div "08047224946 Select Location × Girja's Salon(shivajinagar), Shivaji Nagar Defaul…" at bounding box center [595, 275] width 1190 height 550
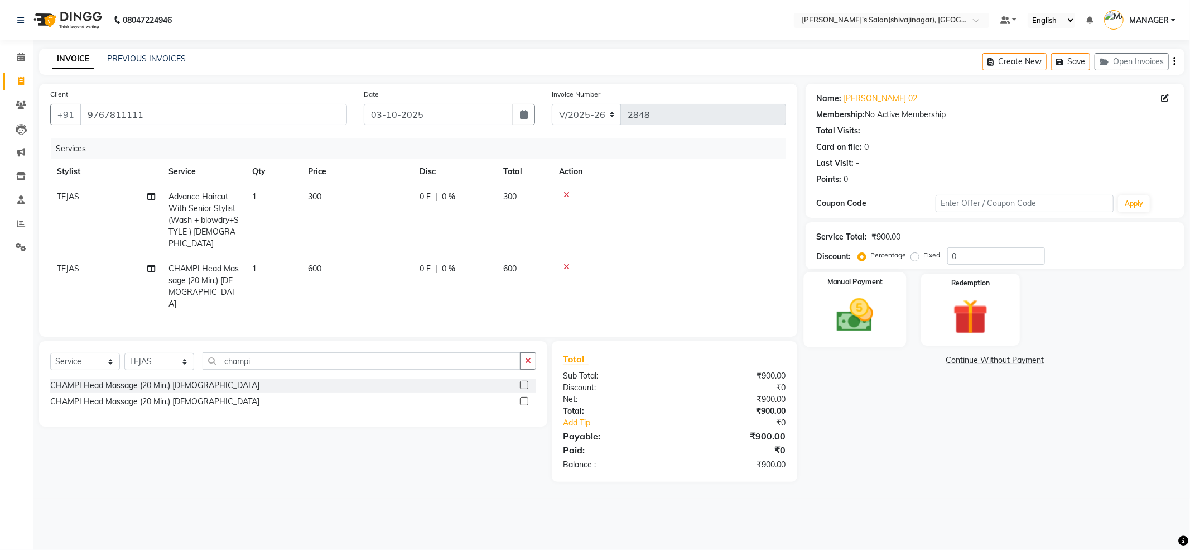
click at [860, 296] on img at bounding box center [855, 315] width 60 height 42
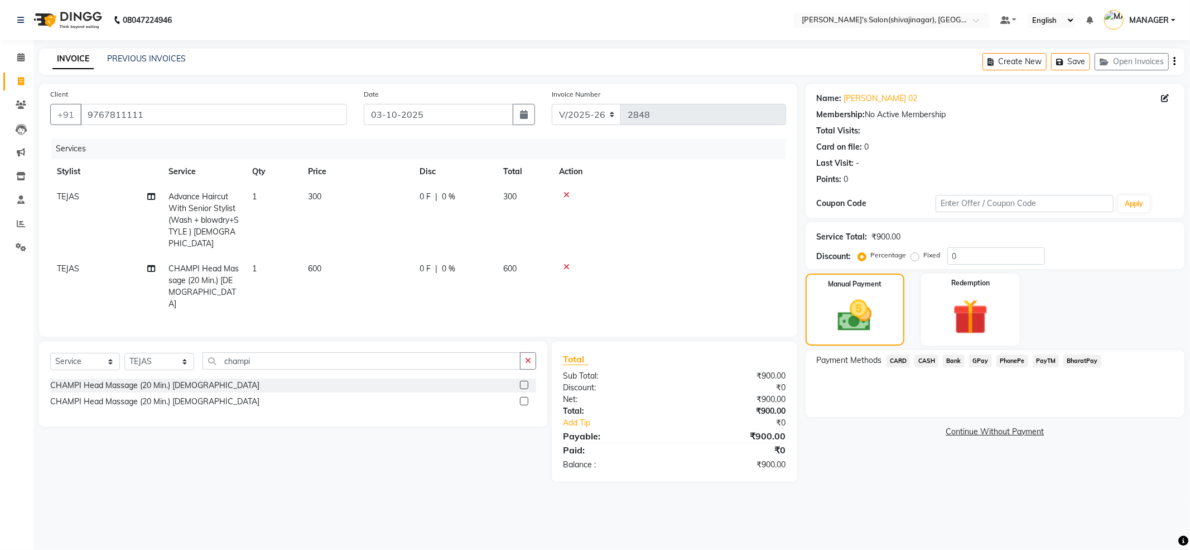
click at [1039, 360] on span "PayTM" at bounding box center [1046, 360] width 27 height 13
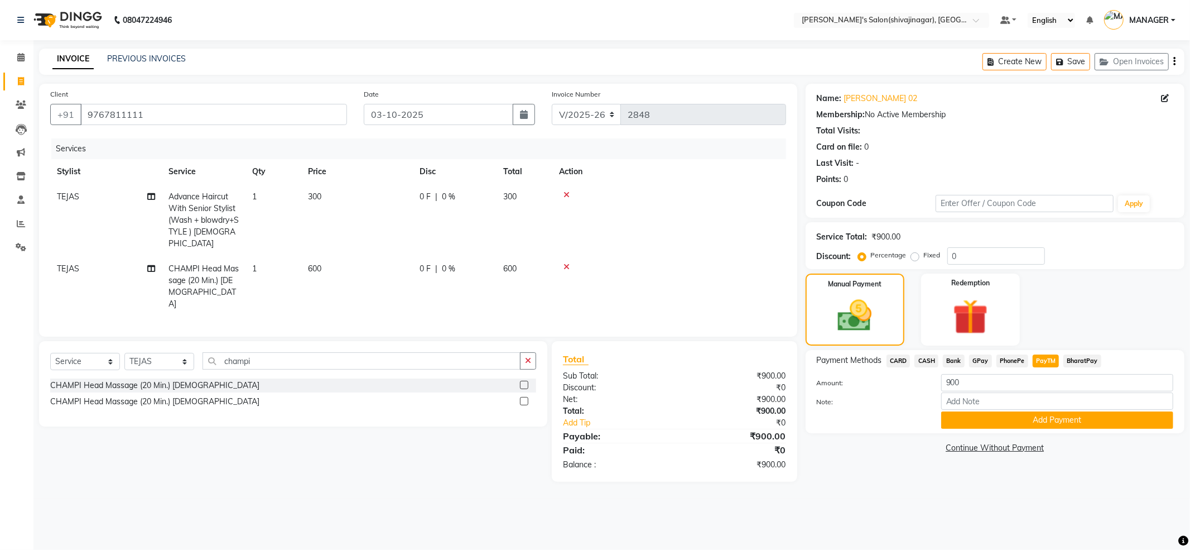
click at [936, 359] on span "CASH" at bounding box center [926, 360] width 24 height 13
click at [1042, 355] on span "PayTM" at bounding box center [1046, 360] width 27 height 13
click at [918, 360] on span "CASH" at bounding box center [926, 360] width 24 height 13
click at [1038, 425] on button "Add Payment" at bounding box center [1057, 419] width 232 height 17
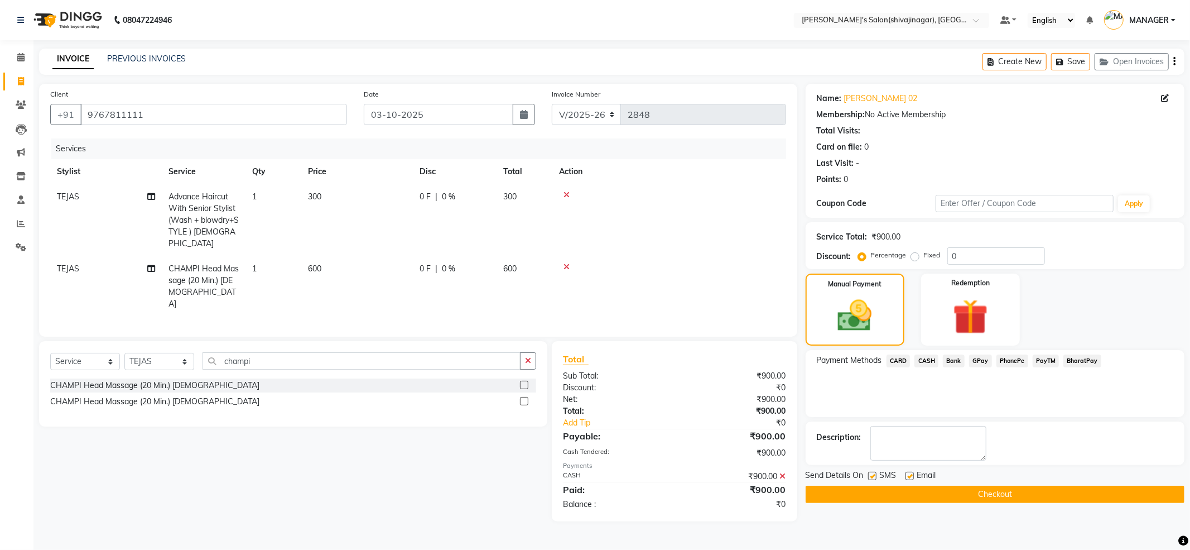
click at [916, 500] on button "Checkout" at bounding box center [995, 493] width 379 height 17
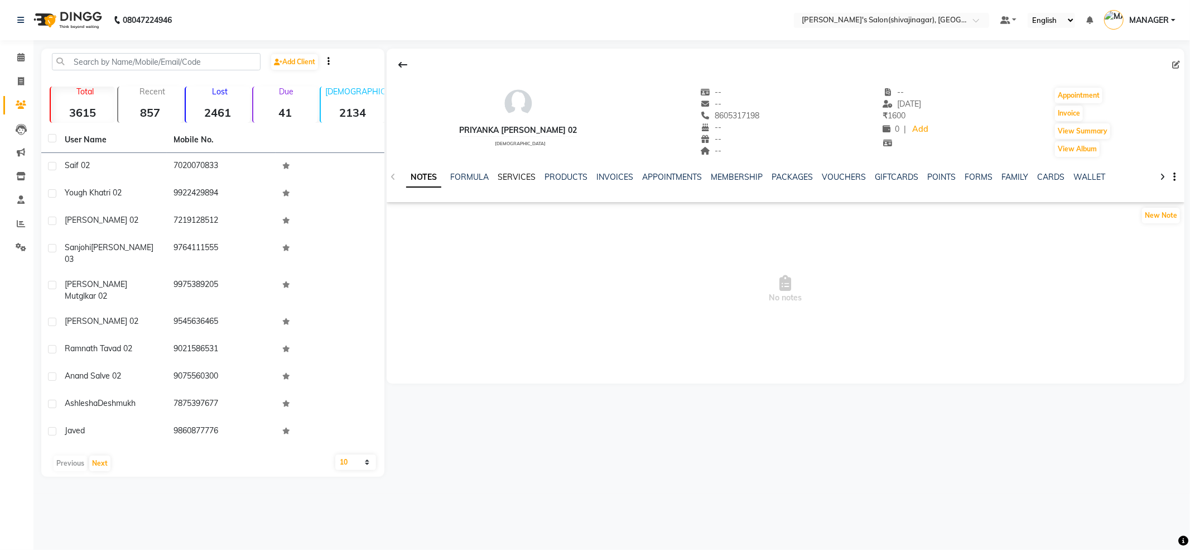
click at [503, 174] on link "SERVICES" at bounding box center [517, 177] width 38 height 10
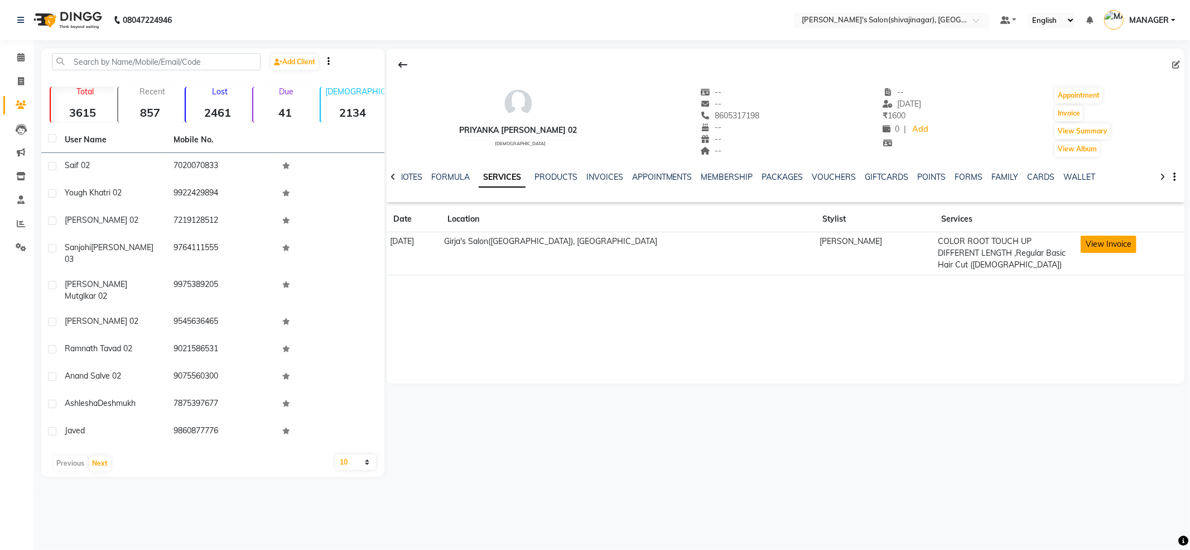
click at [1083, 243] on button "View Invoice" at bounding box center [1109, 243] width 56 height 17
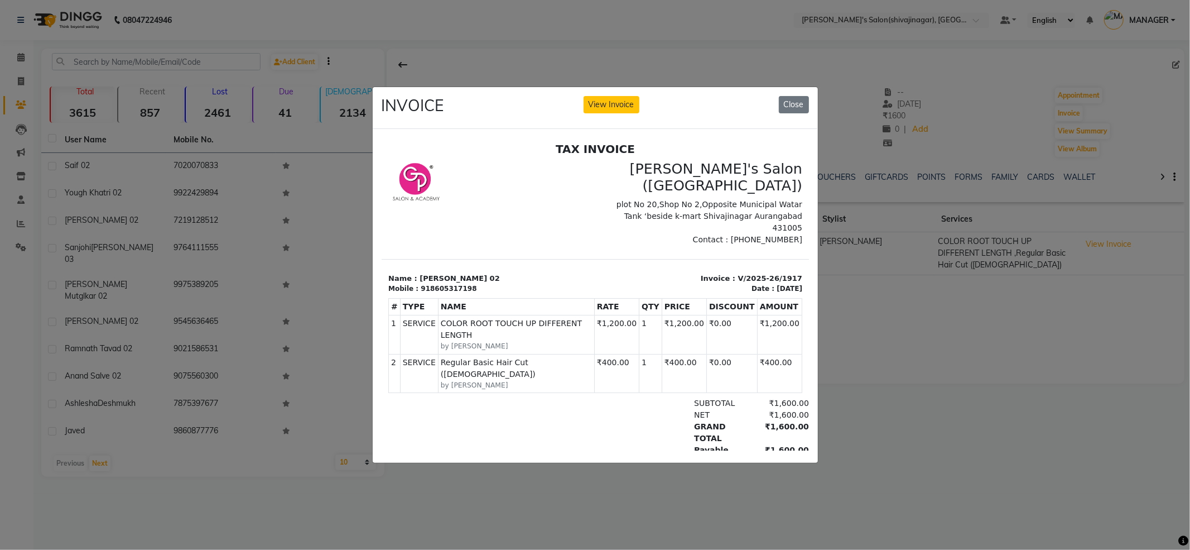
click at [869, 338] on ngb-modal-window "INVOICE View Invoice Close" at bounding box center [595, 275] width 1190 height 550
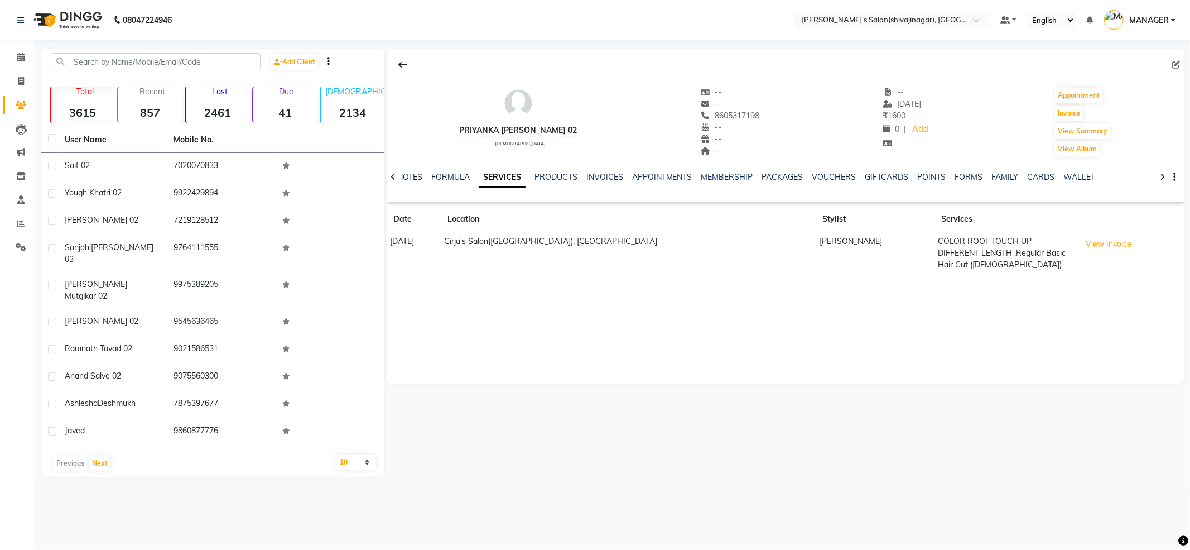
click at [1014, 251] on td "COLOR ROOT TOUCH UP DIFFERENT LENGTH ,Regular Basic Hair Cut (feMale)" at bounding box center [1005, 253] width 143 height 43
click at [1107, 246] on button "View Invoice" at bounding box center [1109, 243] width 56 height 17
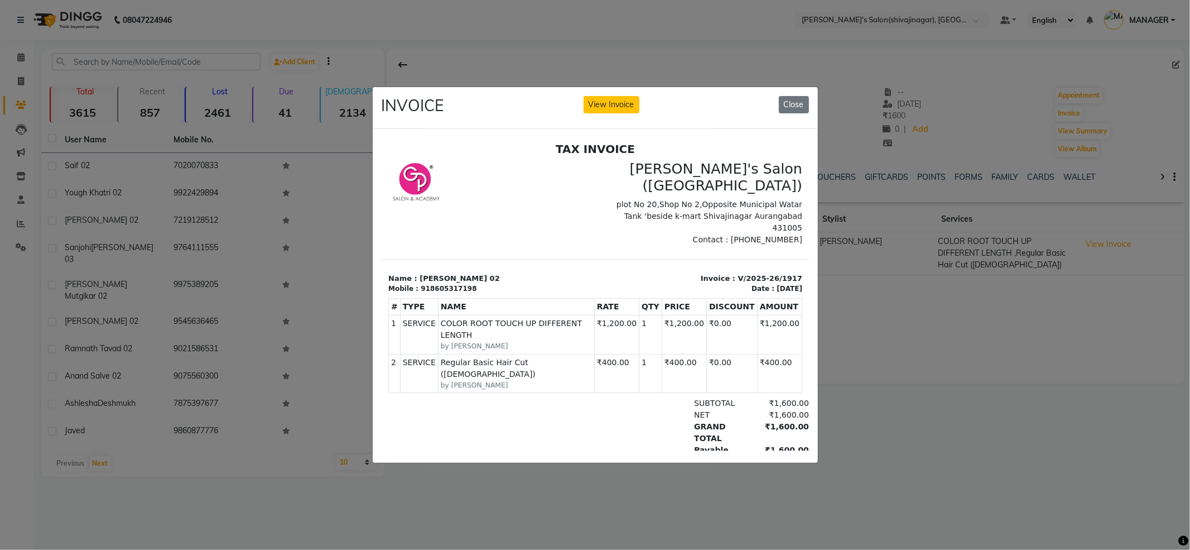
click at [936, 398] on ngb-modal-window "INVOICE View Invoice Close" at bounding box center [595, 275] width 1190 height 550
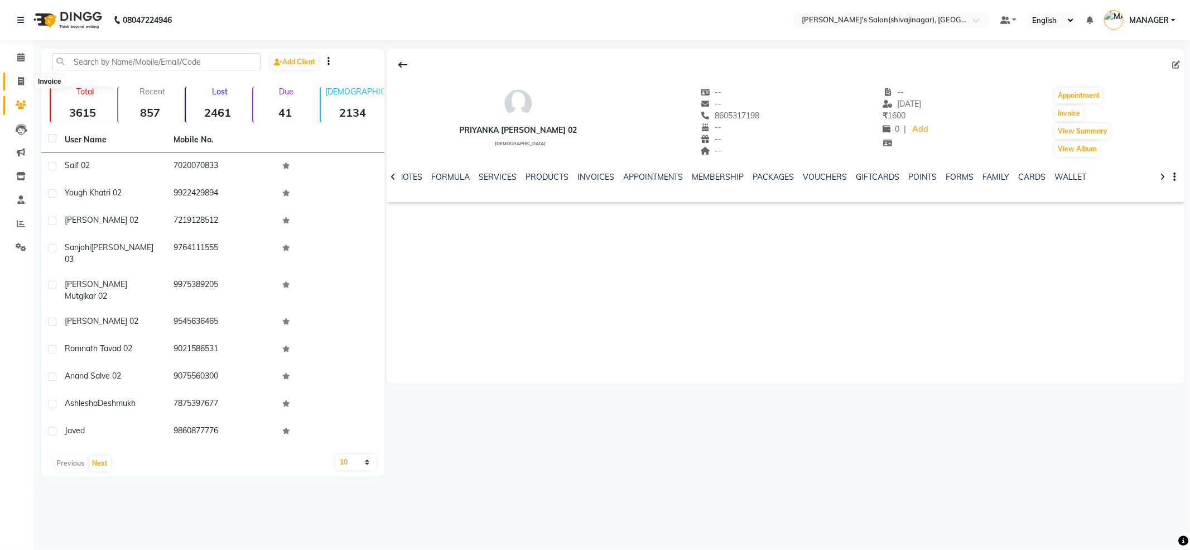
click at [18, 78] on icon at bounding box center [21, 81] width 6 height 8
select select "service"
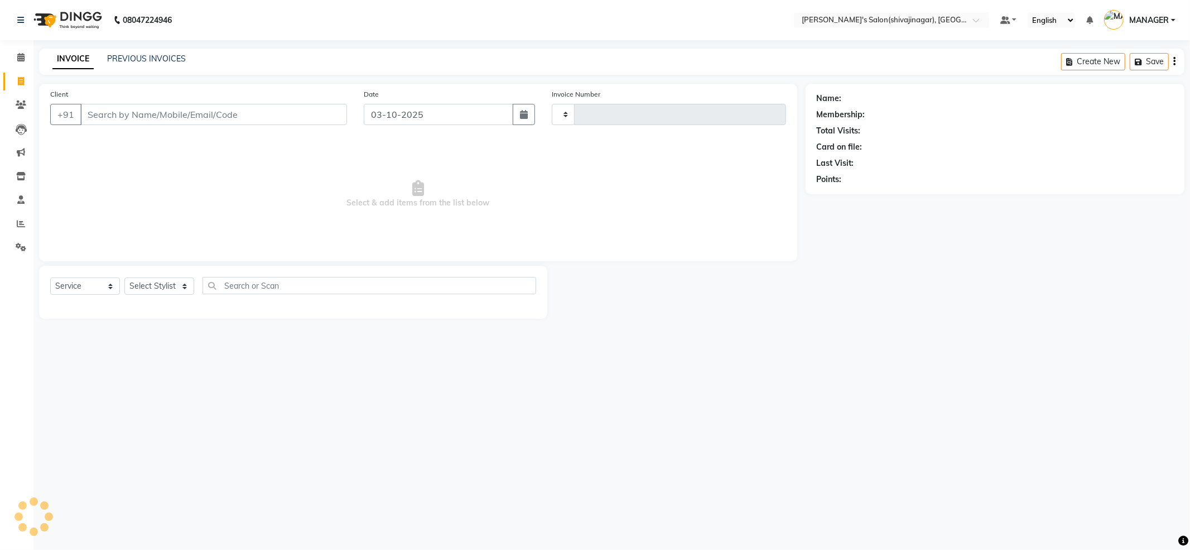
type input "2848"
select select "4174"
click at [18, 61] on icon at bounding box center [20, 57] width 7 height 8
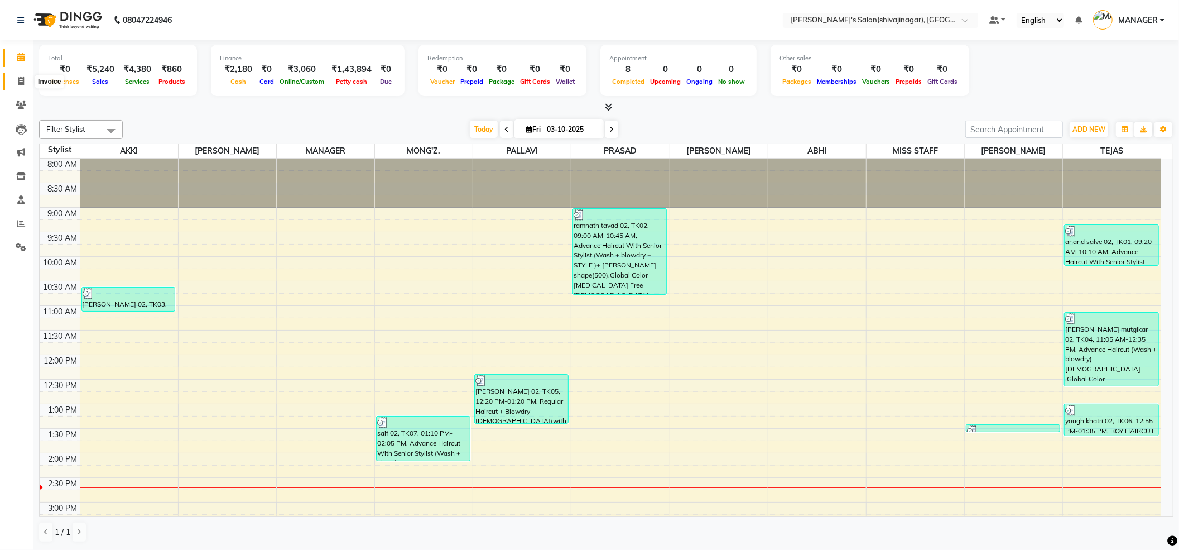
click at [23, 84] on icon at bounding box center [21, 81] width 6 height 8
select select "service"
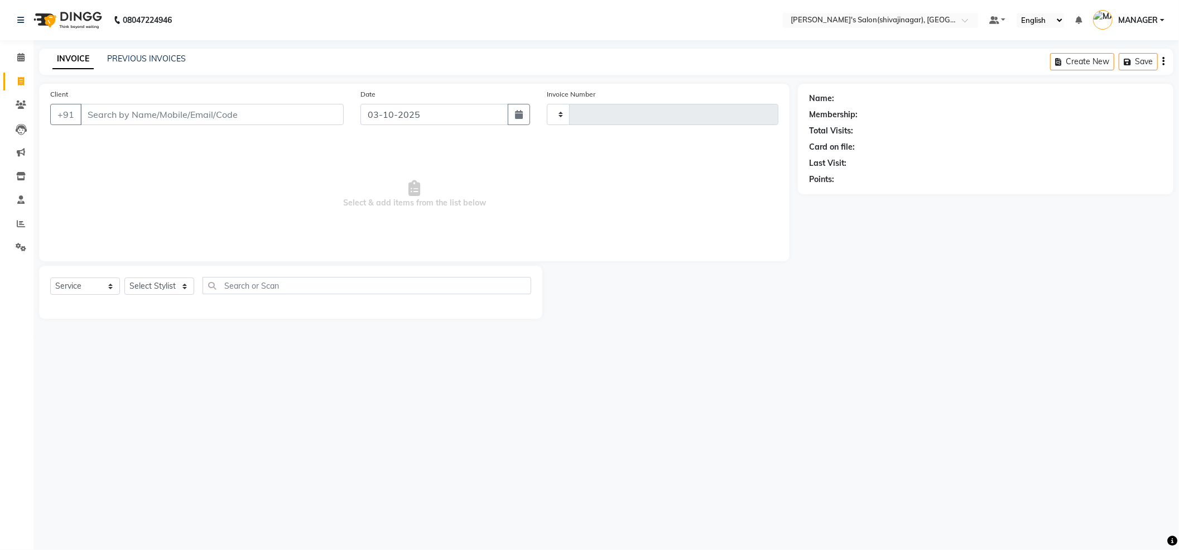
type input "2848"
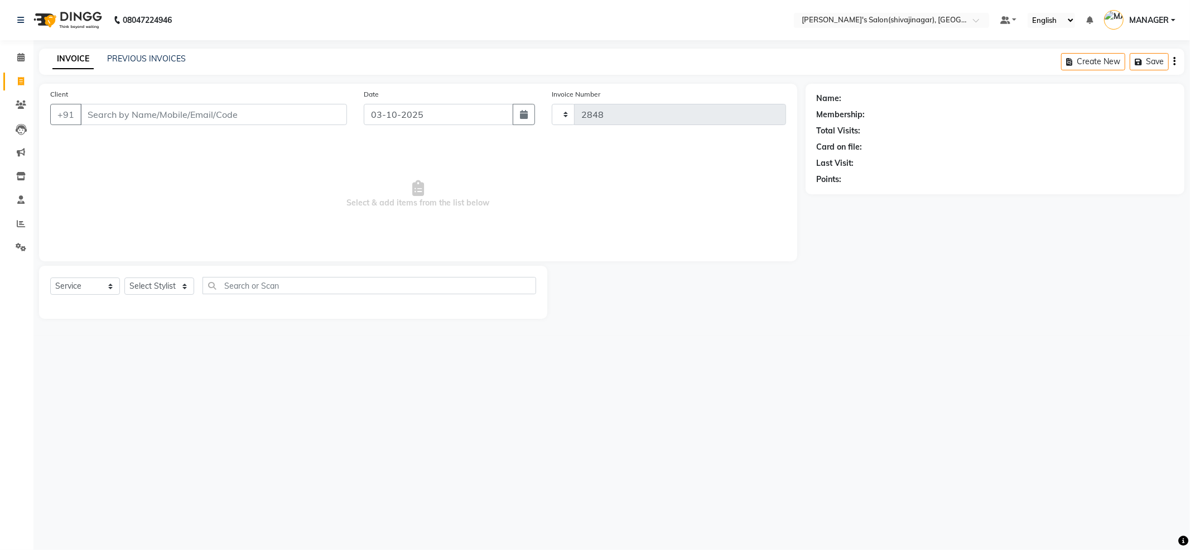
select select "4174"
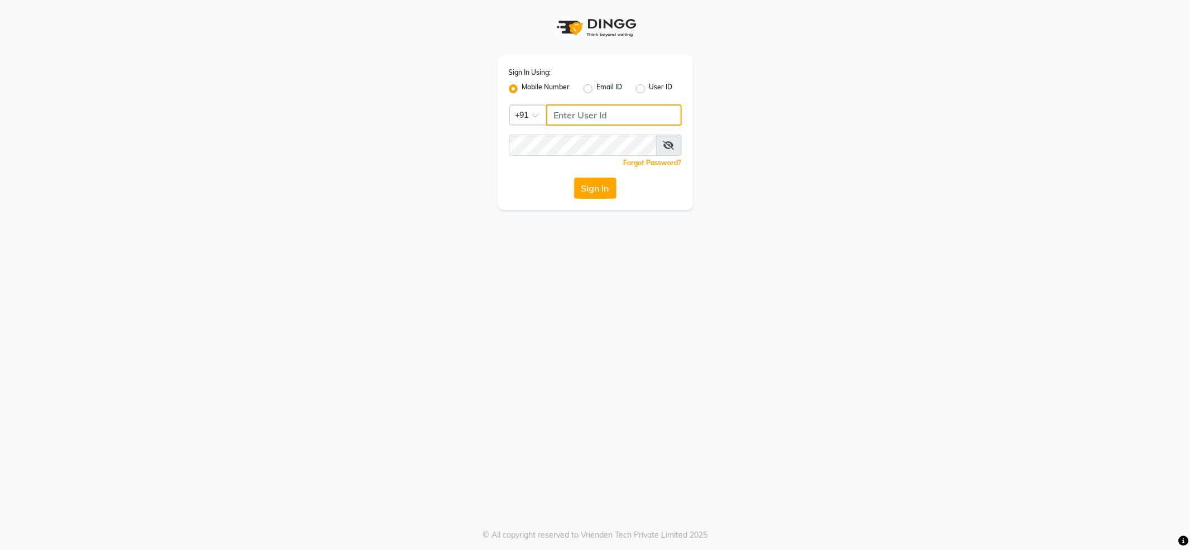
type input "7888029666"
click at [604, 185] on button "Sign In" at bounding box center [595, 187] width 42 height 21
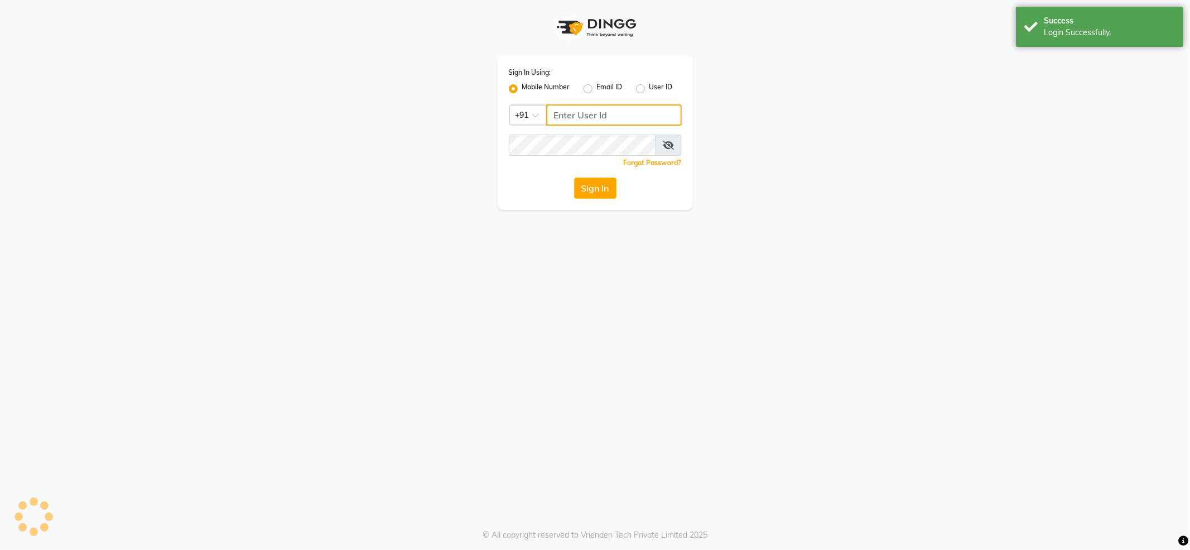
type input "7888029666"
click at [453, 286] on div "Sign In Using: Mobile Number Email ID User ID Country Code × +91 7888029666 Rem…" at bounding box center [595, 275] width 1190 height 550
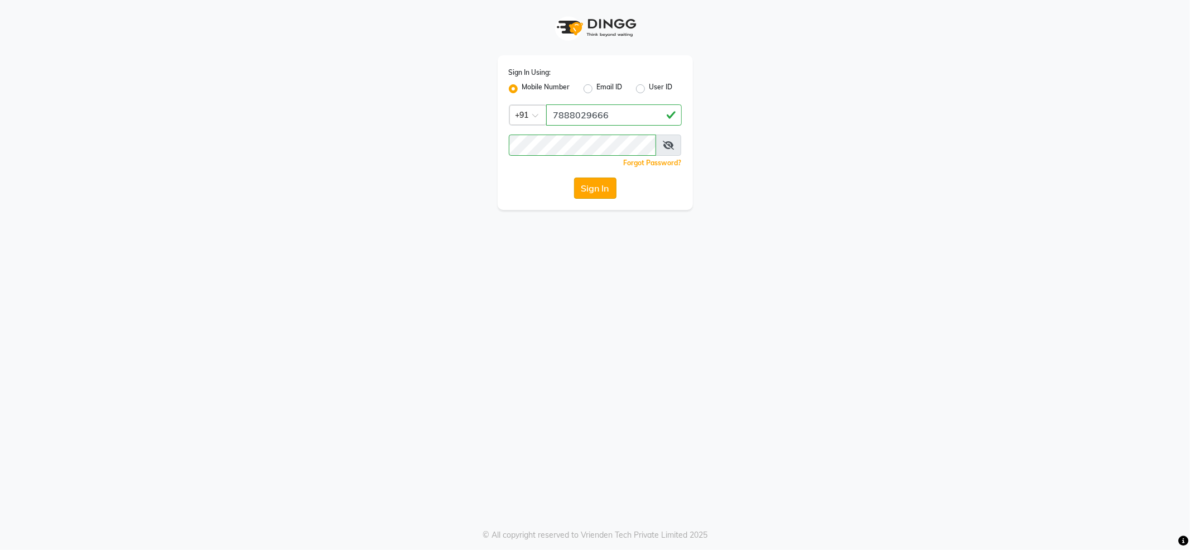
click at [599, 192] on button "Sign In" at bounding box center [595, 187] width 42 height 21
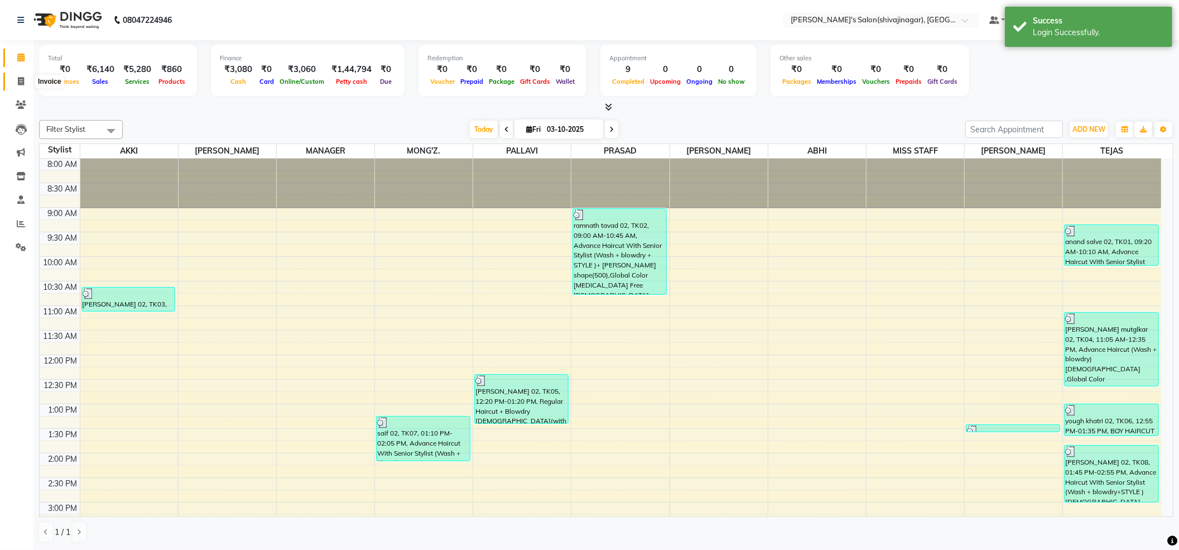
click at [15, 76] on span at bounding box center [21, 81] width 20 height 13
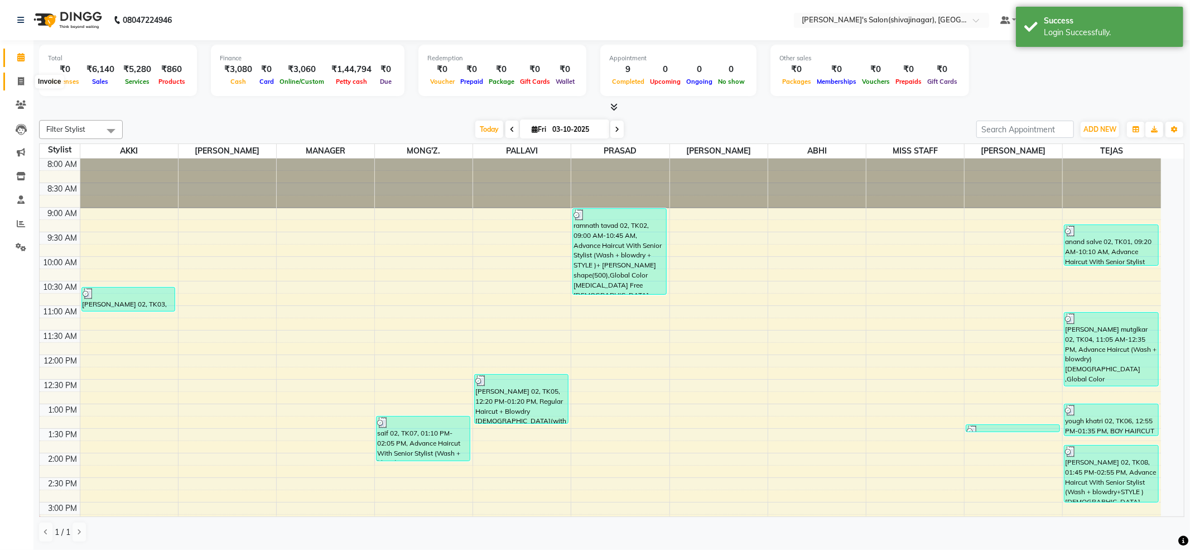
select select "service"
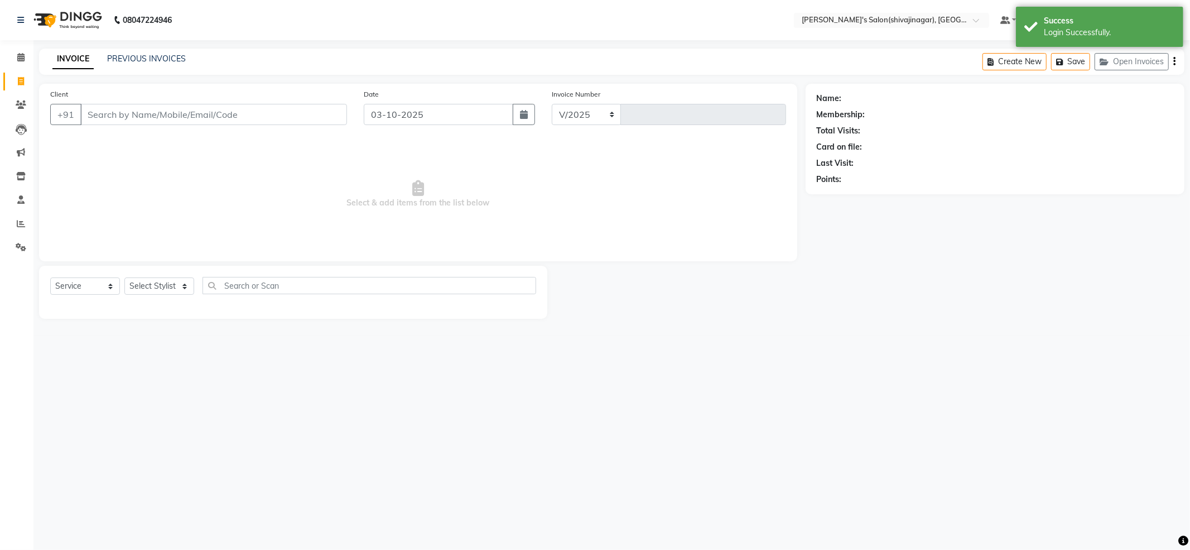
select select "4174"
type input "2849"
click at [183, 49] on div "INVOICE PREVIOUS INVOICES Create New Save Open Invoices" at bounding box center [611, 62] width 1145 height 26
click at [170, 55] on link "PREVIOUS INVOICES" at bounding box center [146, 59] width 79 height 10
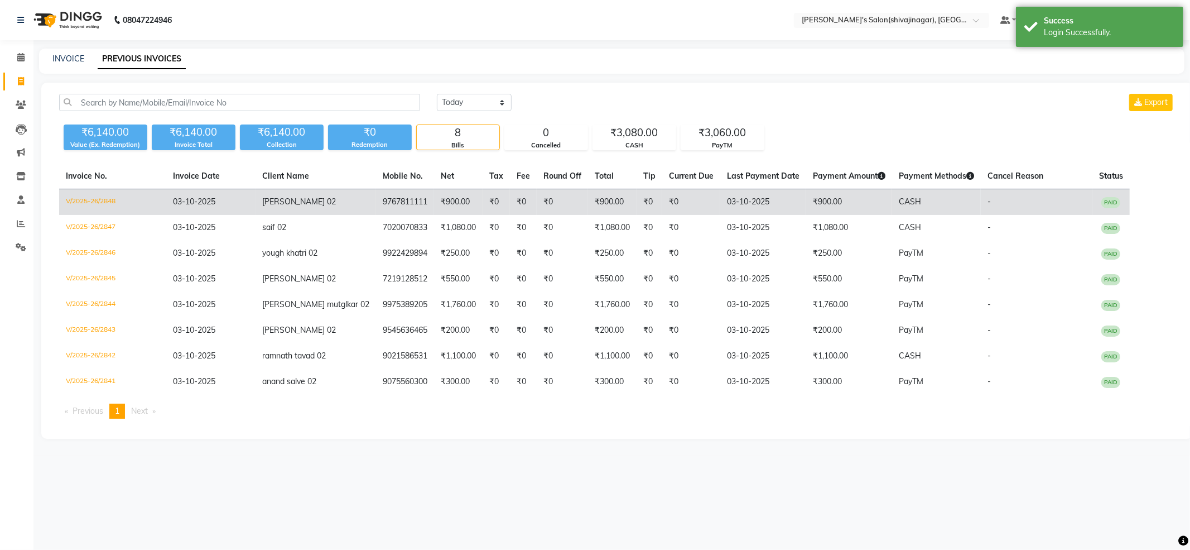
click at [157, 203] on td "V/2025-26/2848" at bounding box center [112, 202] width 107 height 26
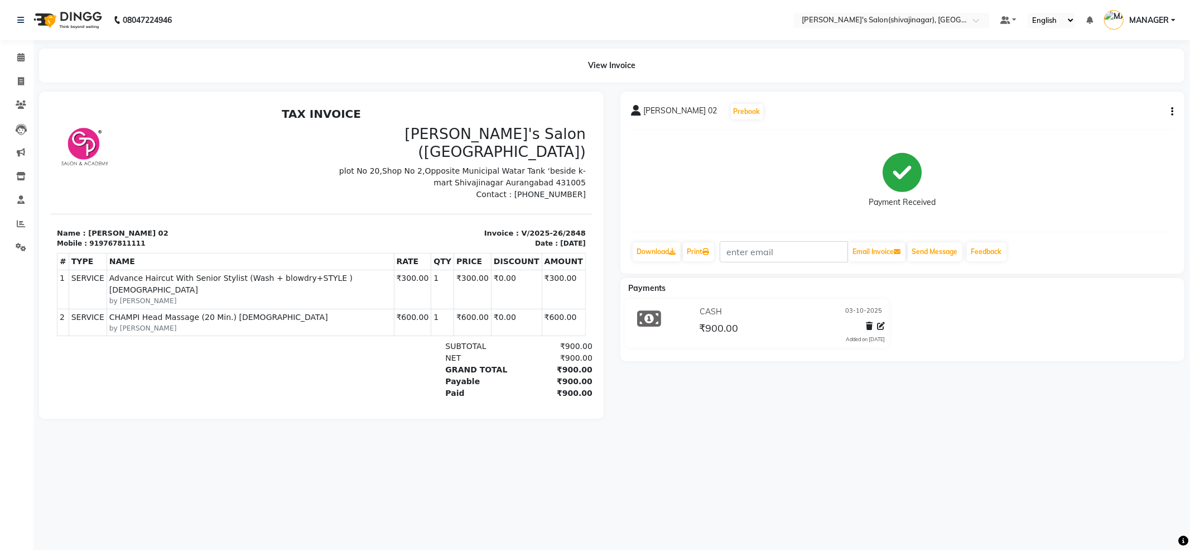
click at [94, 238] on div "919767811111" at bounding box center [117, 243] width 56 height 10
copy div "919767811111"
click at [21, 77] on icon at bounding box center [21, 81] width 6 height 8
select select "4174"
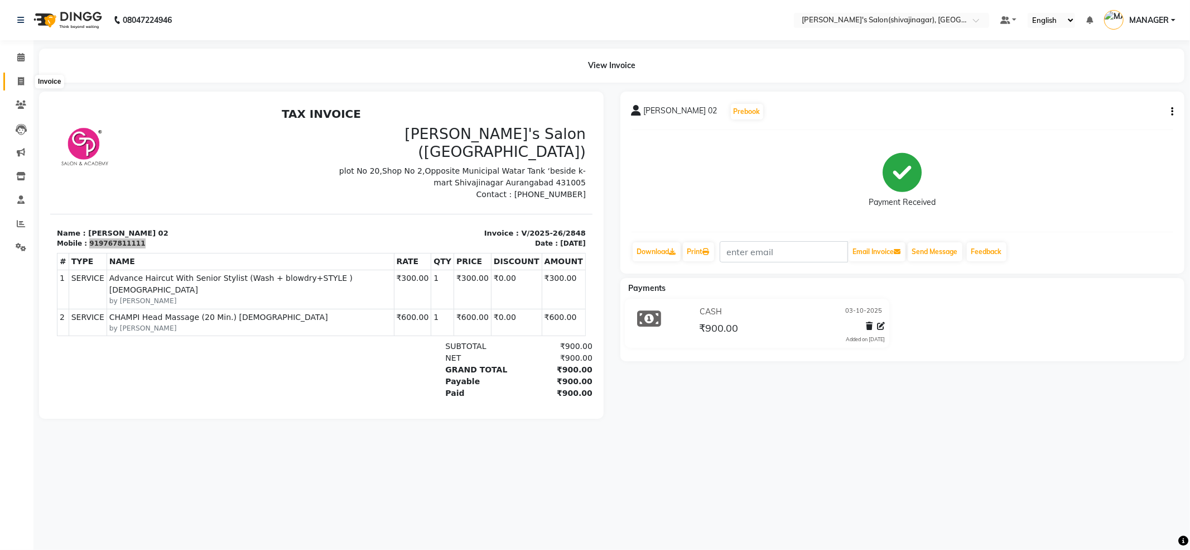
select select "service"
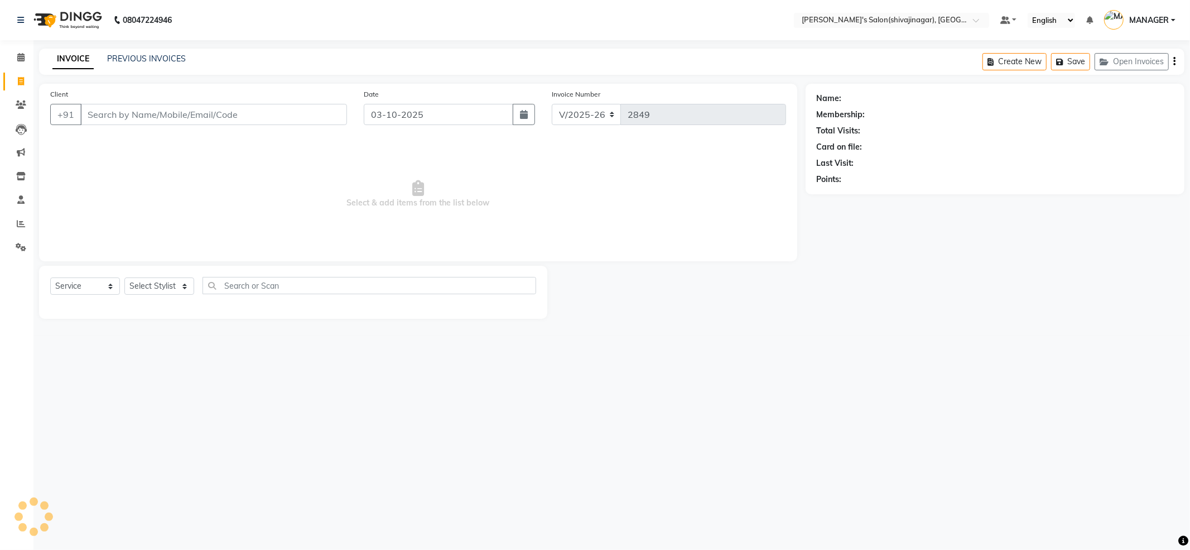
click at [143, 108] on input "Client" at bounding box center [213, 114] width 267 height 21
type input "919767811111"
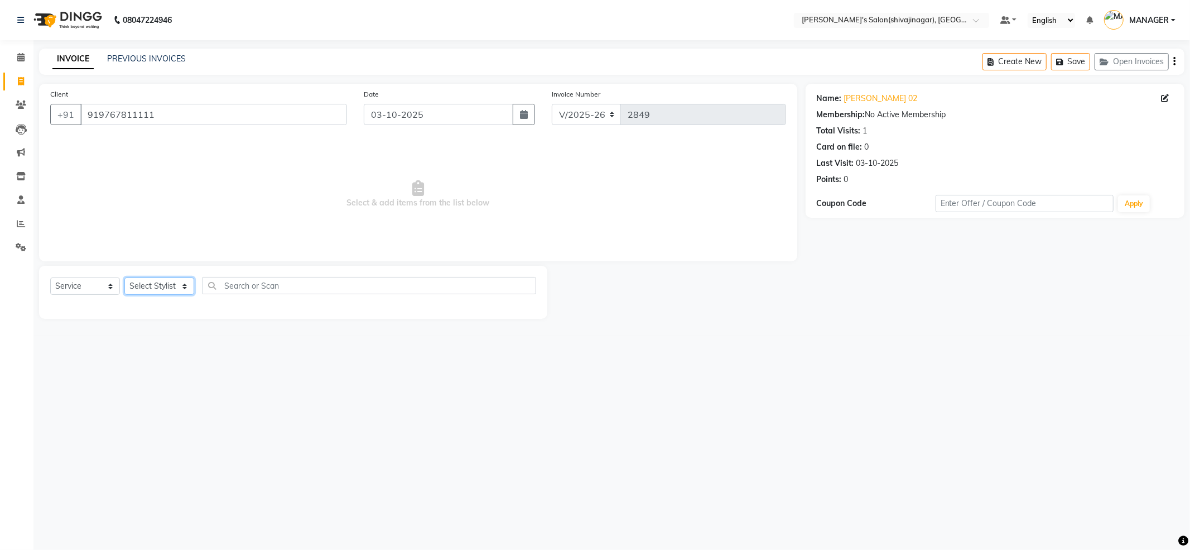
click at [148, 286] on select "Select Stylist [PERSON_NAME] MANAGER MISS STAFF MONG'Z. [PERSON_NAME] [PERSON_N…" at bounding box center [159, 285] width 70 height 17
select select "21622"
click at [124, 277] on select "Select Stylist [PERSON_NAME] MANAGER MISS STAFF MONG'Z. [PERSON_NAME] [PERSON_N…" at bounding box center [159, 285] width 70 height 17
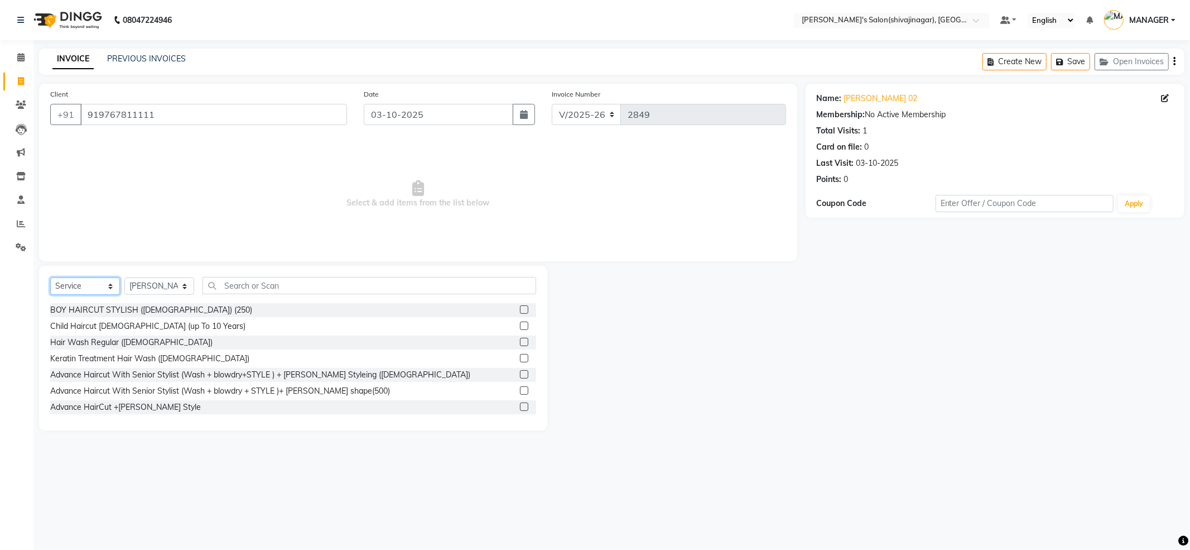
drag, startPoint x: 76, startPoint y: 284, endPoint x: 76, endPoint y: 291, distance: 6.7
click at [76, 287] on select "Select Service Product Membership Package Voucher Prepaid Gift Card" at bounding box center [85, 285] width 70 height 17
click at [50, 277] on select "Select Service Product Membership Package Voucher Prepaid Gift Card" at bounding box center [85, 285] width 70 height 17
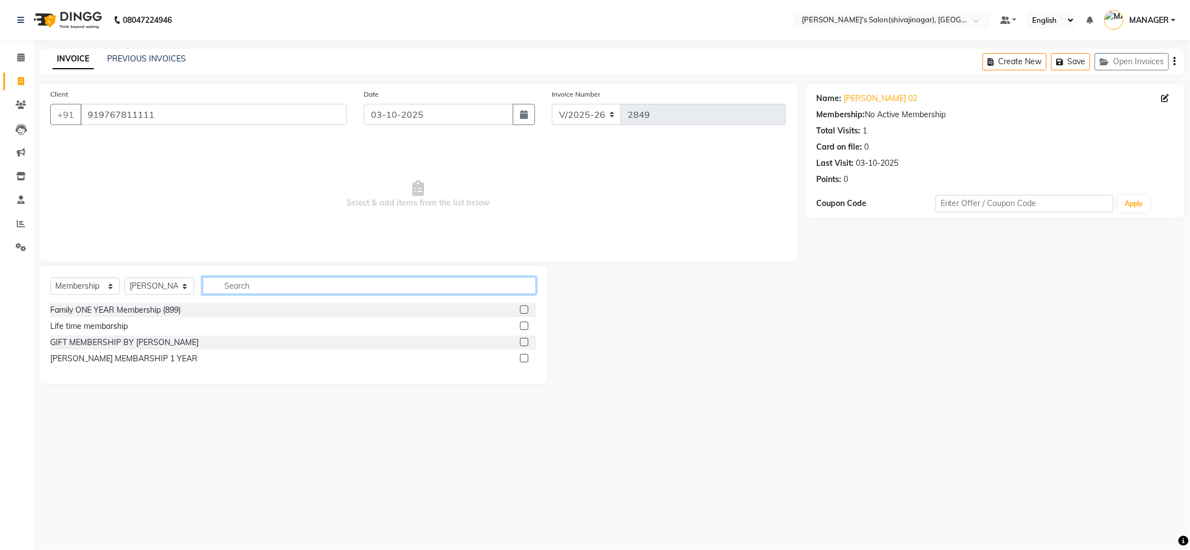
click at [253, 286] on input "text" at bounding box center [370, 285] width 334 height 17
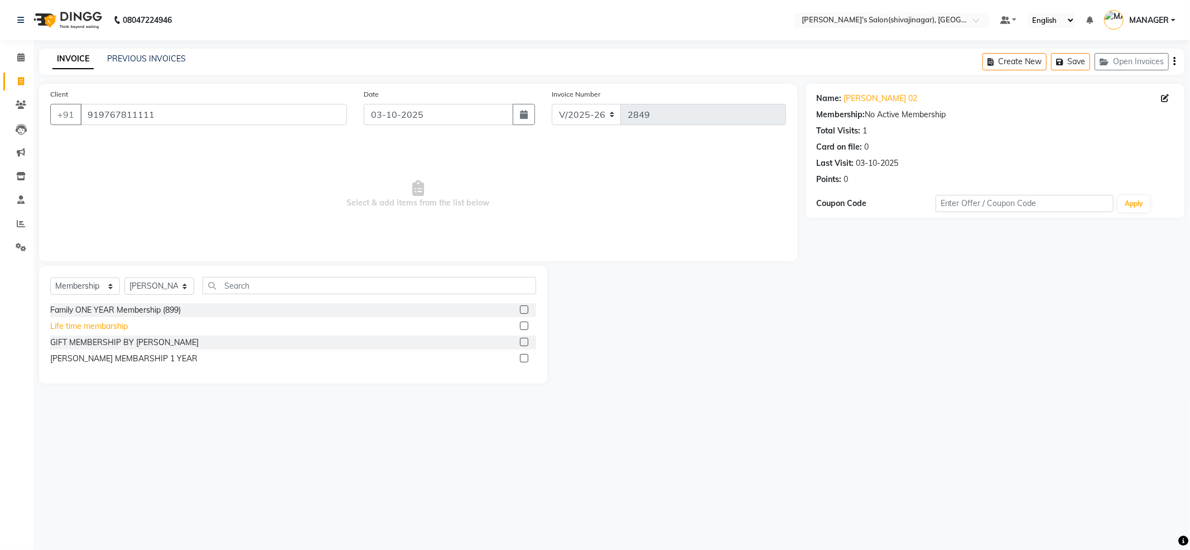
click at [99, 326] on div "Life time membarship" at bounding box center [89, 326] width 78 height 12
select select "select"
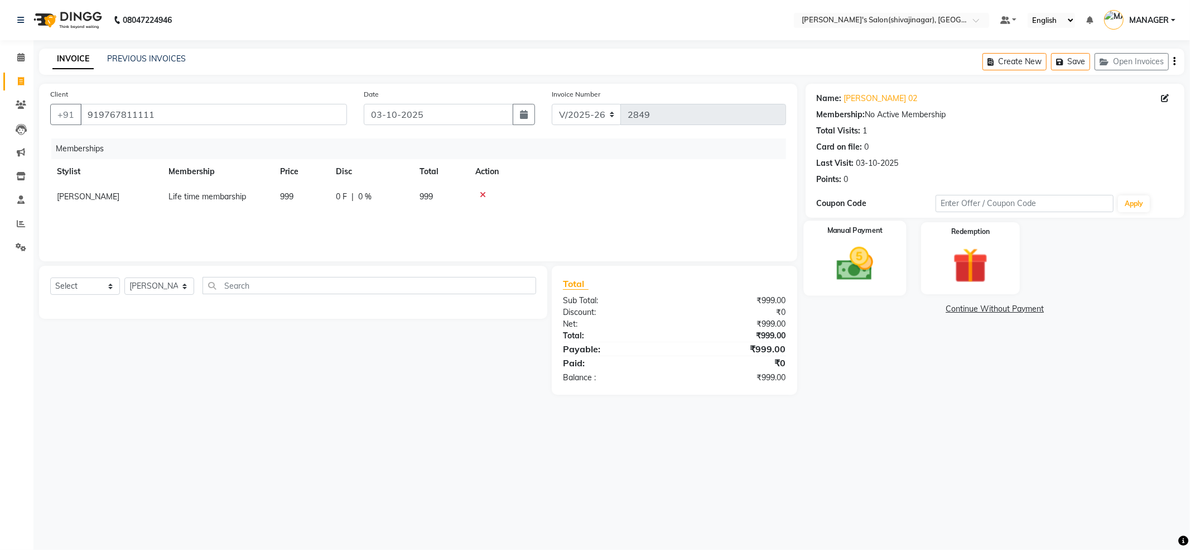
drag, startPoint x: 863, startPoint y: 280, endPoint x: 866, endPoint y: 275, distance: 6.4
click at [863, 280] on img at bounding box center [855, 264] width 60 height 42
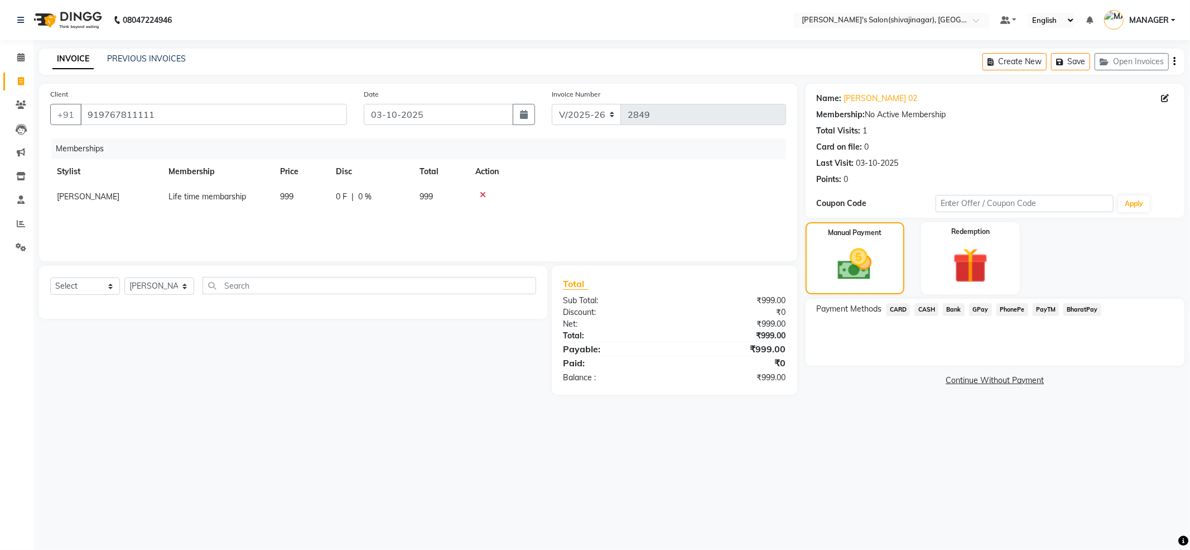
click at [1042, 311] on span "PayTM" at bounding box center [1046, 309] width 27 height 13
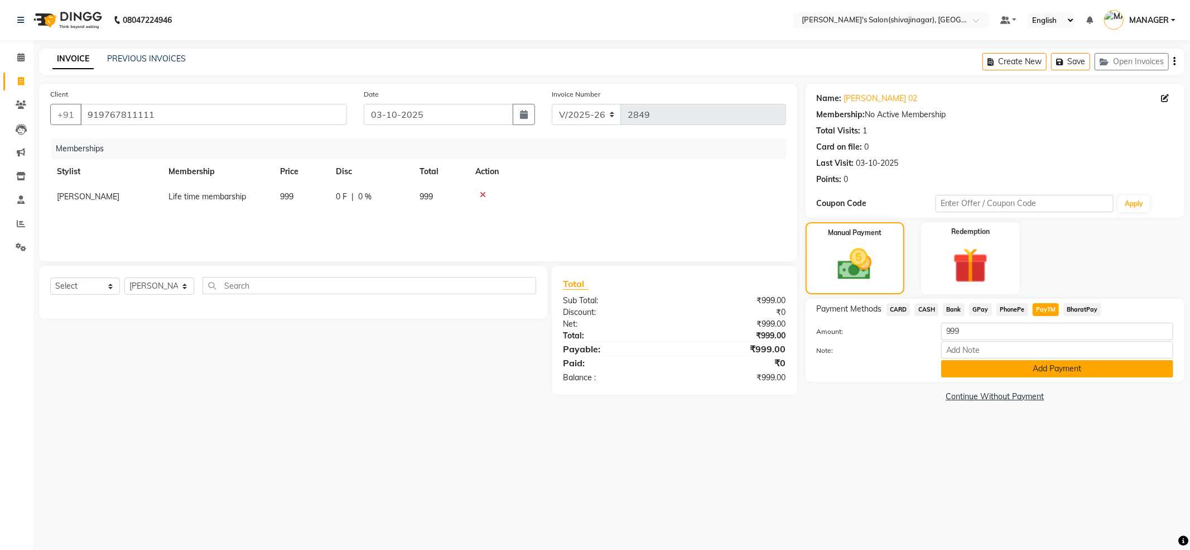
click at [998, 367] on button "Add Payment" at bounding box center [1057, 368] width 232 height 17
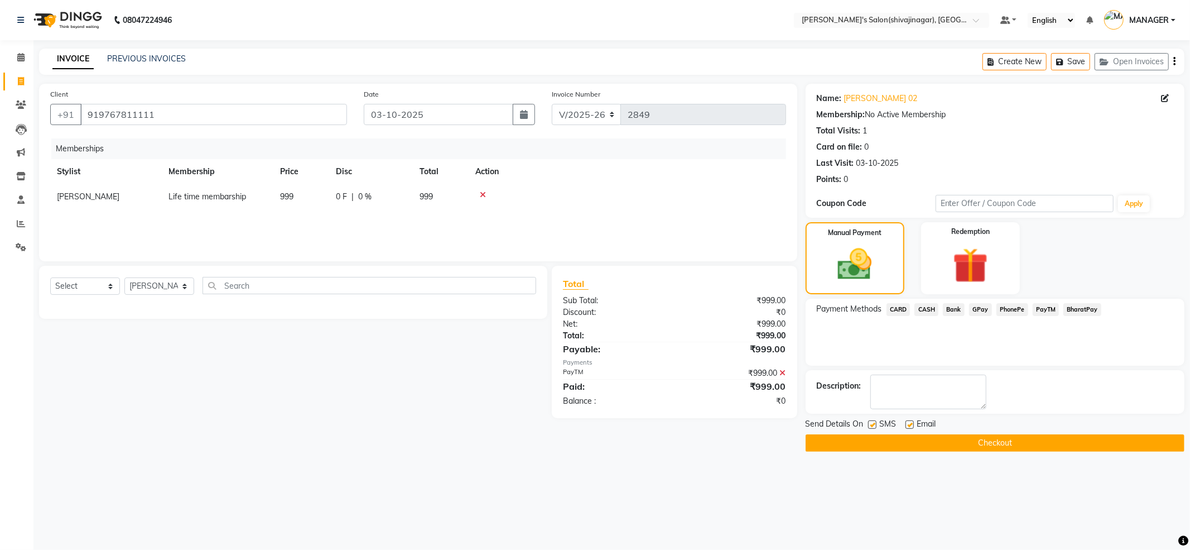
click at [967, 445] on button "Checkout" at bounding box center [995, 442] width 379 height 17
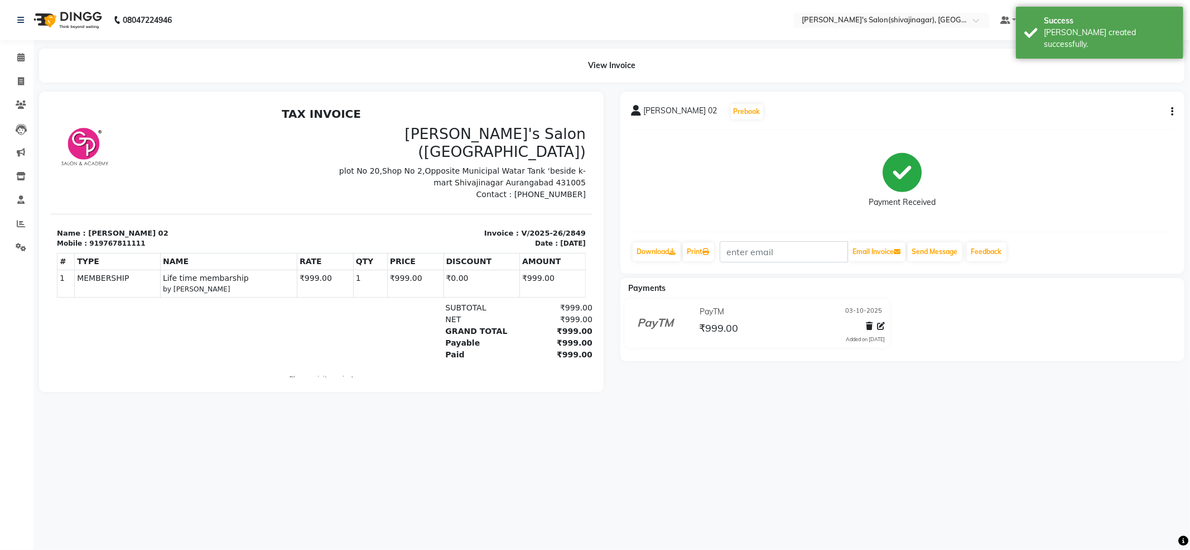
click at [1172, 112] on icon "button" at bounding box center [1172, 112] width 2 height 1
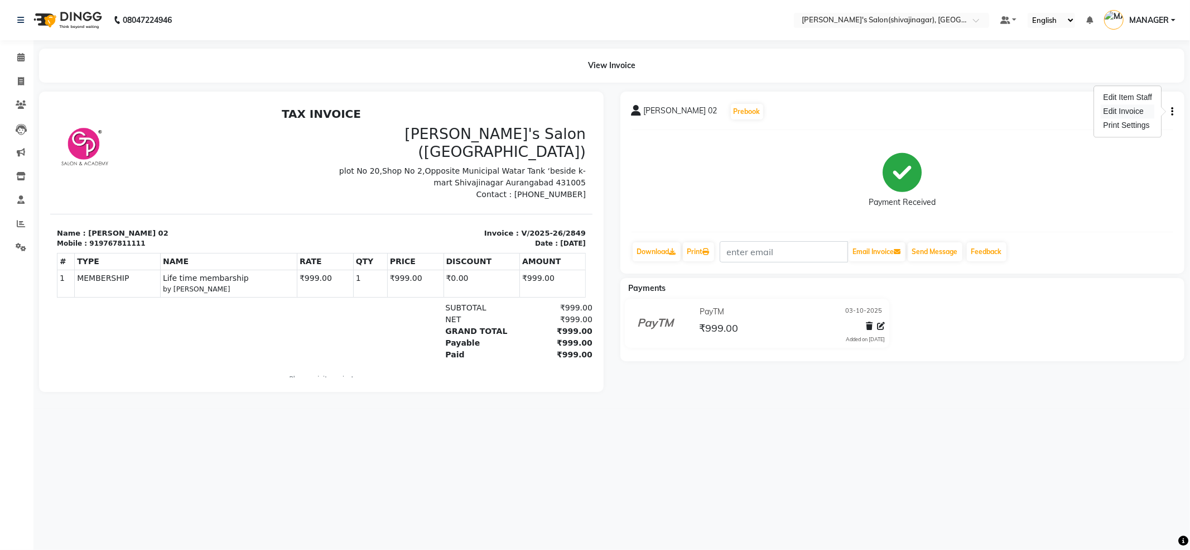
click at [1115, 114] on div "Edit Invoice" at bounding box center [1128, 111] width 54 height 14
select select "service"
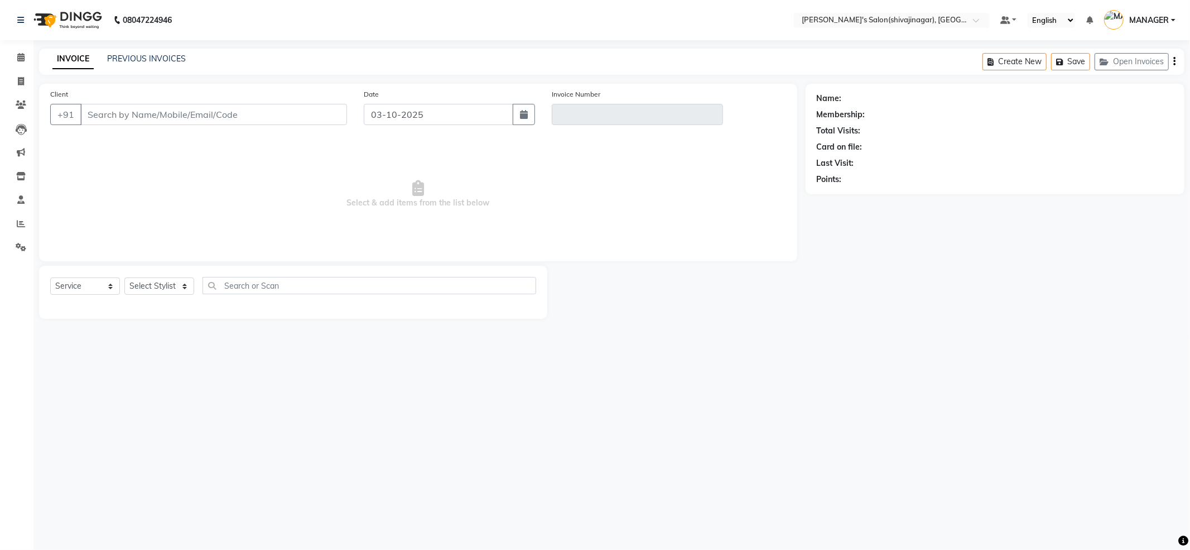
type input "9767811111"
type input "V/2025-26/2849"
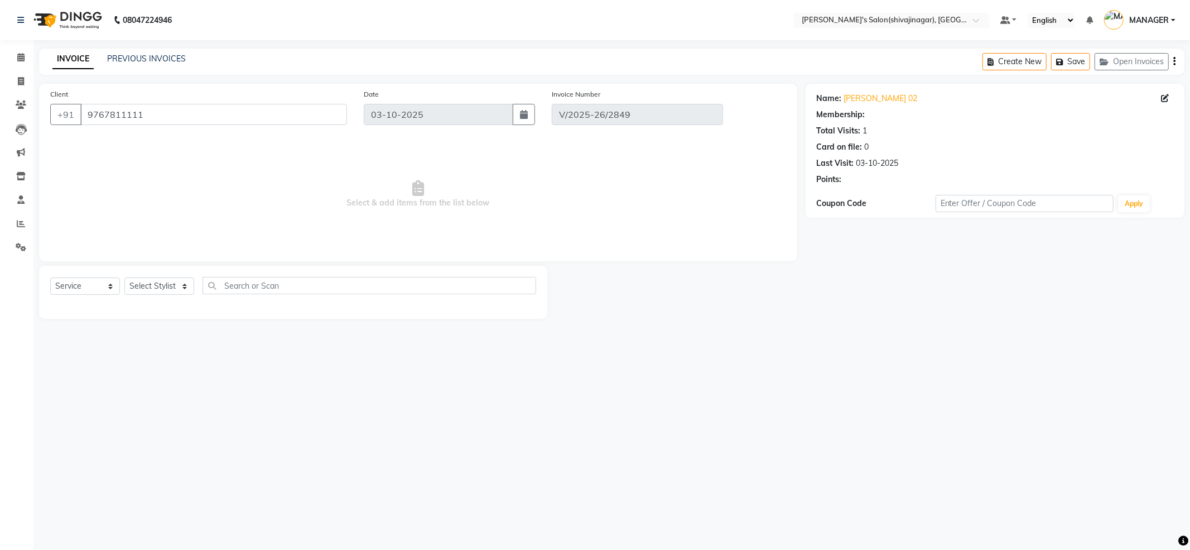
select select "select"
select select "1: Object"
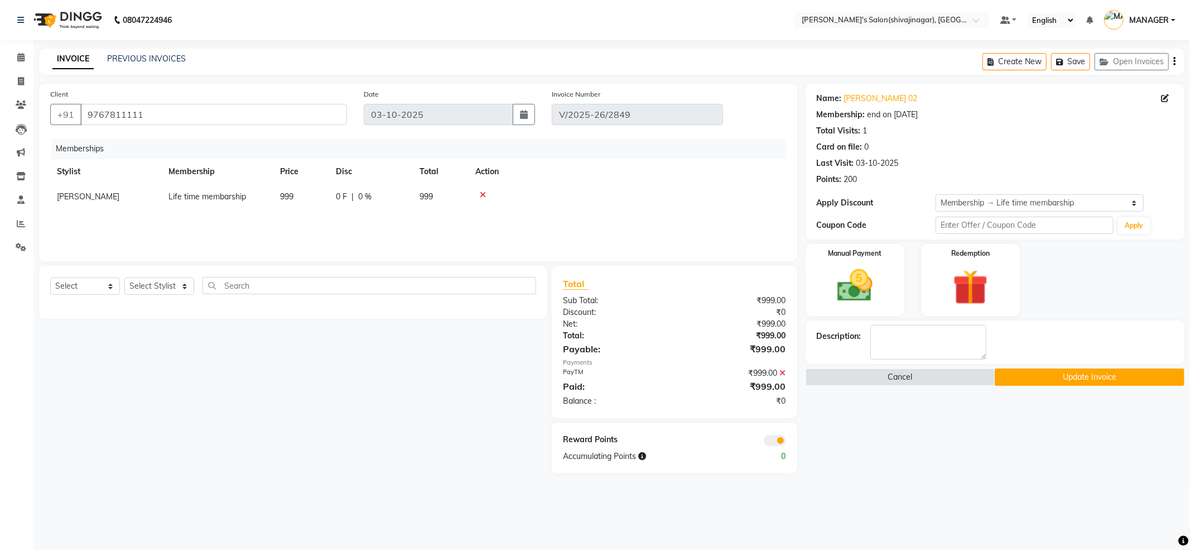
click at [112, 191] on td "[PERSON_NAME]" at bounding box center [106, 196] width 112 height 25
select select "21622"
drag, startPoint x: 112, startPoint y: 191, endPoint x: 150, endPoint y: 196, distance: 37.8
click at [151, 195] on select "ABHI AKKI KIRTI MANAGER MISS STAFF MONG'Z. NILOFER PALLAVI PRASAD PRATIKSHA SHI…" at bounding box center [106, 199] width 98 height 17
click at [110, 193] on td "[PERSON_NAME]" at bounding box center [106, 196] width 112 height 25
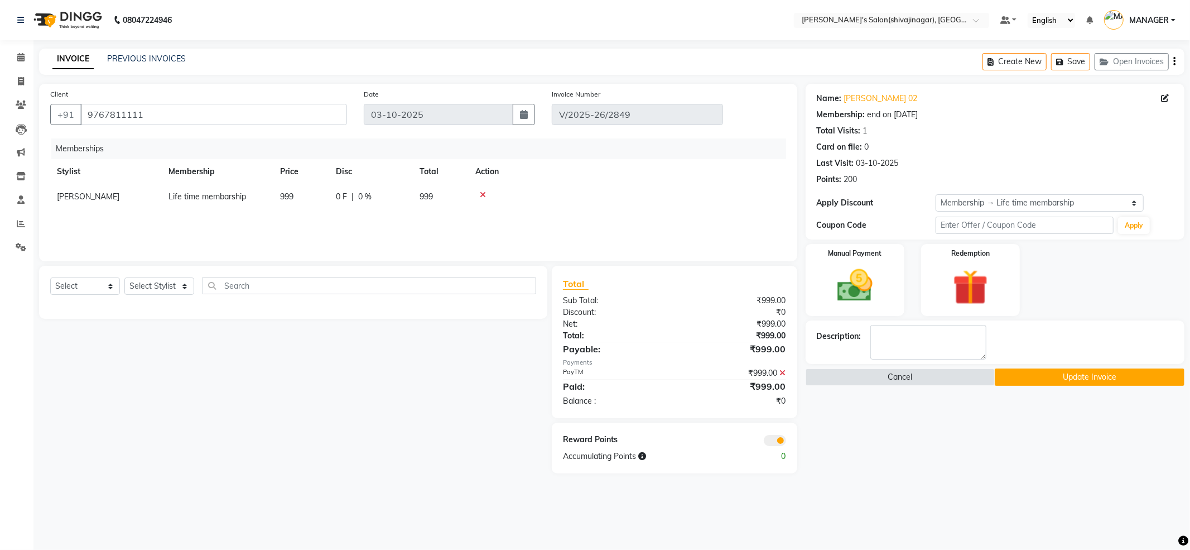
select select "85251"
click at [112, 193] on select "ABHI AKKI KIRTI MANAGER MISS STAFF MONG'Z. NILOFER PALLAVI PRASAD PRATIKSHA SHI…" at bounding box center [106, 199] width 98 height 17
click at [1127, 382] on button "Update Invoice" at bounding box center [1090, 376] width 190 height 17
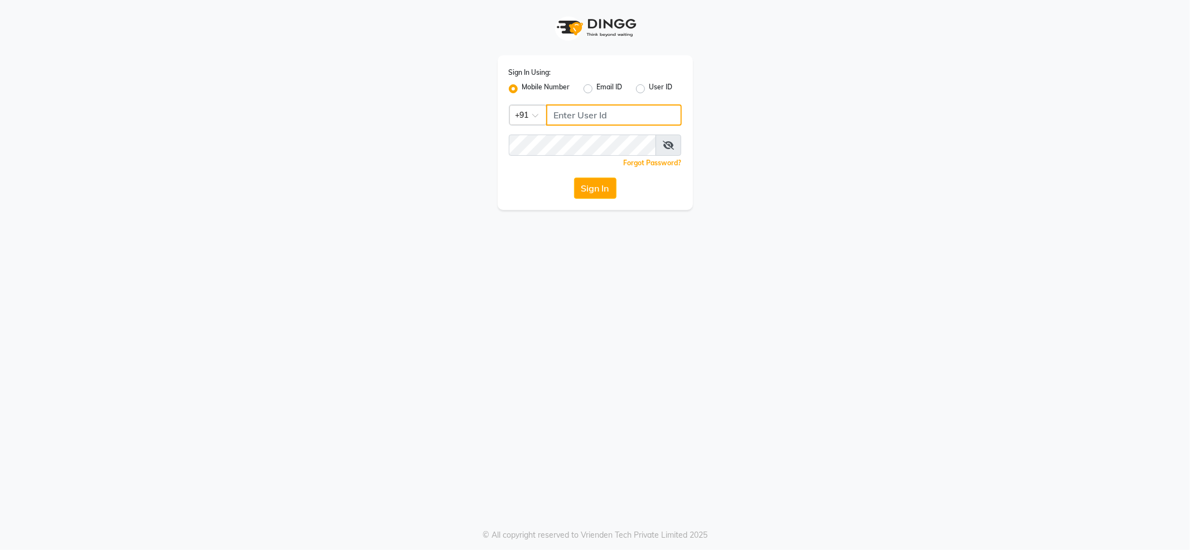
type input "7888029666"
click at [1188, 316] on div "Sign In Using: Mobile Number Email ID User ID Country Code × [PHONE_NUMBER] Rem…" at bounding box center [595, 275] width 1190 height 550
click at [601, 186] on button "Sign In" at bounding box center [595, 187] width 42 height 21
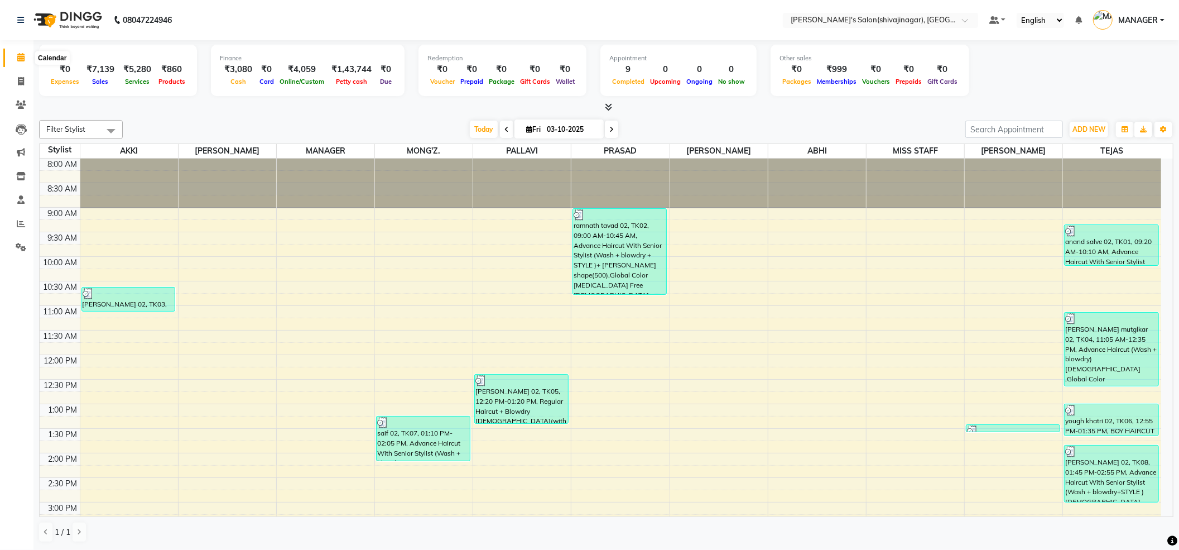
click at [15, 52] on span at bounding box center [21, 57] width 20 height 13
